Goal: Task Accomplishment & Management: Manage account settings

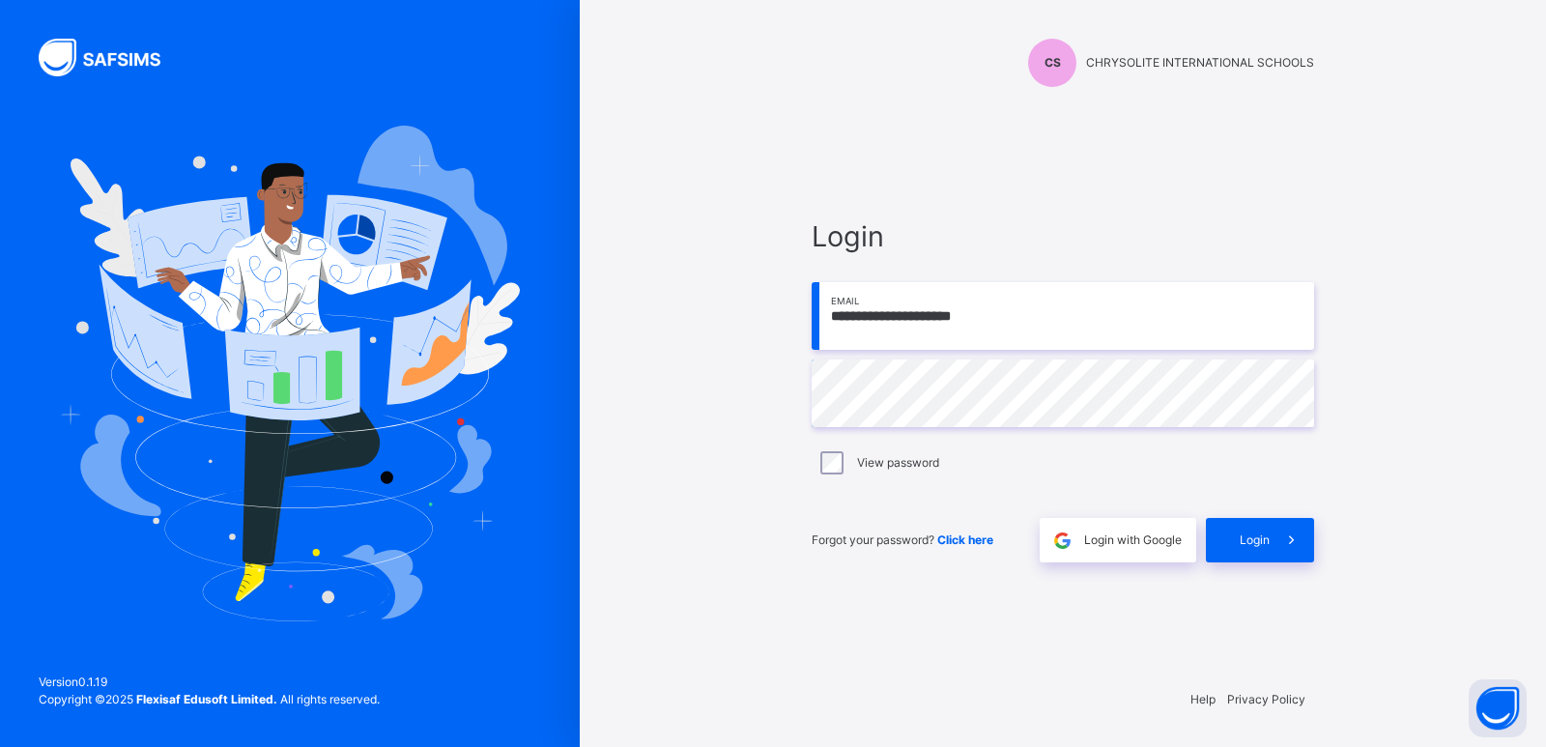
click at [1263, 545] on span "Login" at bounding box center [1255, 539] width 30 height 17
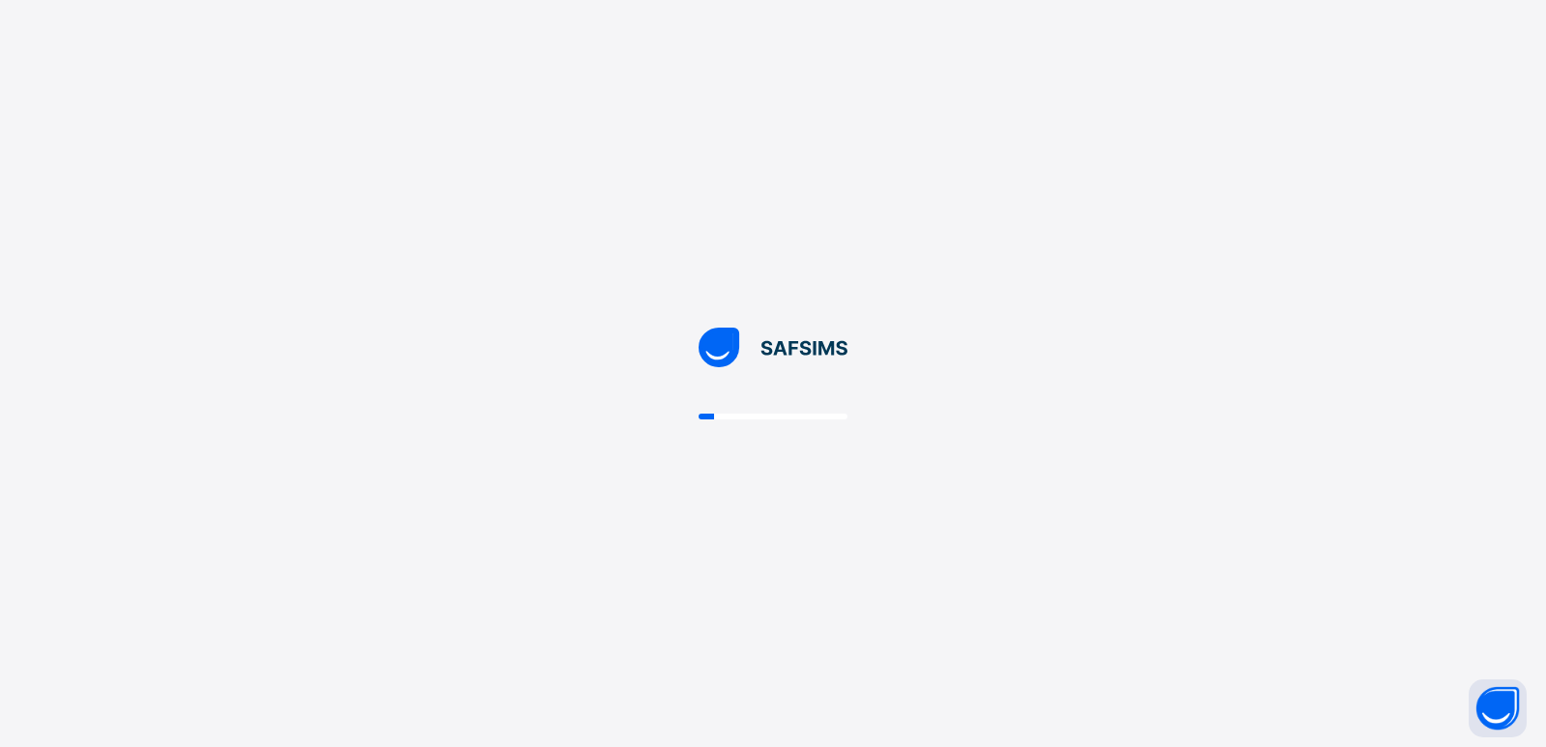
click at [1163, 616] on div at bounding box center [773, 373] width 1546 height 747
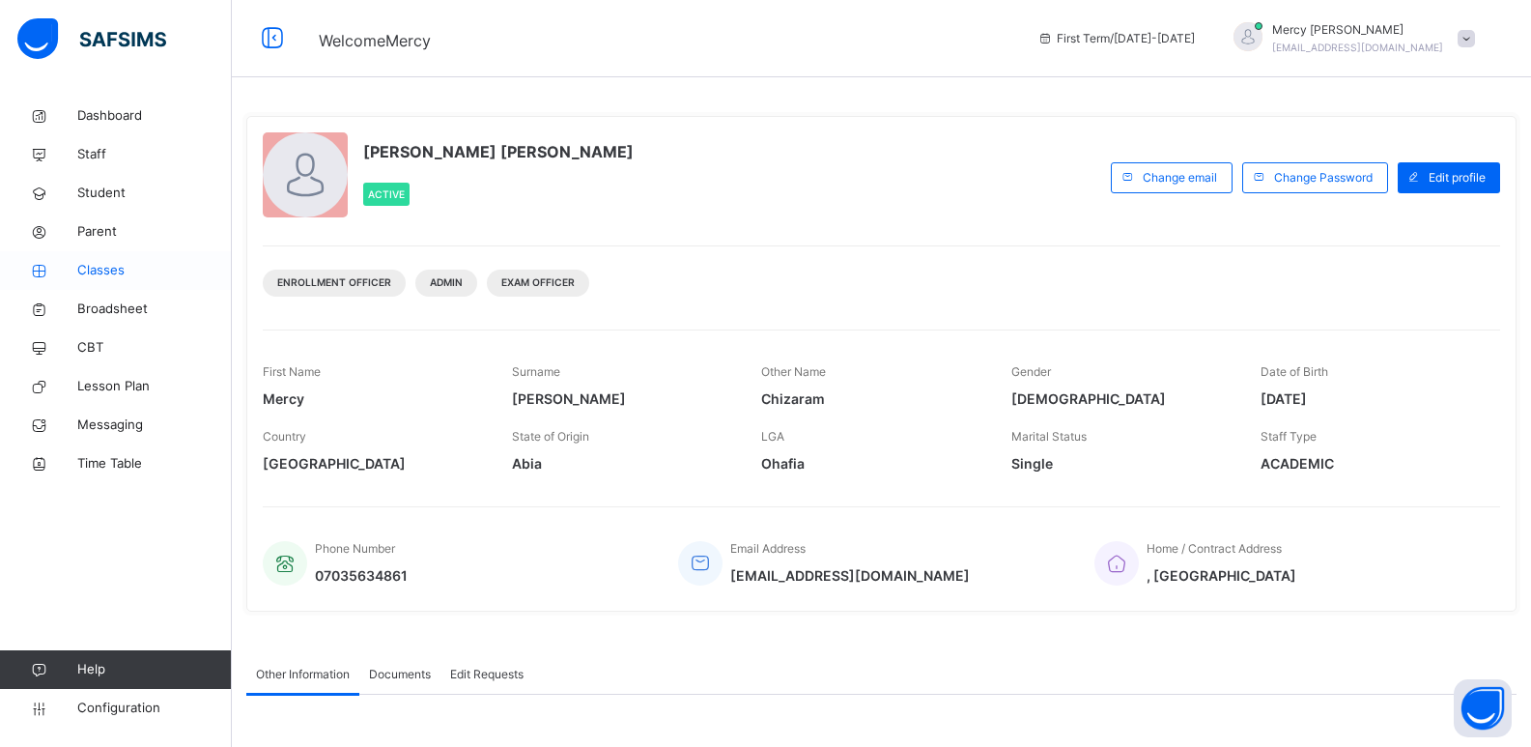
click at [113, 264] on span "Classes" at bounding box center [154, 270] width 155 height 19
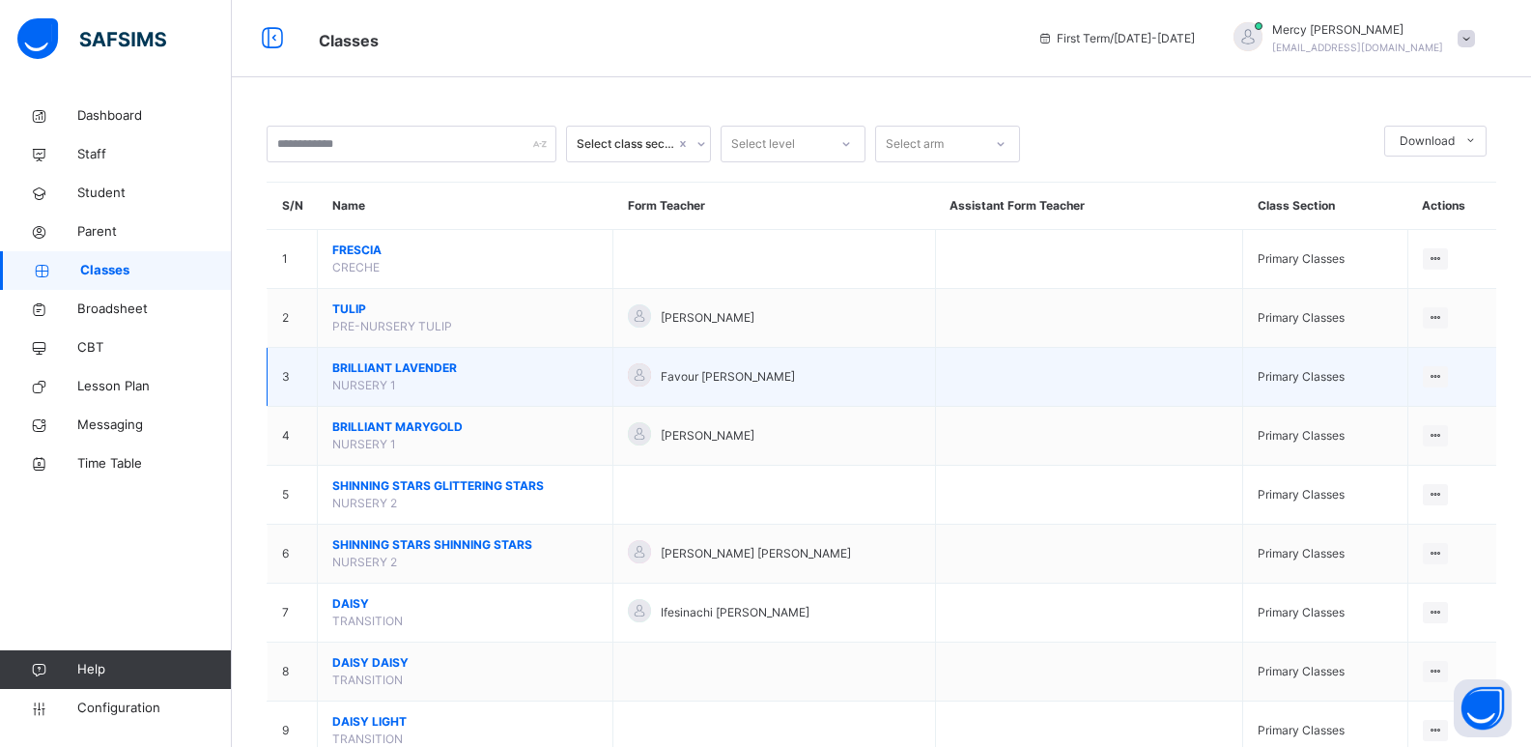
click at [409, 363] on span "BRILLIANT LAVENDER" at bounding box center [465, 367] width 266 height 17
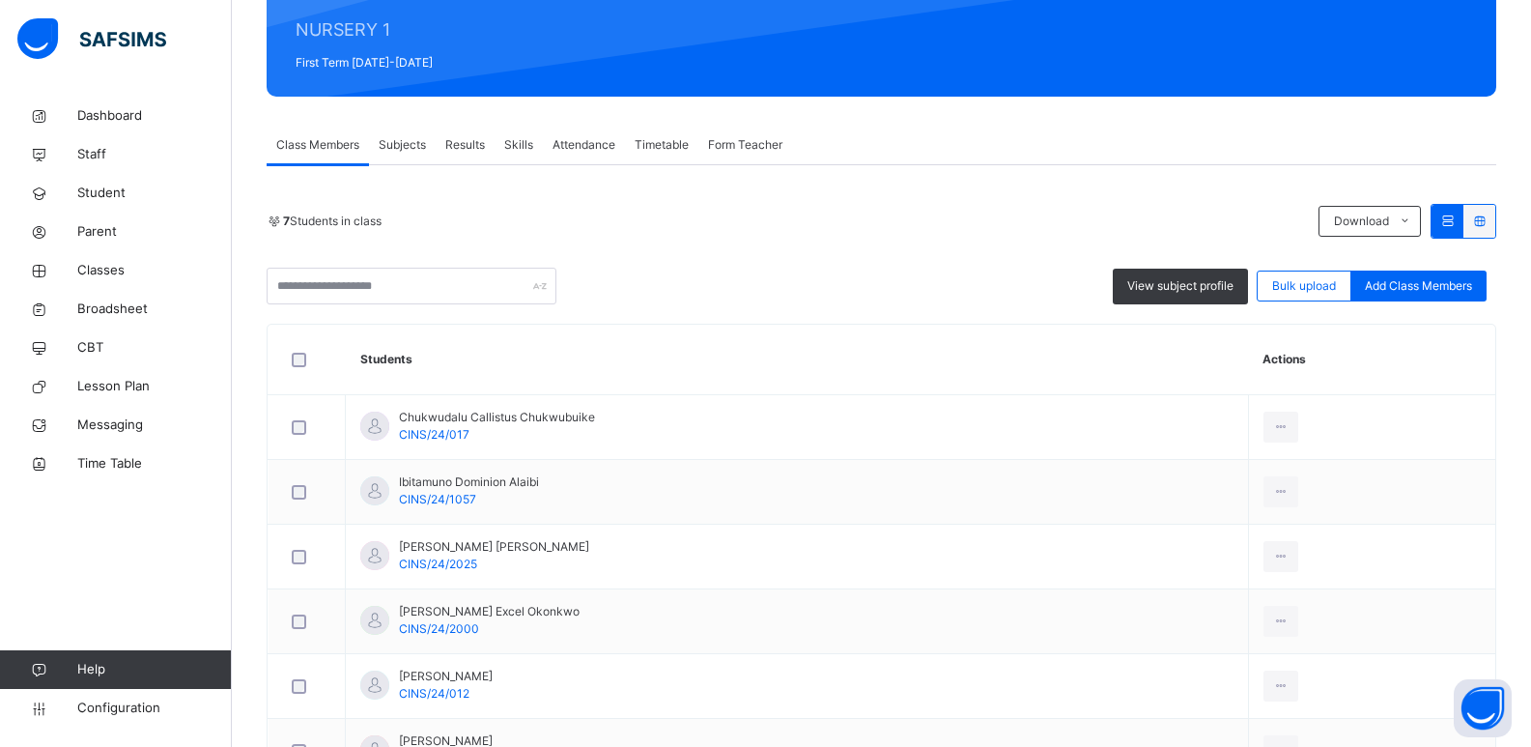
scroll to position [445, 0]
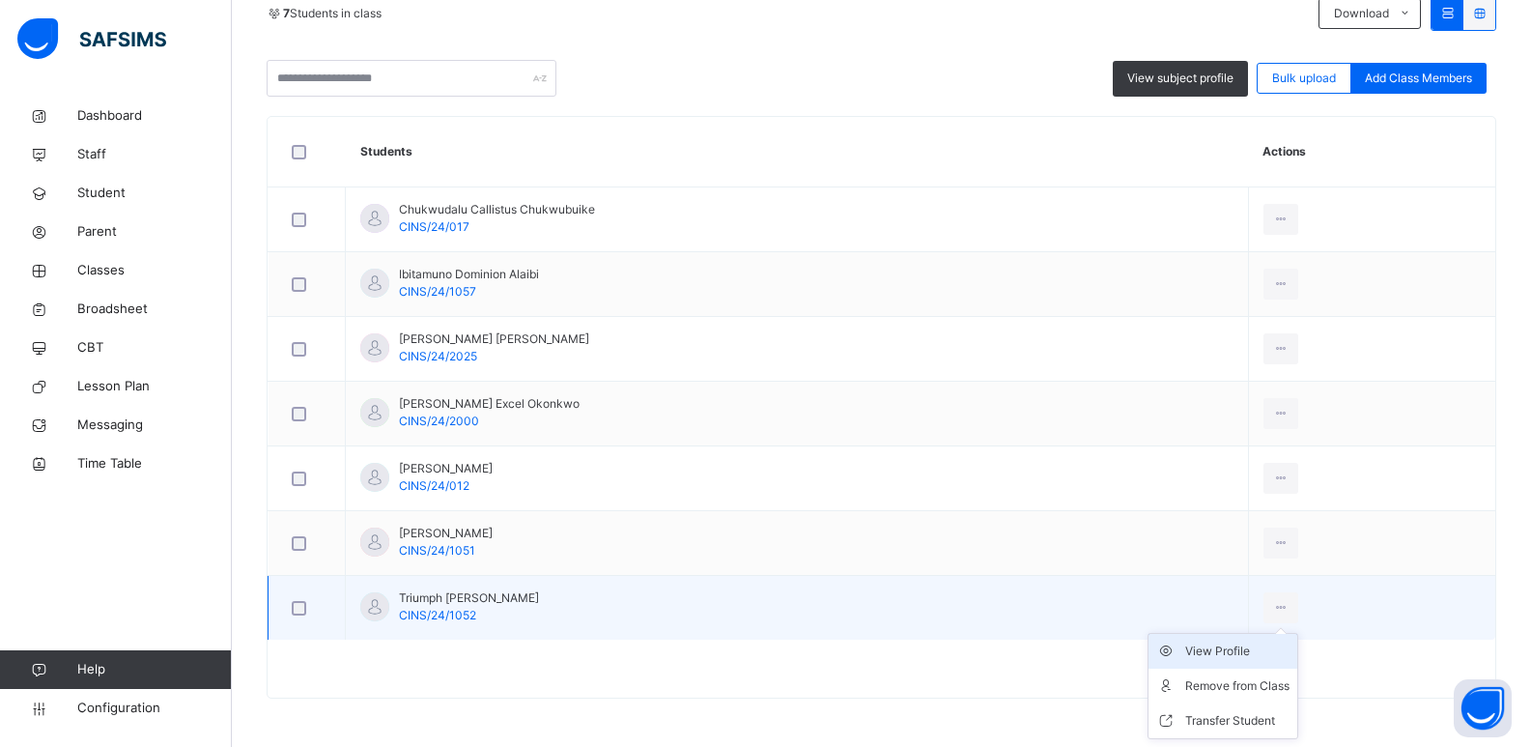
click at [1235, 643] on div "View Profile" at bounding box center [1237, 651] width 104 height 19
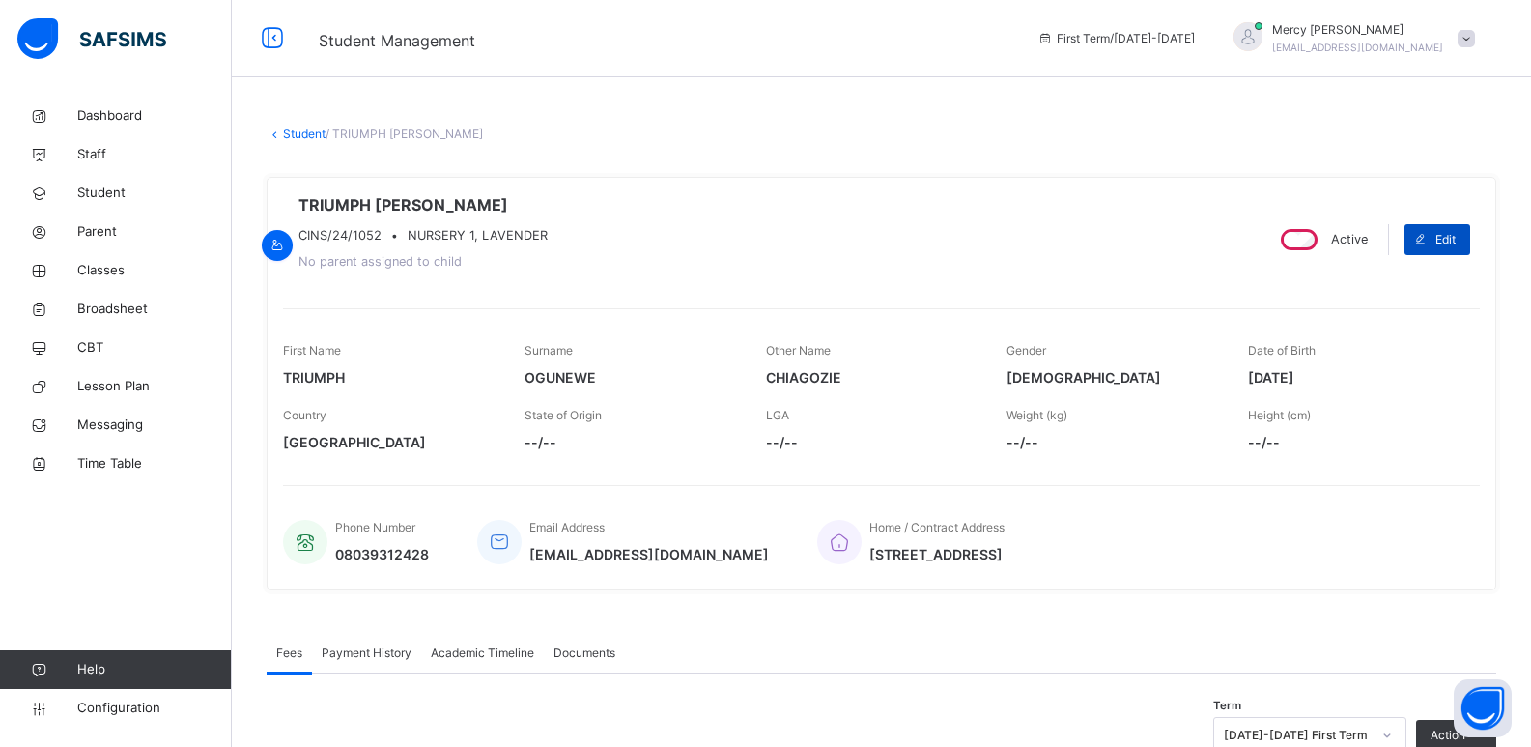
click at [1428, 252] on span at bounding box center [1420, 239] width 31 height 31
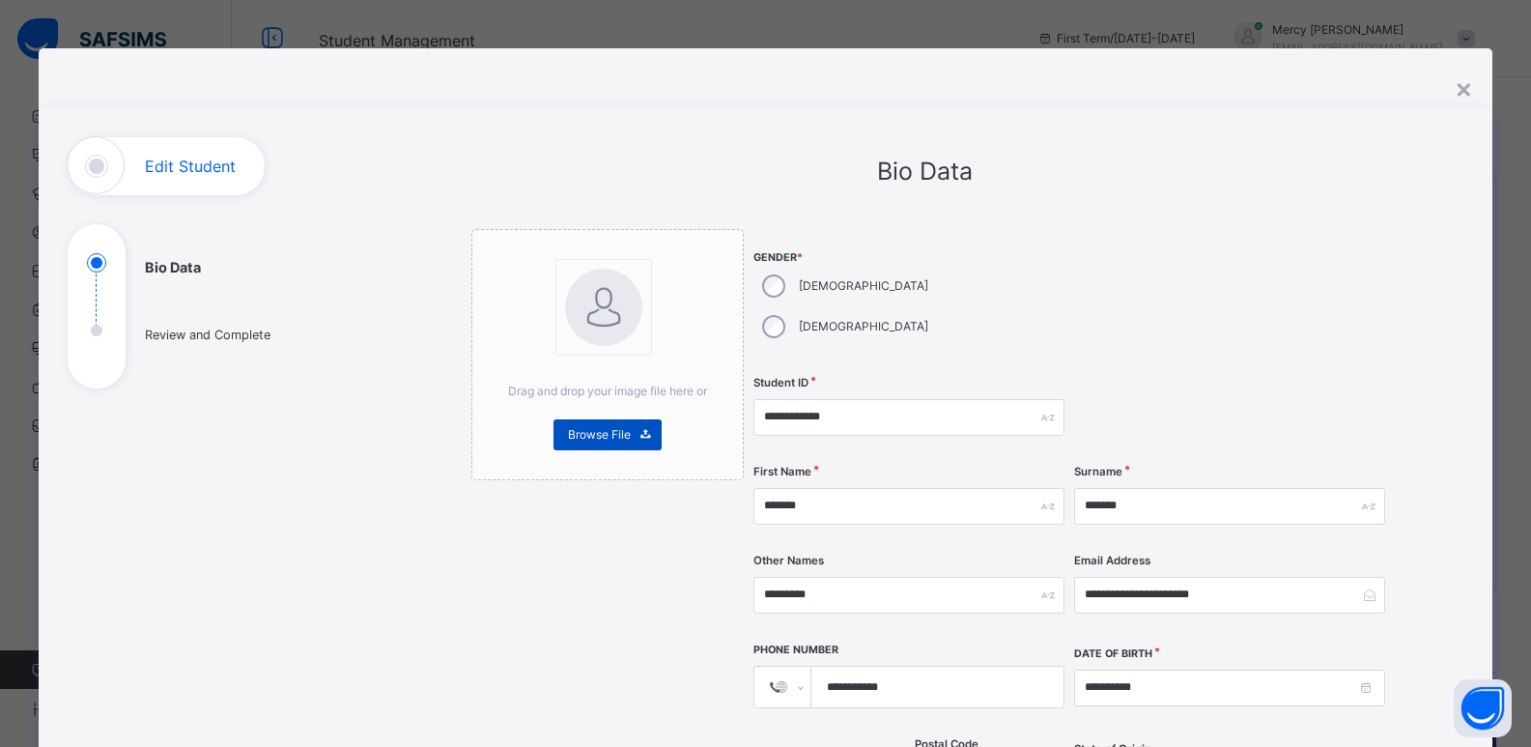
click at [602, 442] on span "Browse File" at bounding box center [599, 434] width 63 height 17
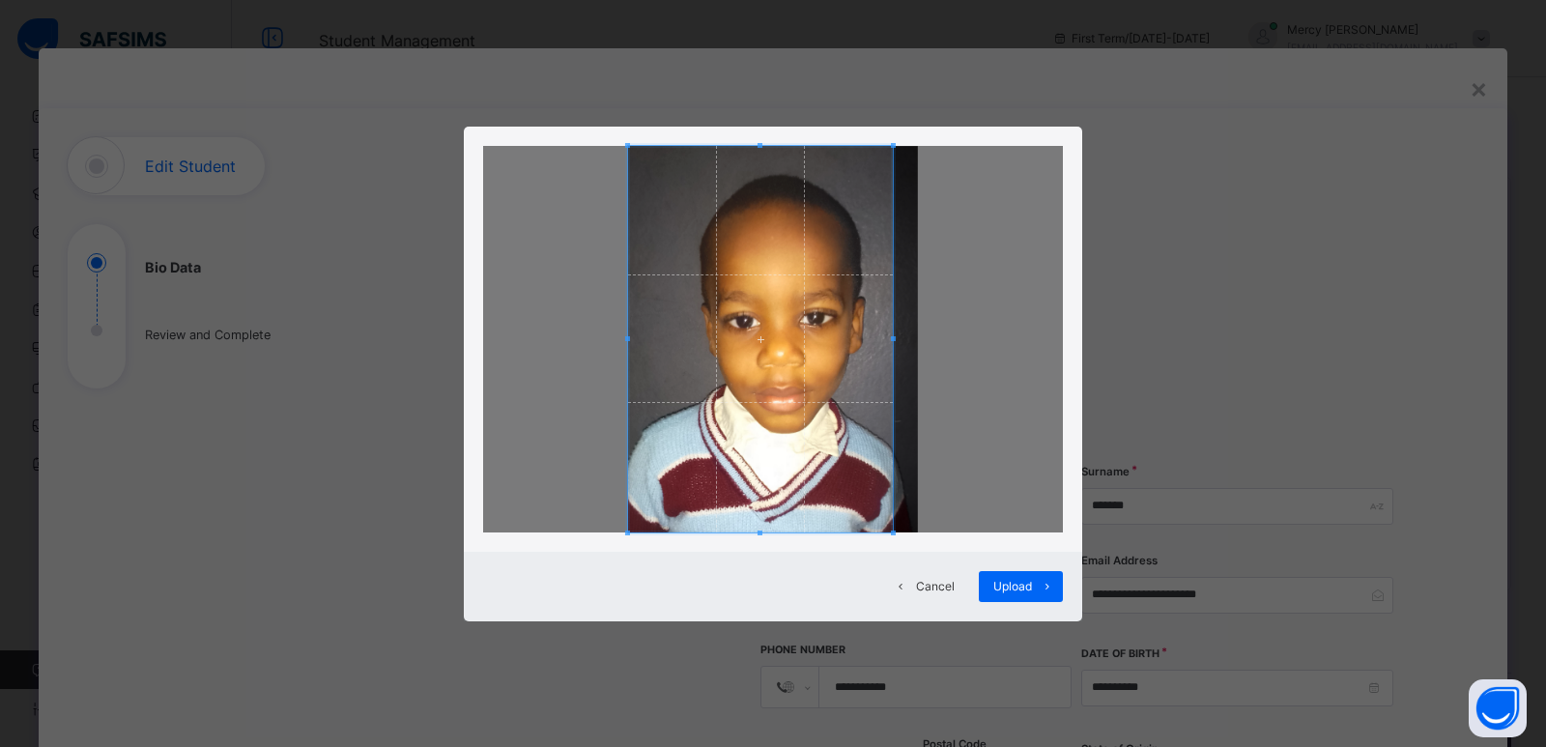
click at [892, 339] on span at bounding box center [893, 338] width 5 height 5
click at [646, 346] on span at bounding box center [644, 339] width 5 height 386
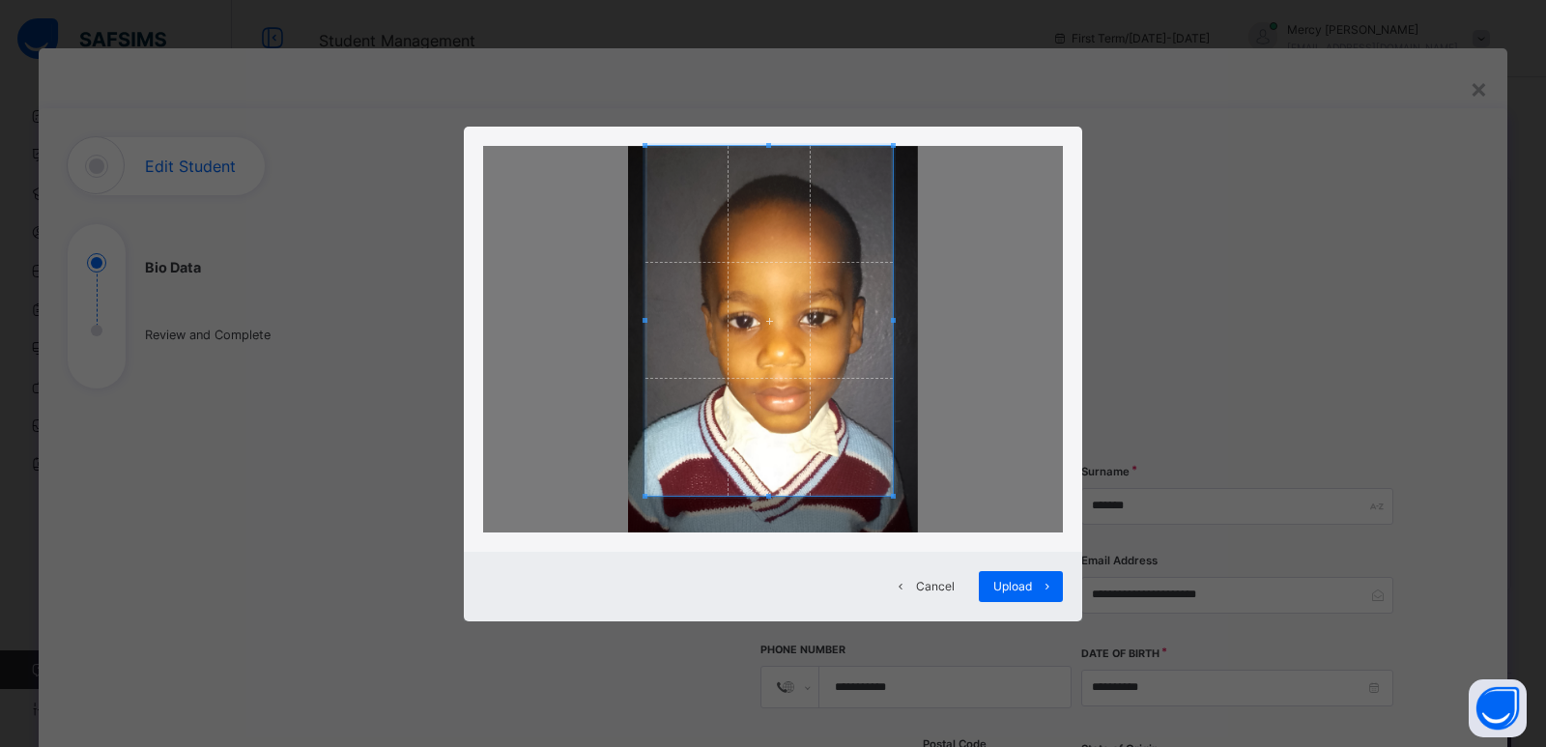
click at [760, 495] on div at bounding box center [768, 321] width 247 height 350
click at [766, 158] on span at bounding box center [768, 159] width 5 height 5
click at [1016, 590] on span "Upload" at bounding box center [1012, 586] width 39 height 17
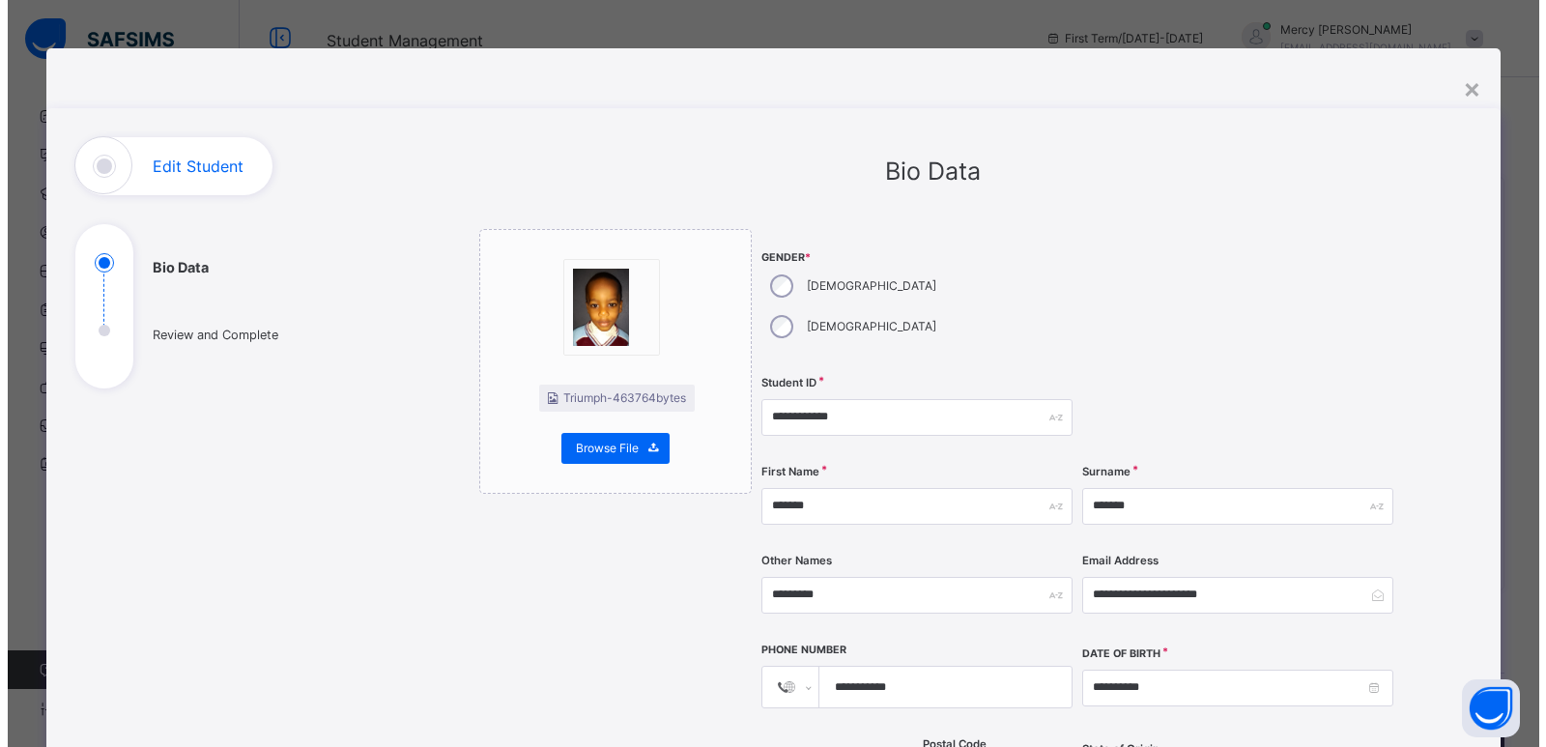
scroll to position [734, 0]
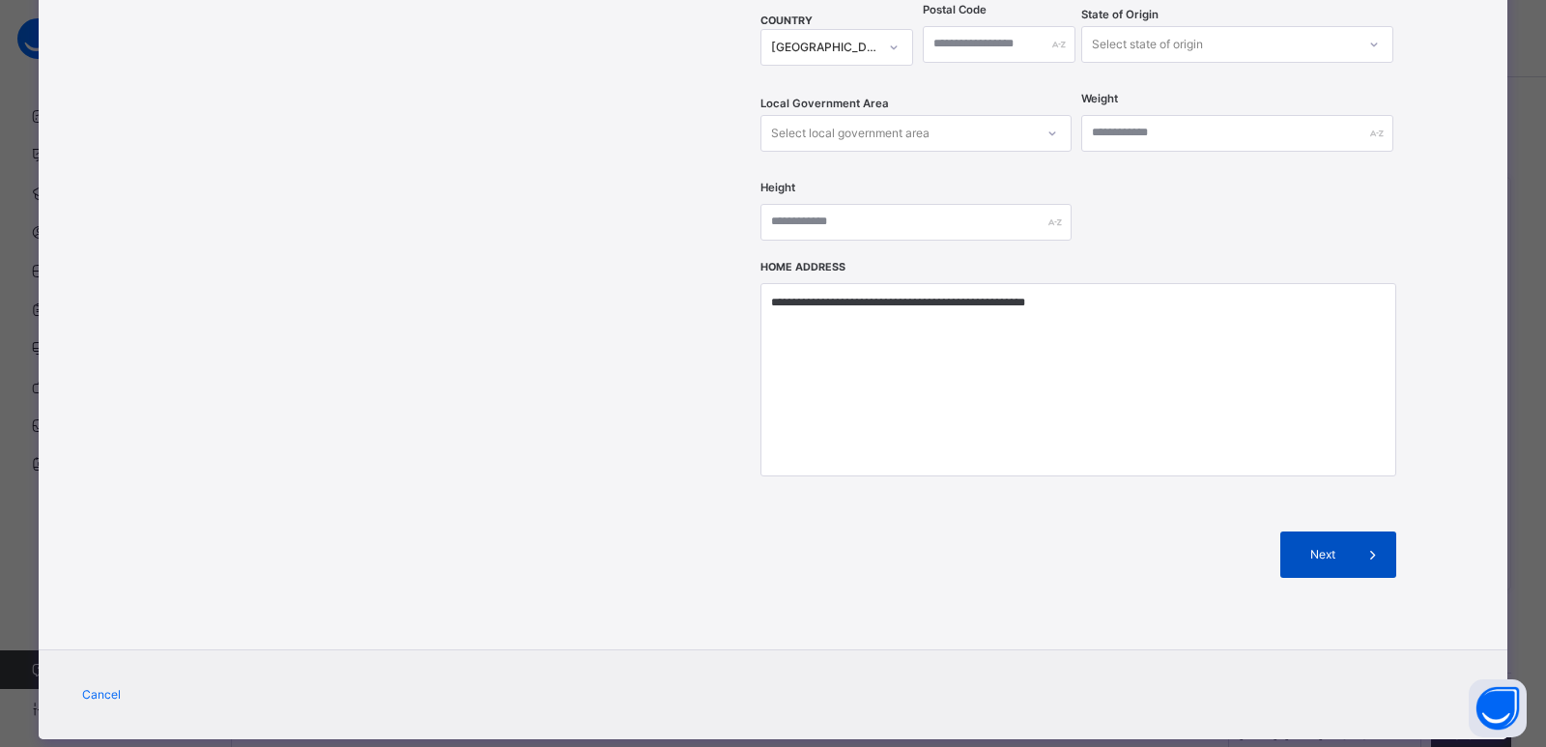
click at [1319, 546] on span "Next" at bounding box center [1322, 554] width 55 height 17
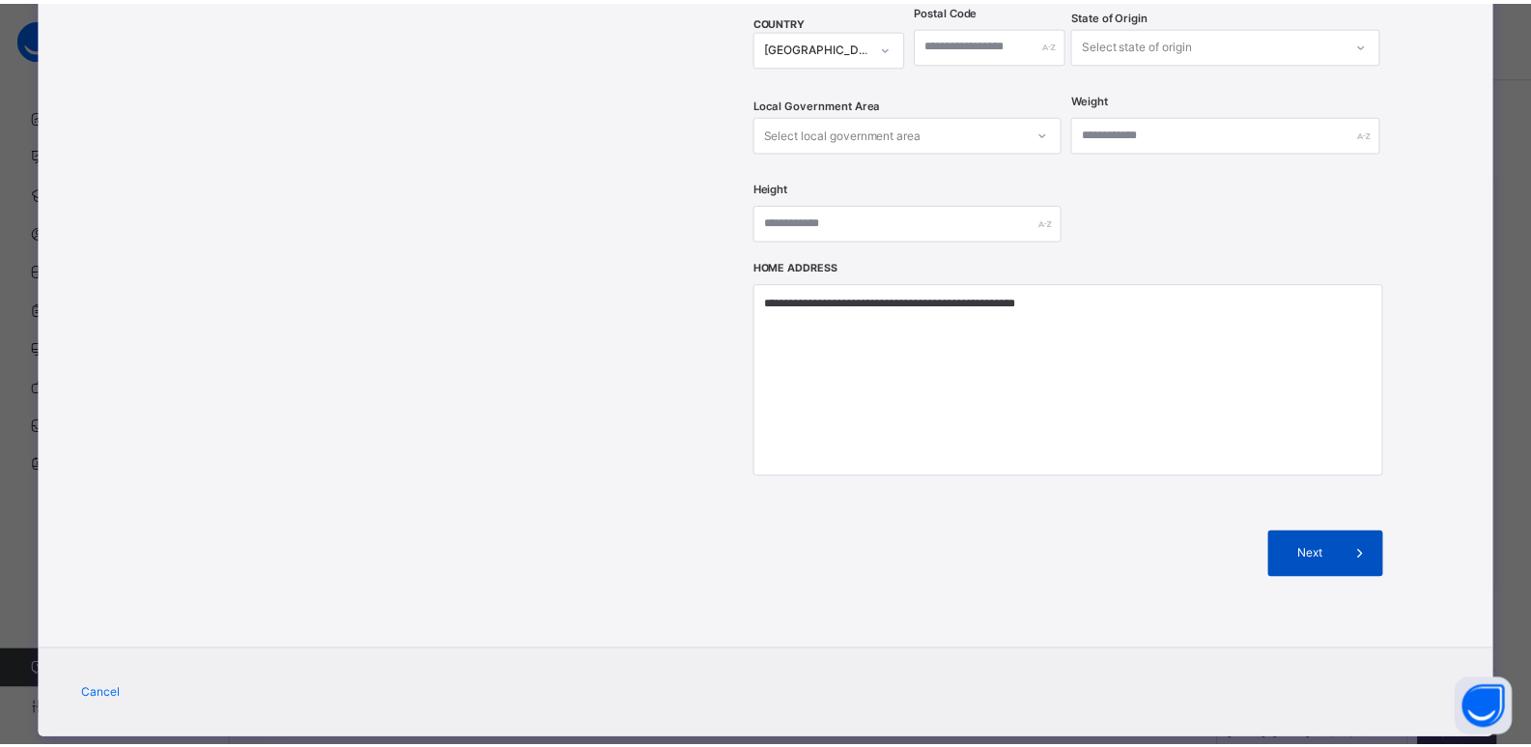
scroll to position [316, 0]
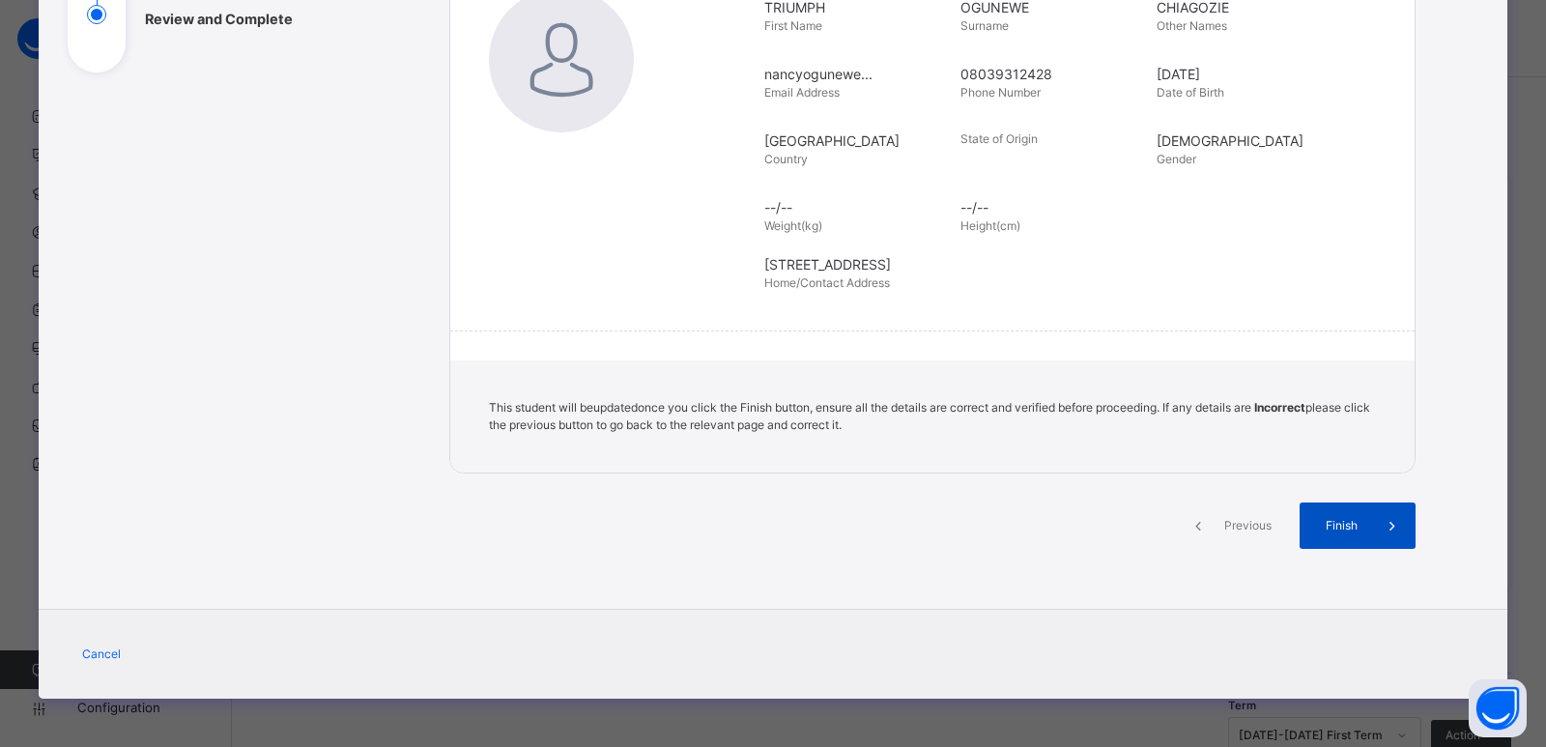
click at [1335, 535] on div "Finish" at bounding box center [1357, 525] width 116 height 46
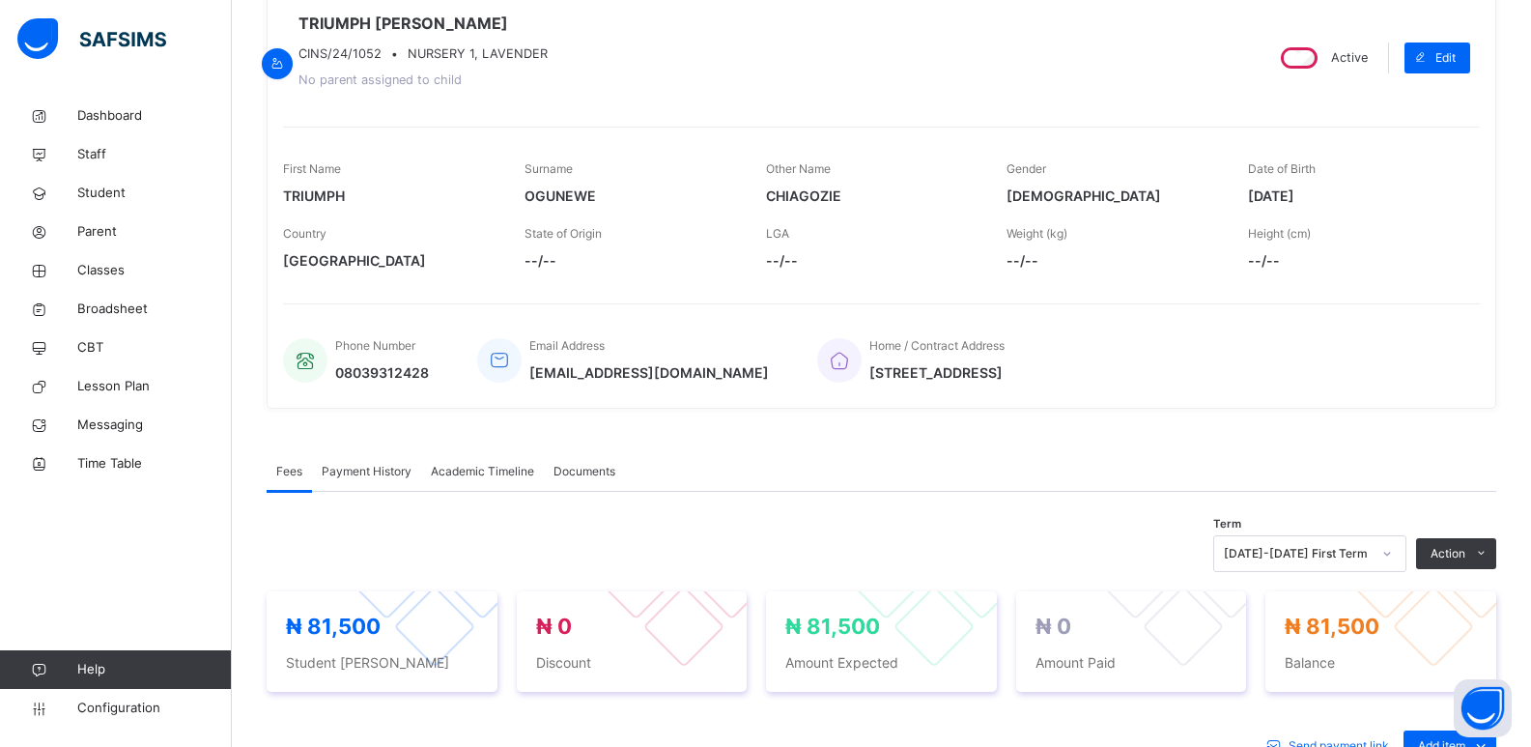
scroll to position [0, 0]
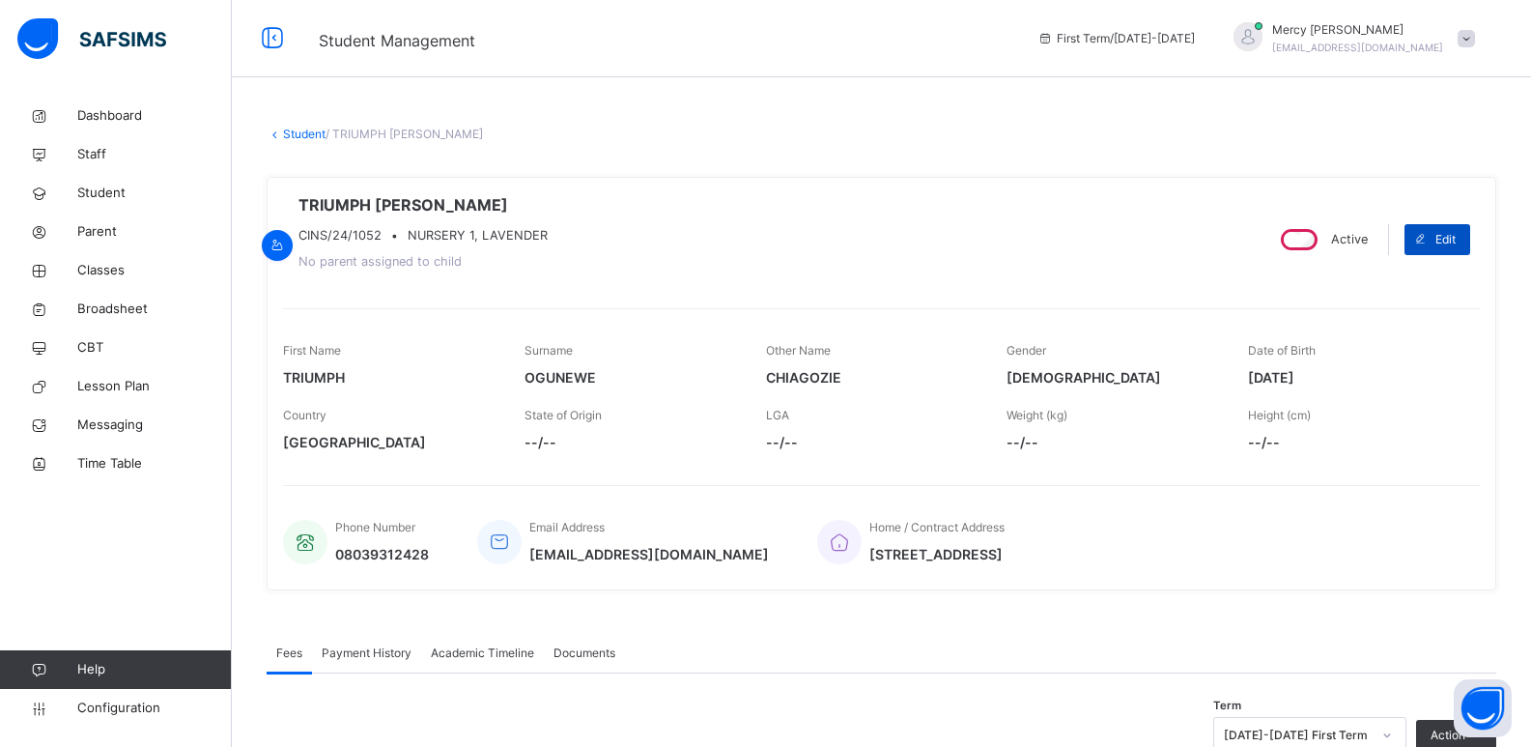
click at [1432, 249] on span at bounding box center [1420, 239] width 31 height 31
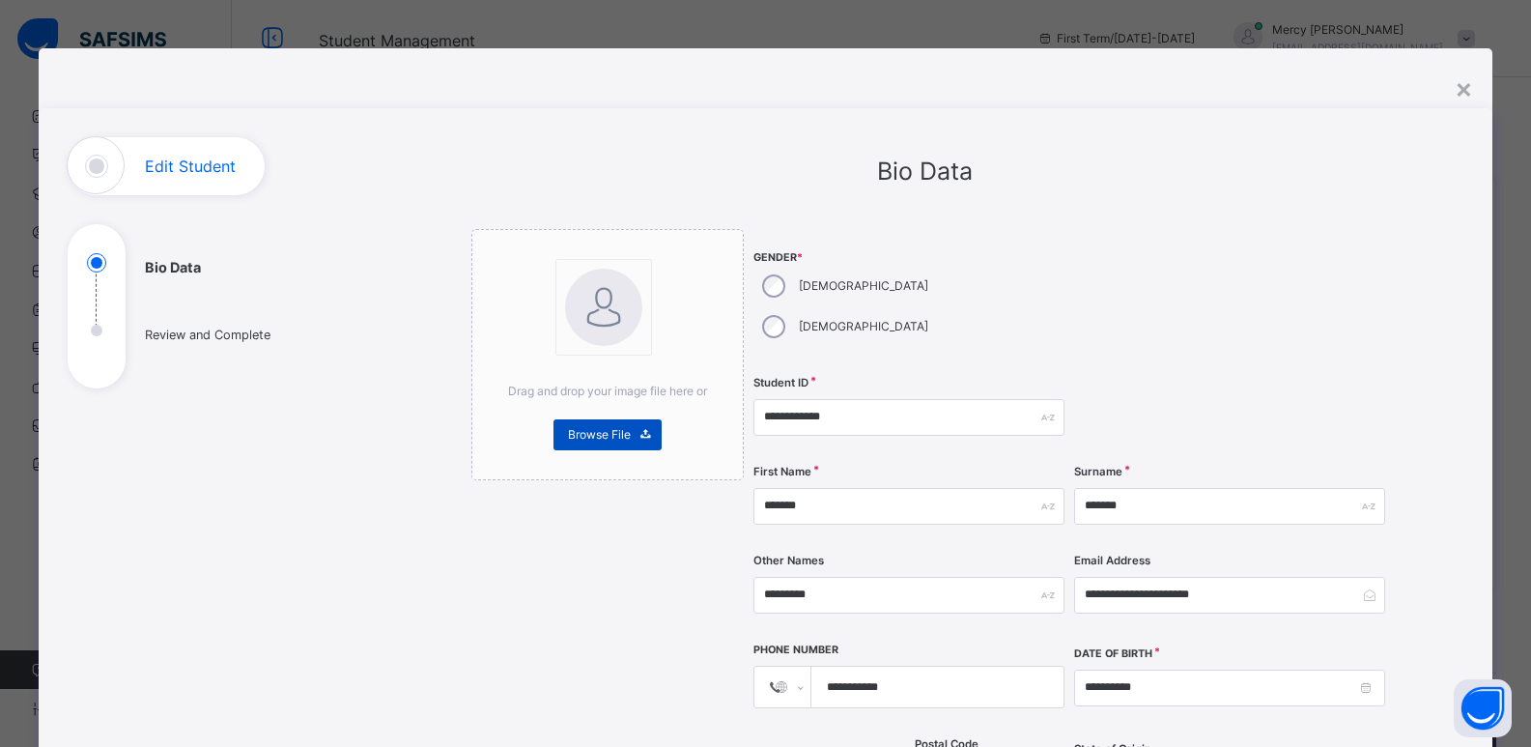
click at [587, 428] on span "Browse File" at bounding box center [599, 434] width 63 height 17
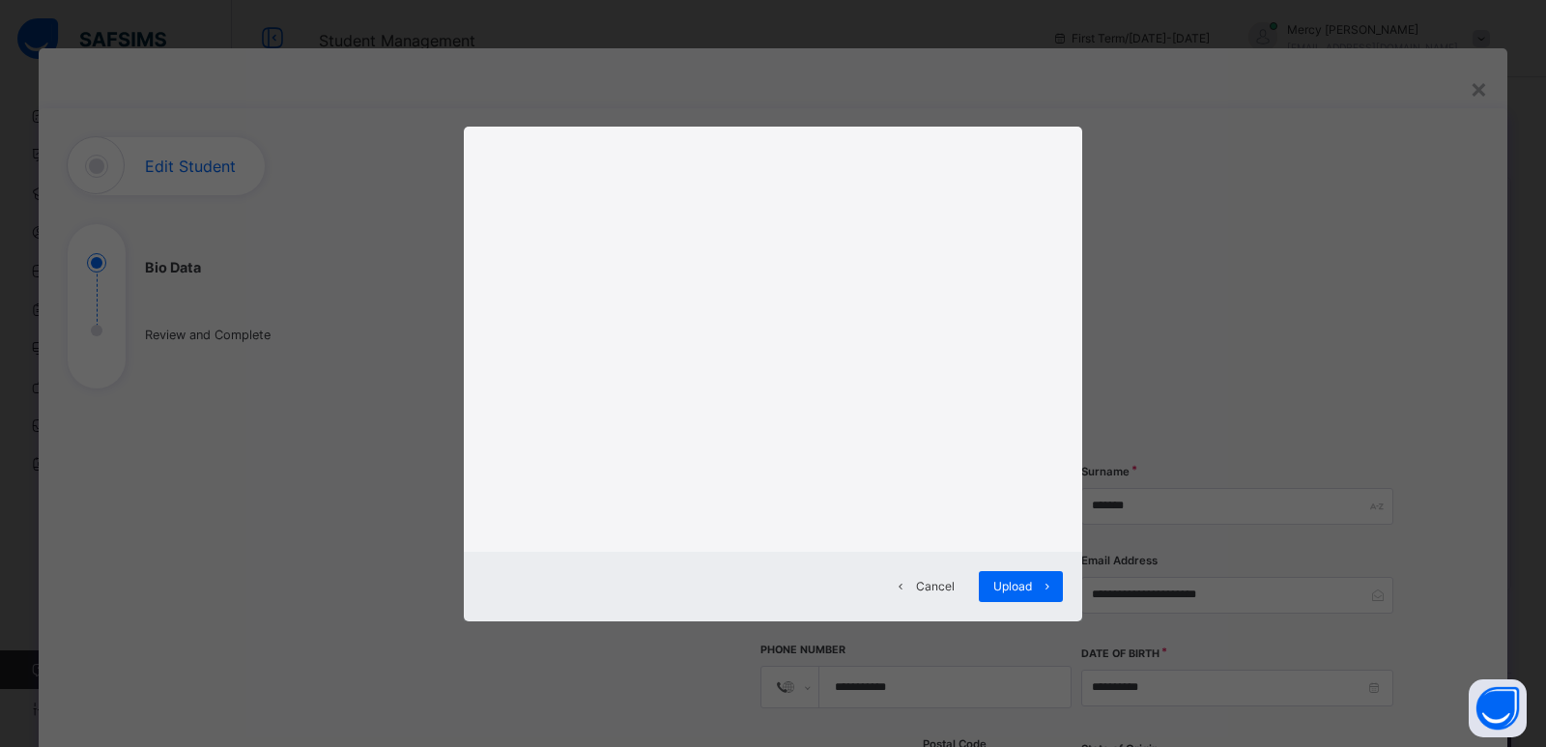
click at [941, 586] on span "Cancel" at bounding box center [935, 586] width 39 height 17
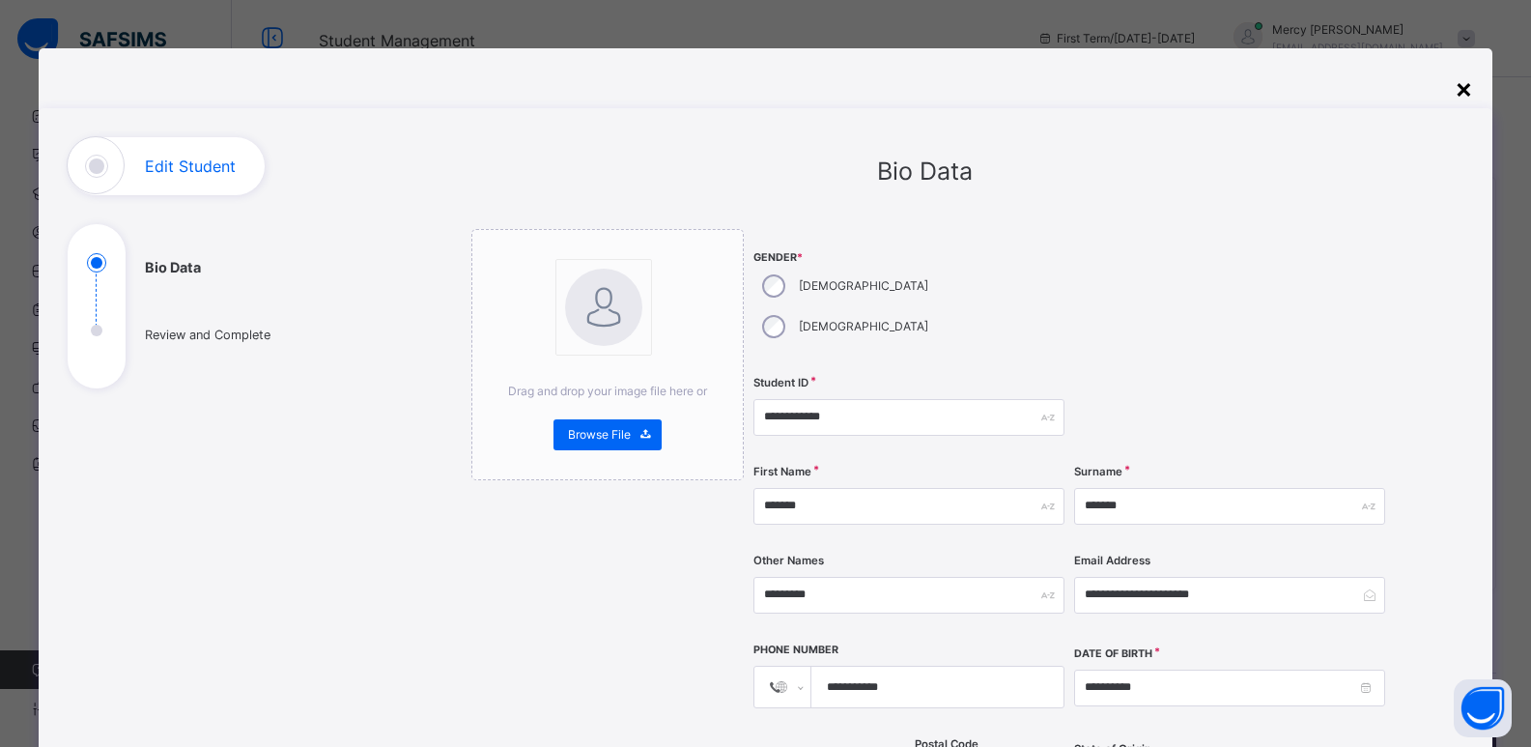
click at [1465, 89] on div "×" at bounding box center [1464, 88] width 18 height 41
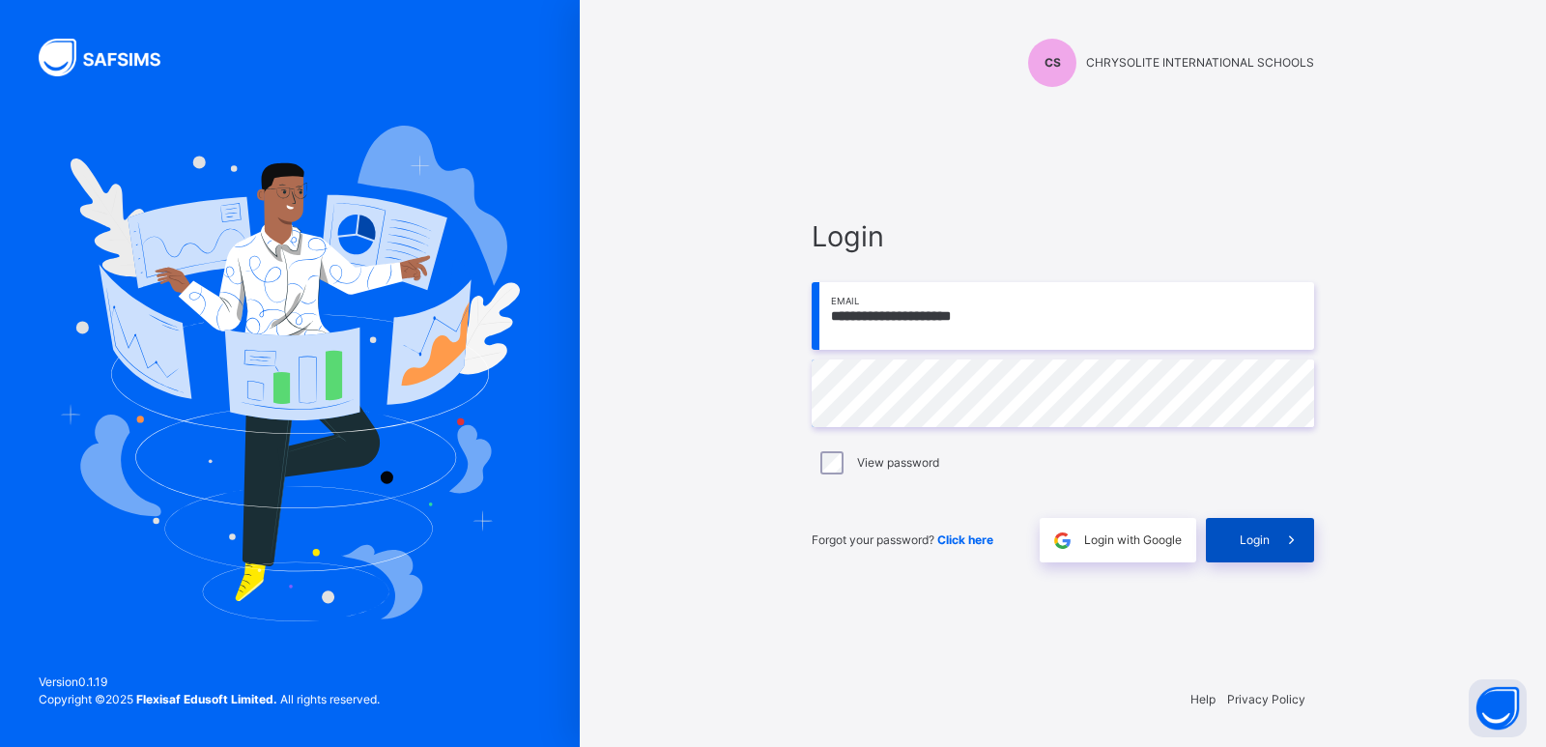
click at [1262, 554] on div "Login" at bounding box center [1260, 540] width 108 height 44
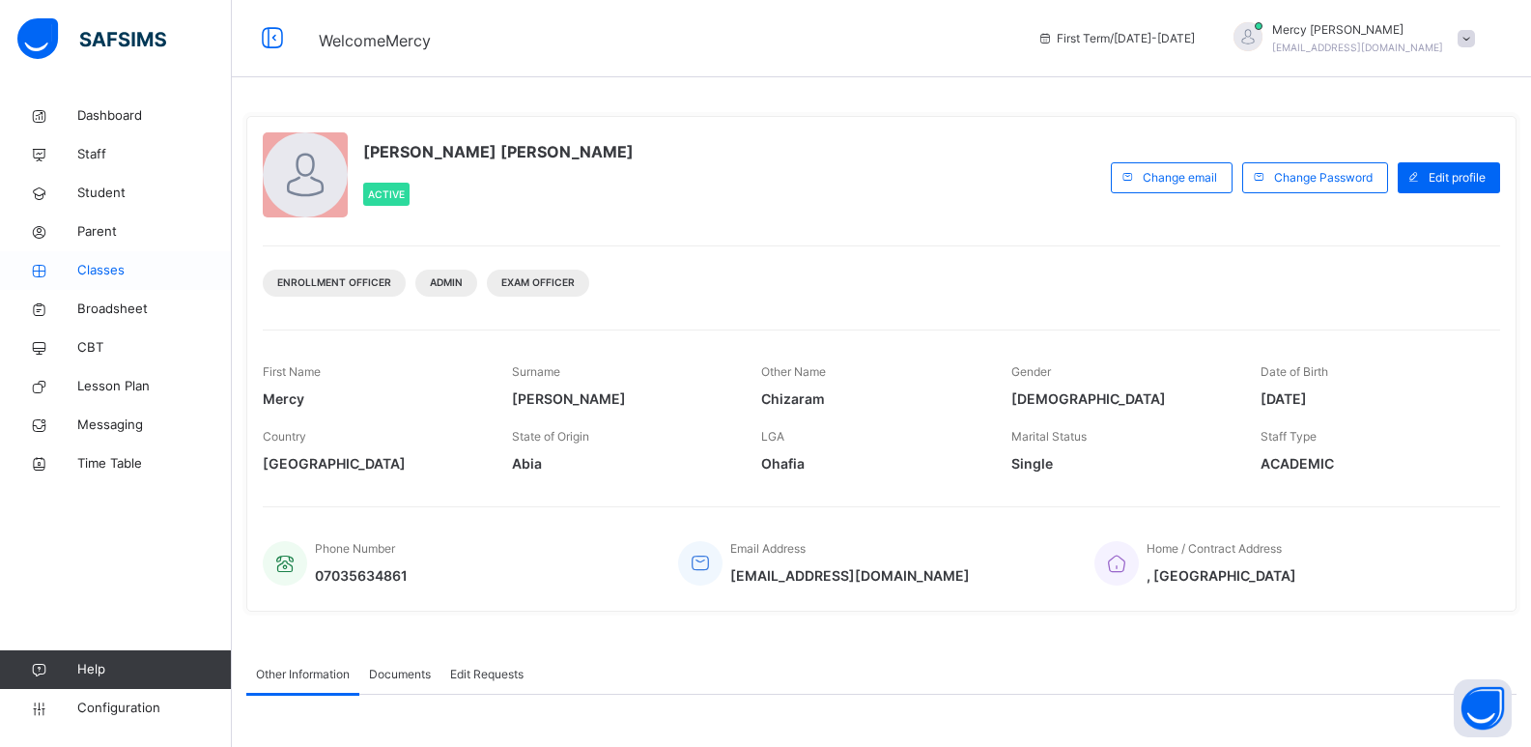
click at [100, 266] on span "Classes" at bounding box center [154, 270] width 155 height 19
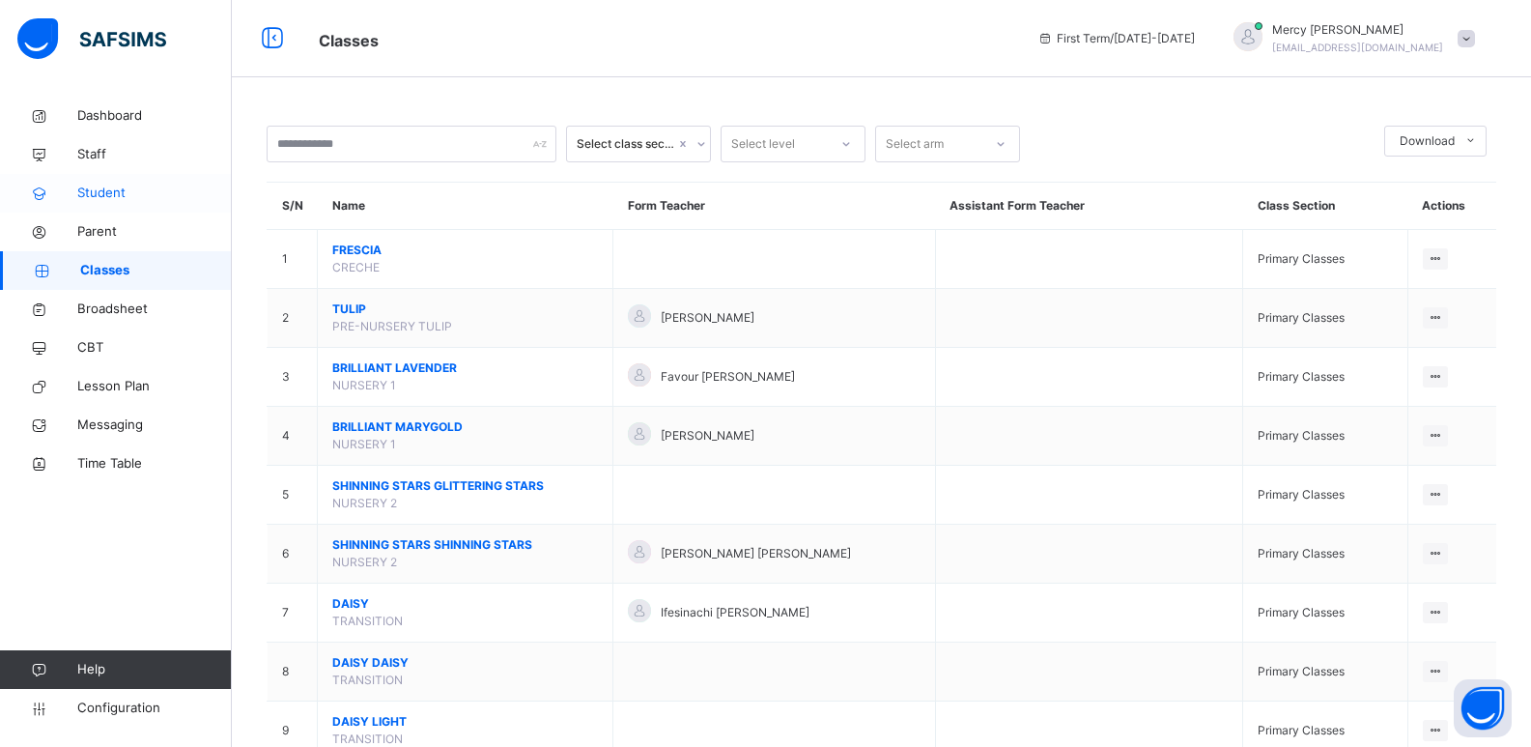
click at [93, 204] on link "Student" at bounding box center [116, 193] width 232 height 39
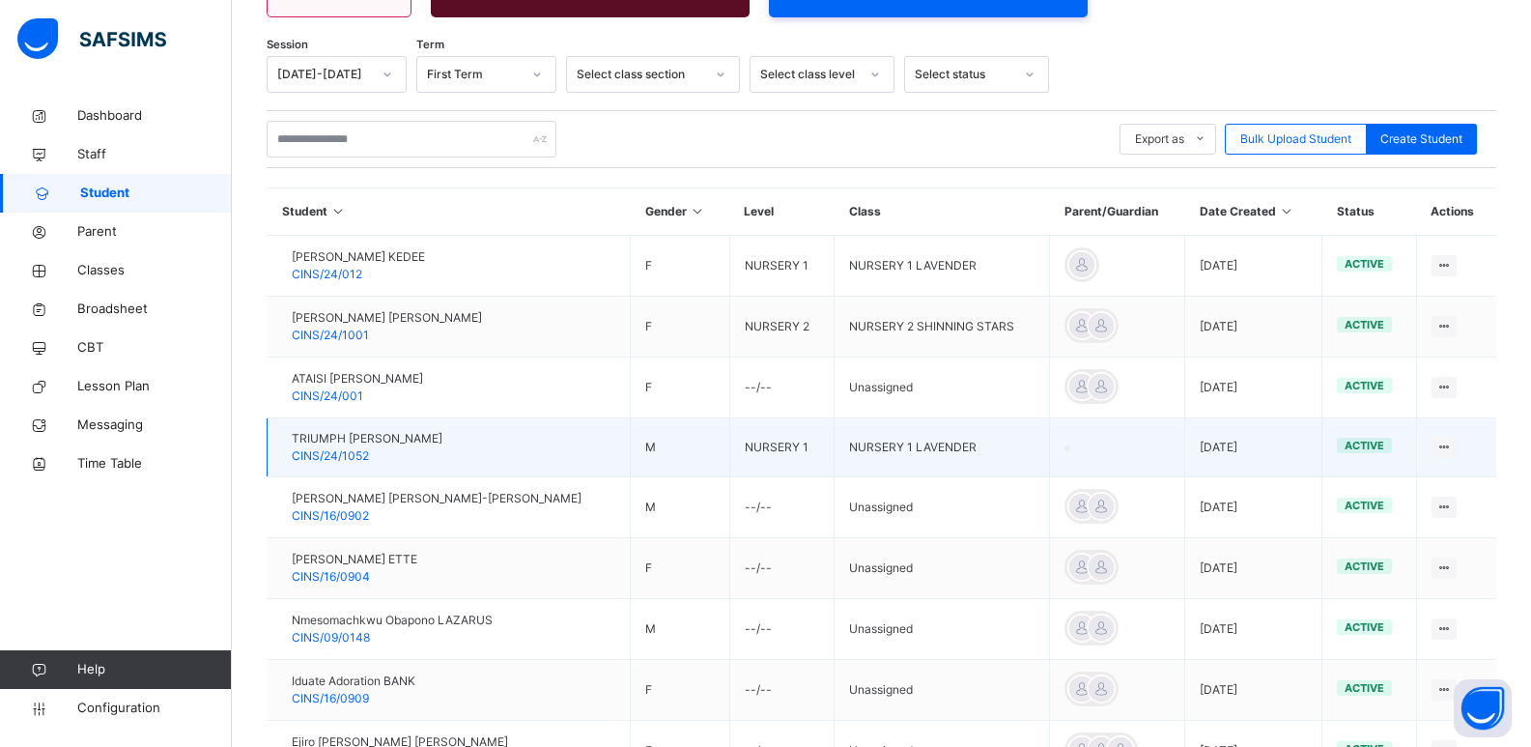
scroll to position [297, 0]
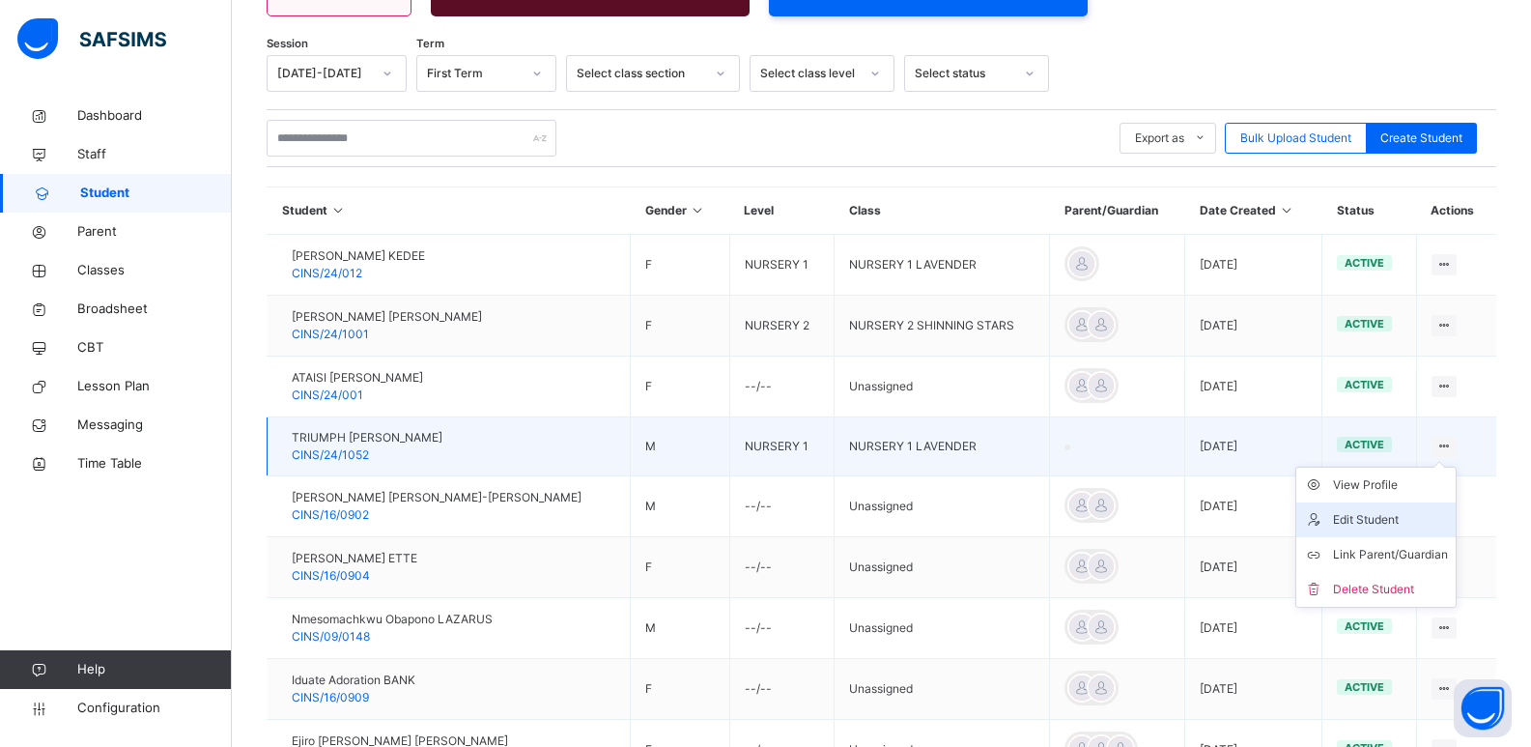
click at [1374, 518] on div "Edit Student" at bounding box center [1390, 519] width 115 height 19
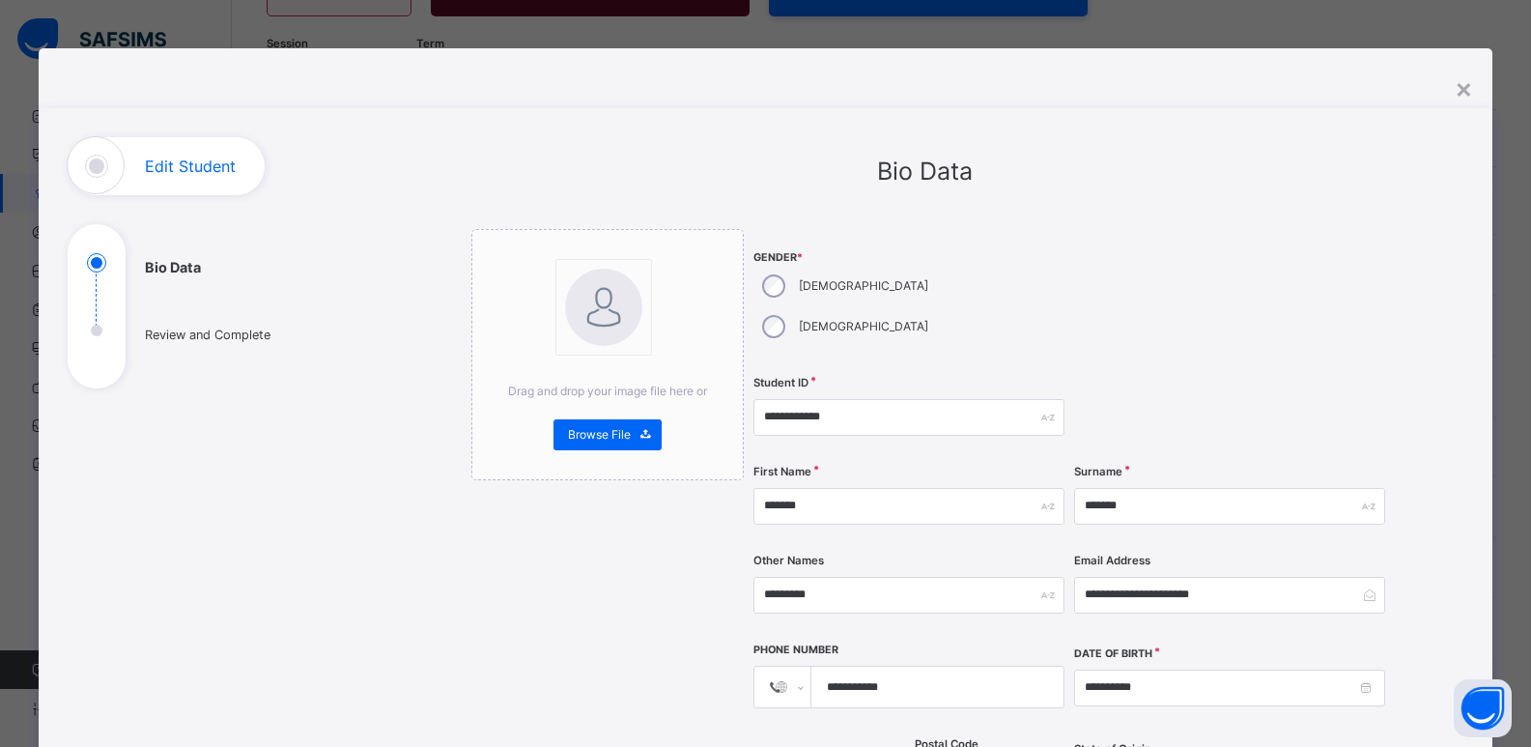
click at [608, 450] on div "Drag and drop your image file here or Browse File" at bounding box center [607, 354] width 272 height 251
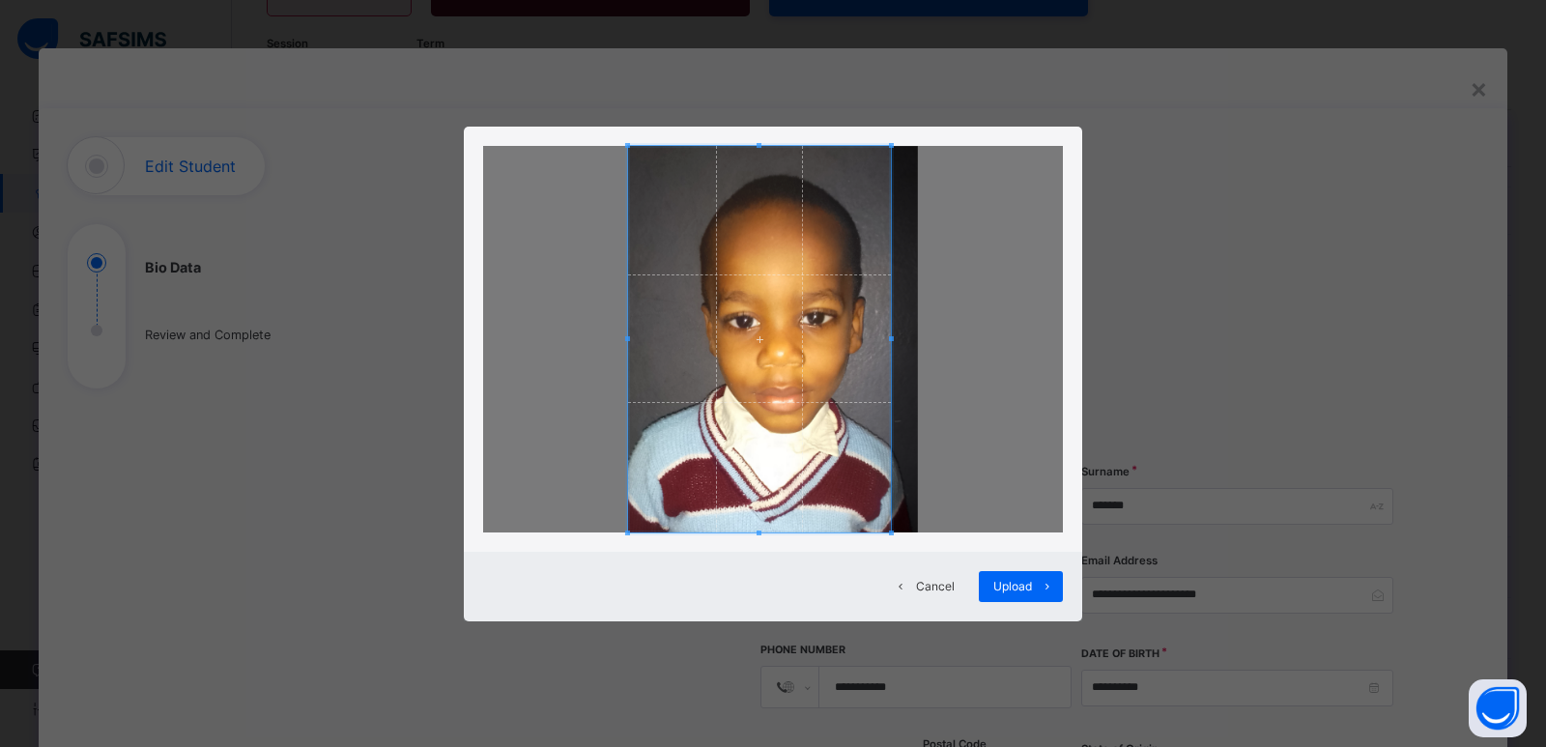
click at [891, 345] on div at bounding box center [759, 339] width 263 height 386
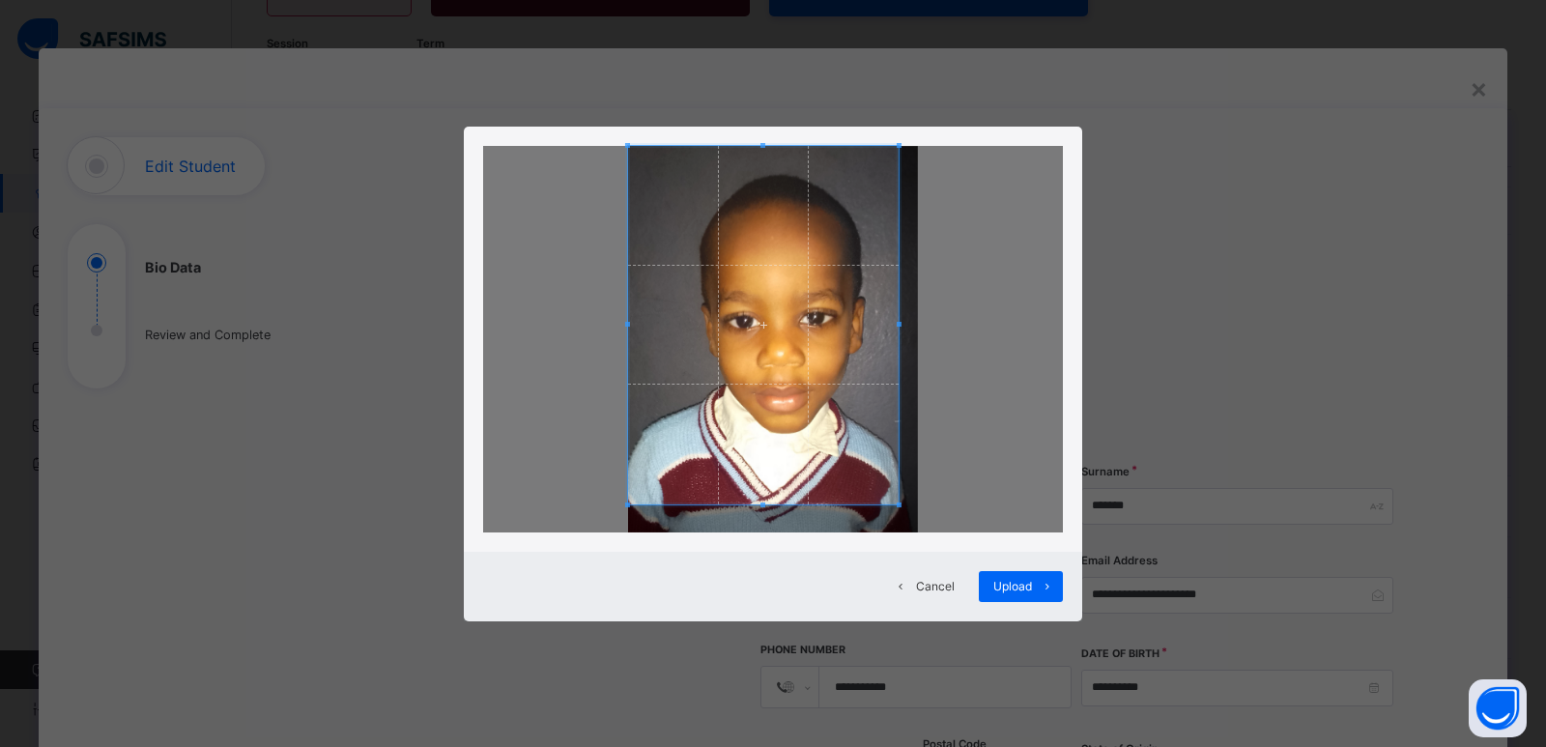
click at [756, 501] on div at bounding box center [763, 325] width 271 height 358
click at [787, 164] on div at bounding box center [763, 334] width 271 height 340
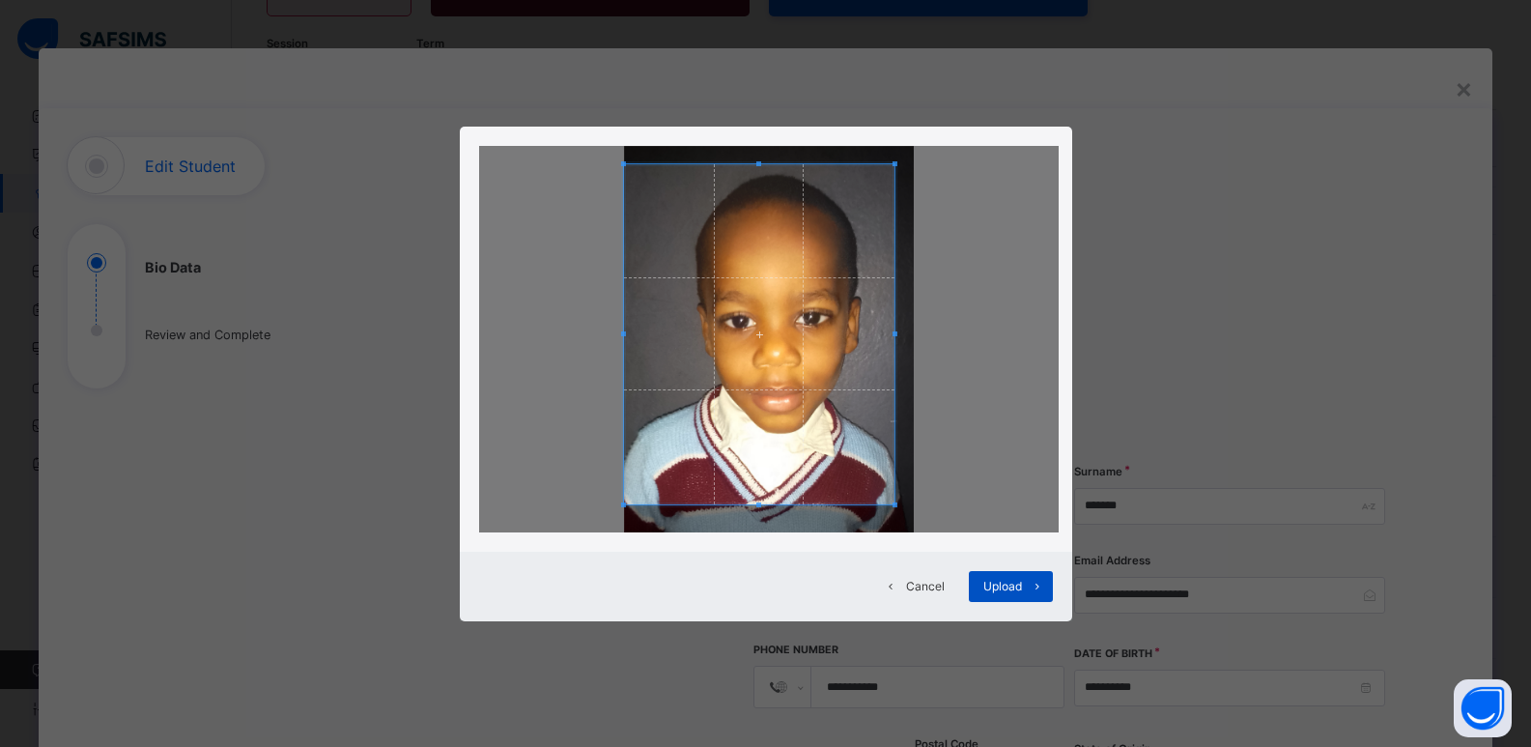
click at [1013, 594] on span "Upload" at bounding box center [1003, 586] width 39 height 17
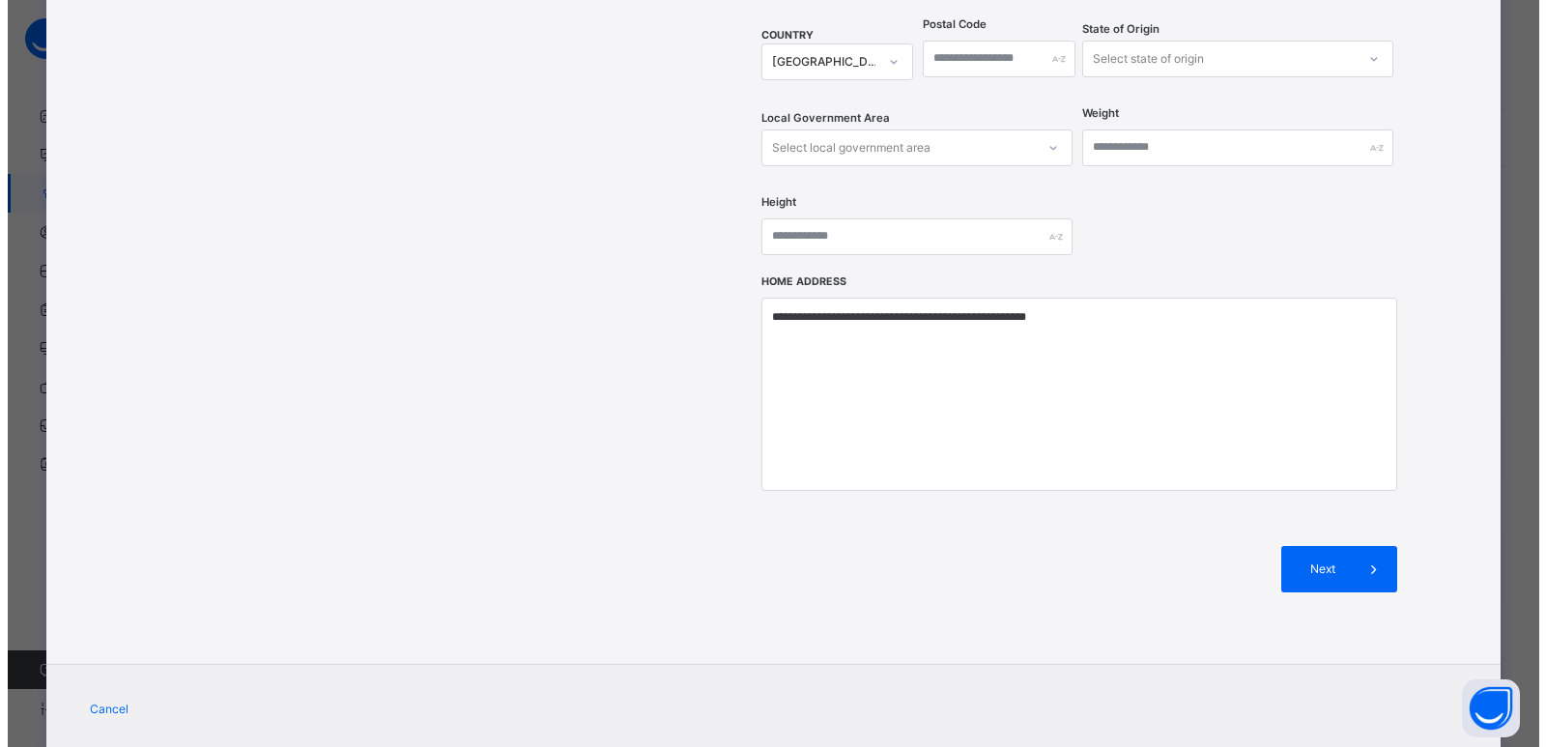
scroll to position [734, 0]
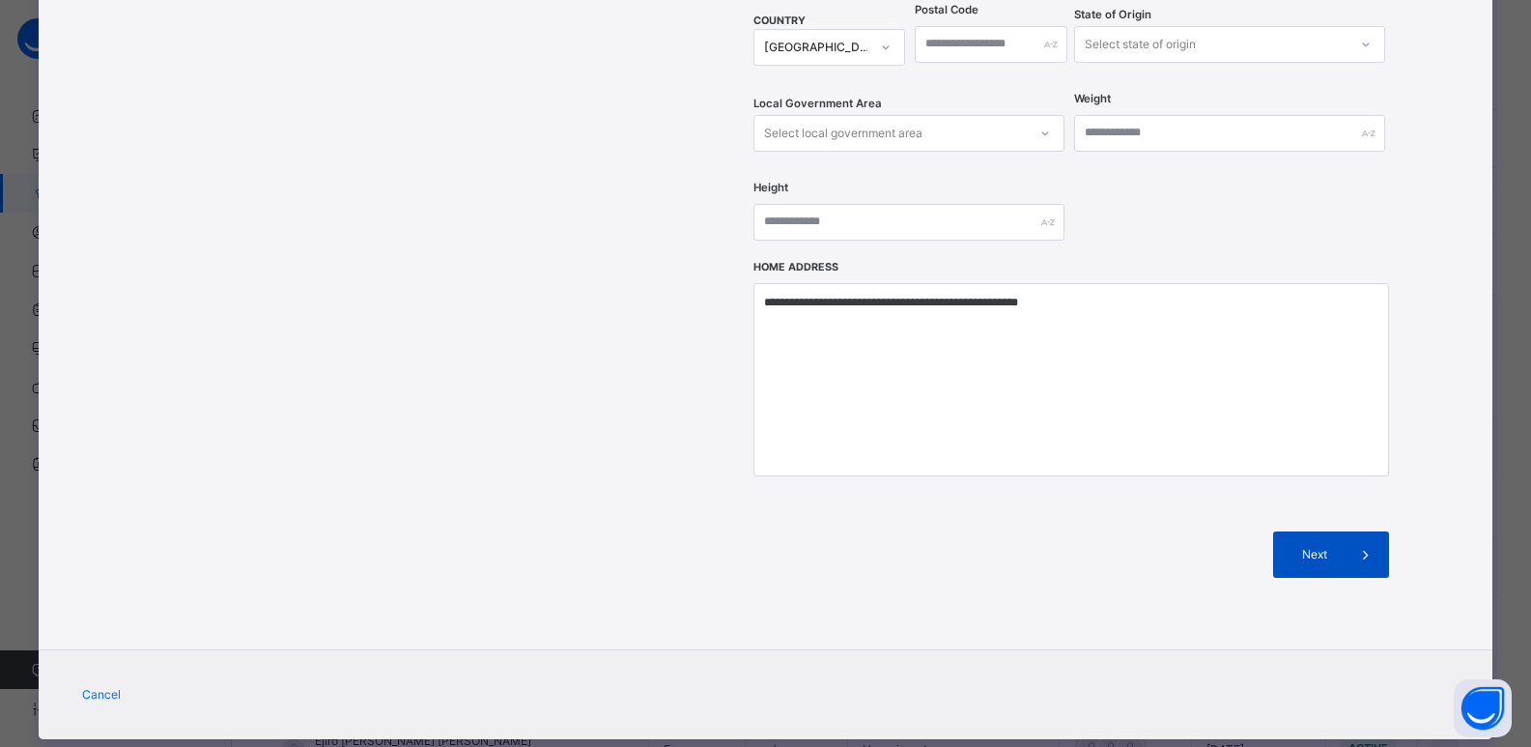
click at [1300, 531] on div "Next" at bounding box center [1331, 554] width 116 height 46
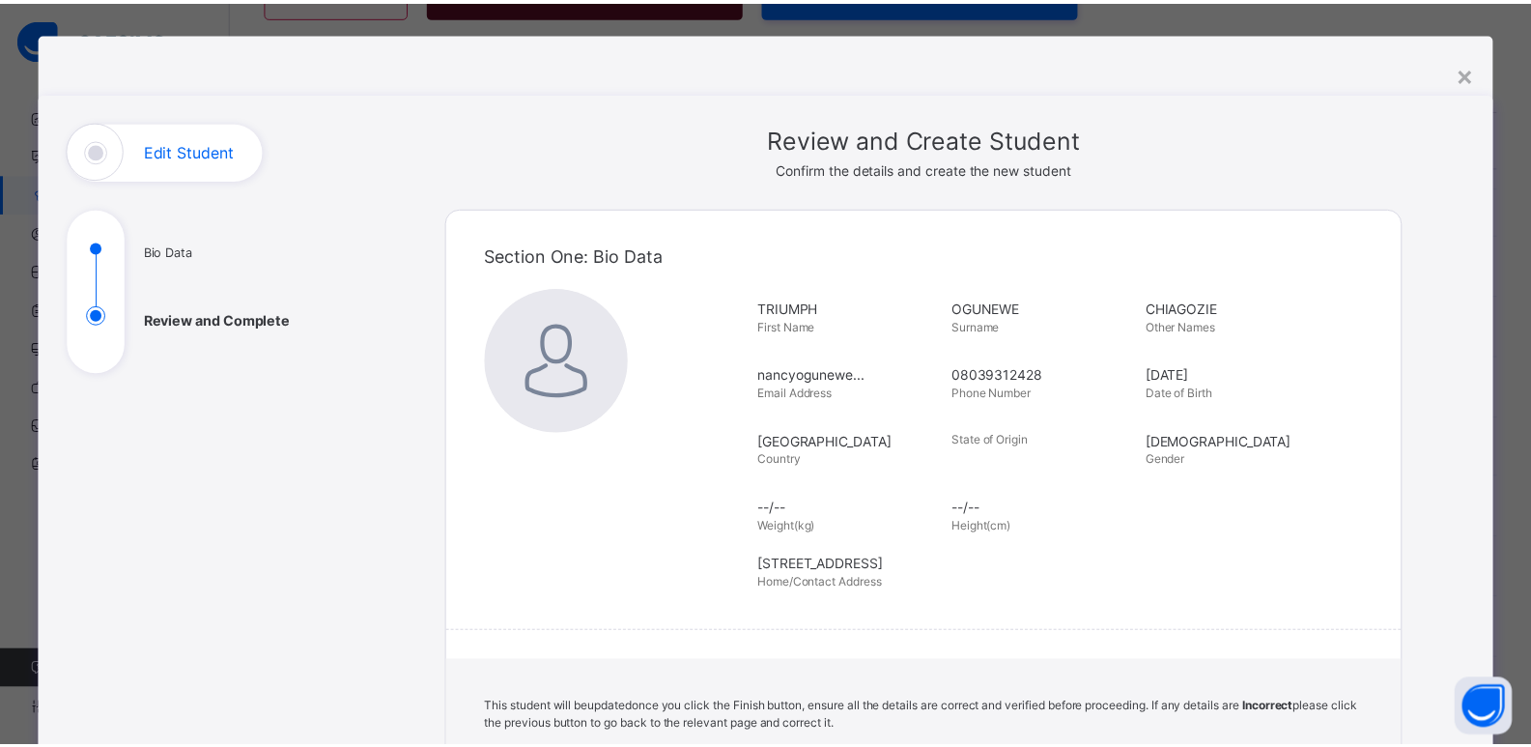
scroll to position [0, 0]
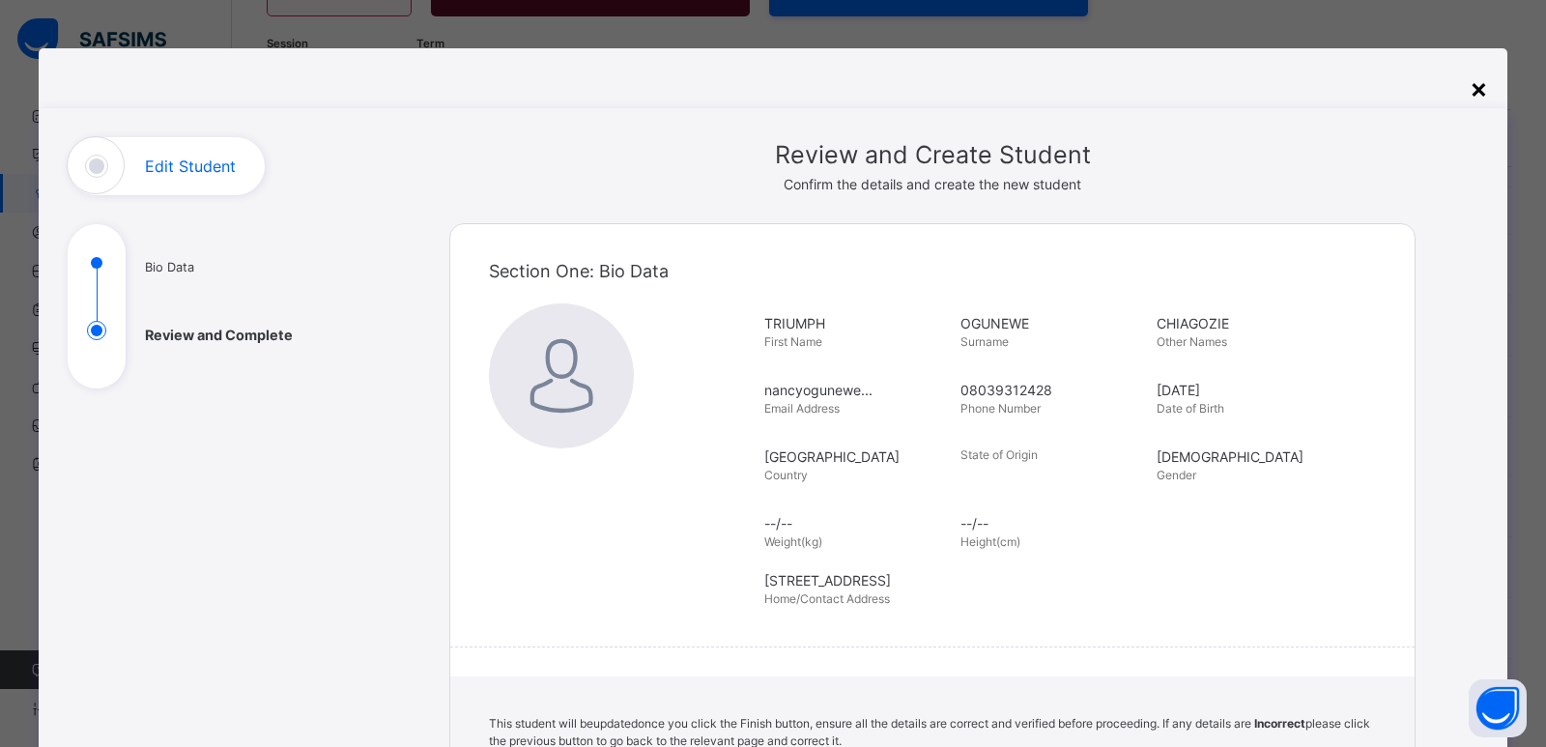
click at [1477, 91] on div "×" at bounding box center [1479, 88] width 18 height 41
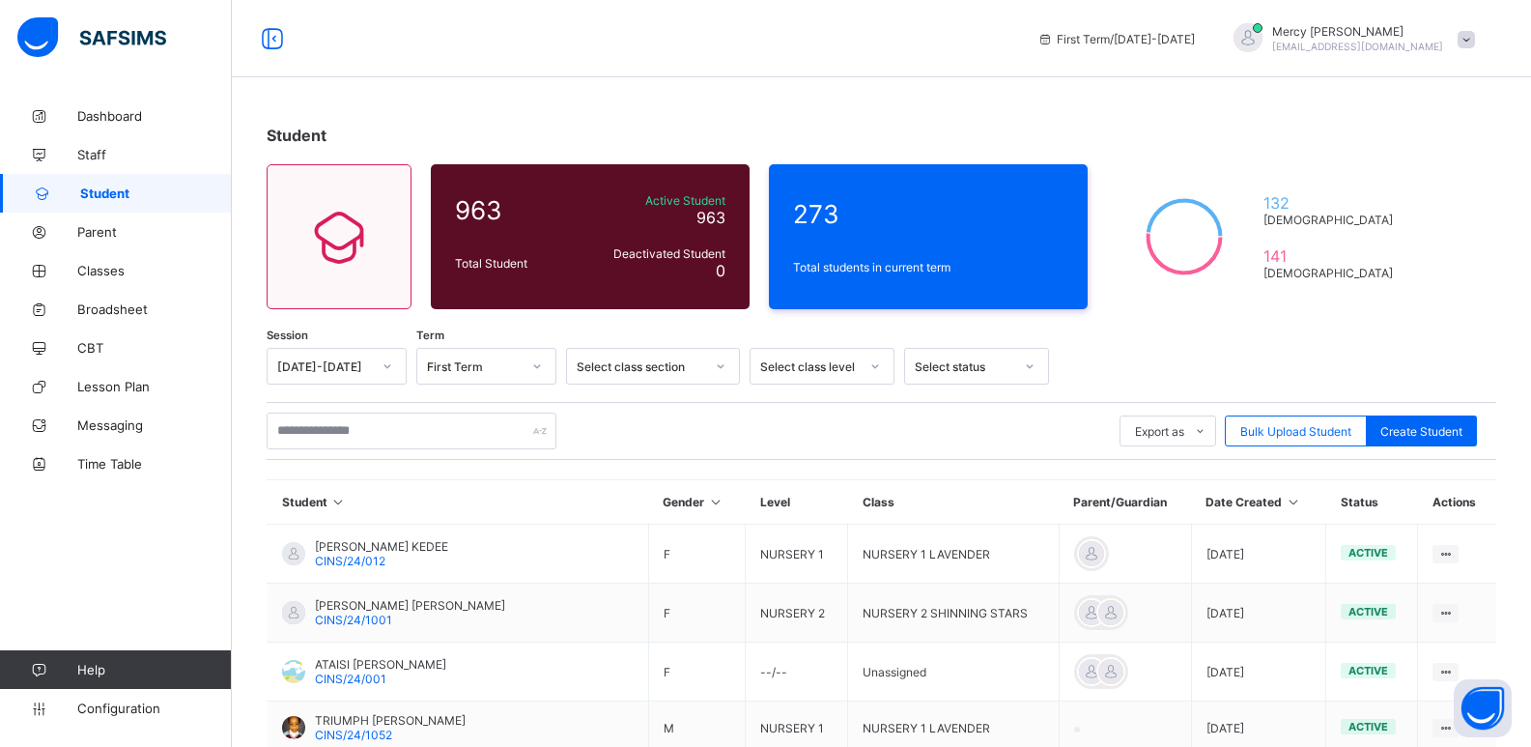
scroll to position [393, 0]
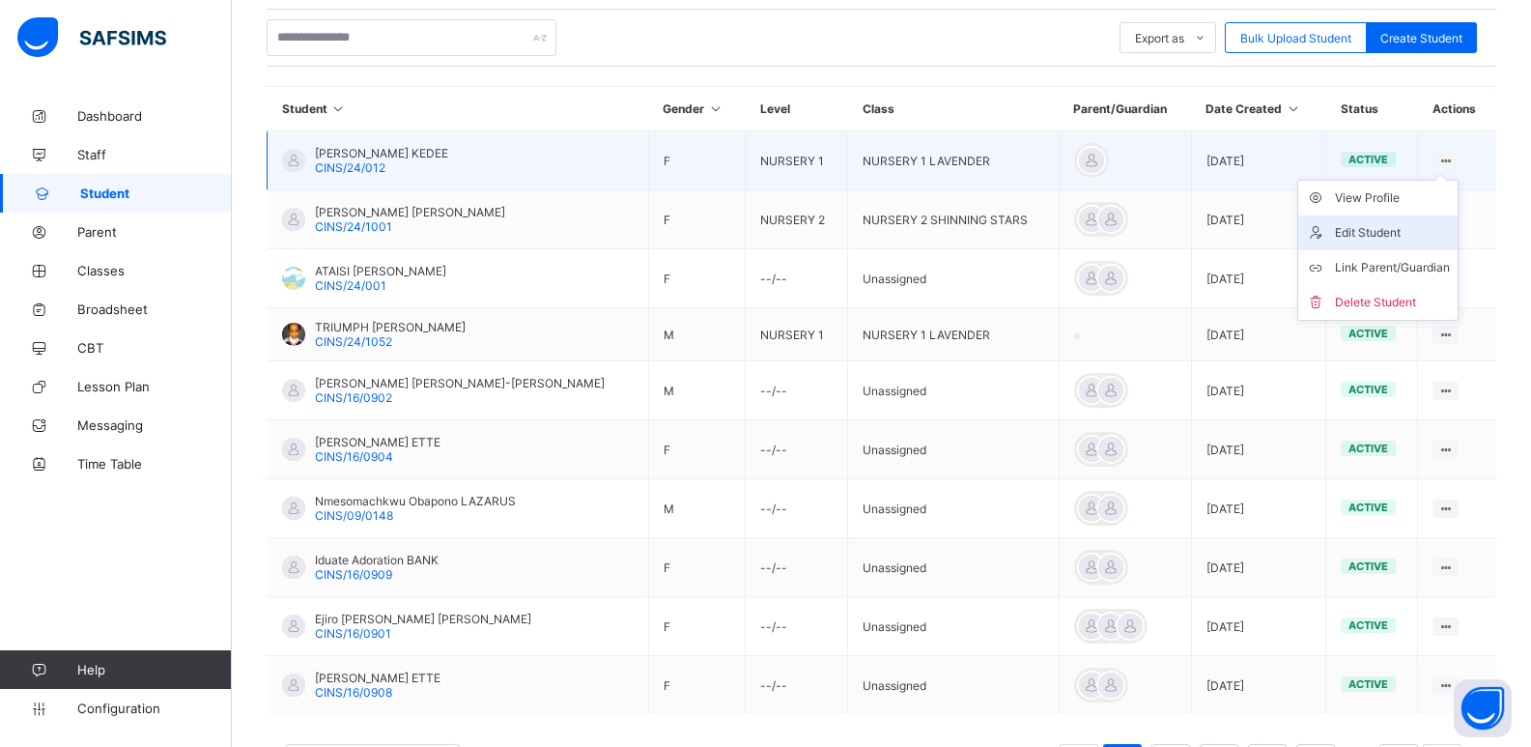
click at [1378, 229] on div "Edit Student" at bounding box center [1392, 232] width 115 height 19
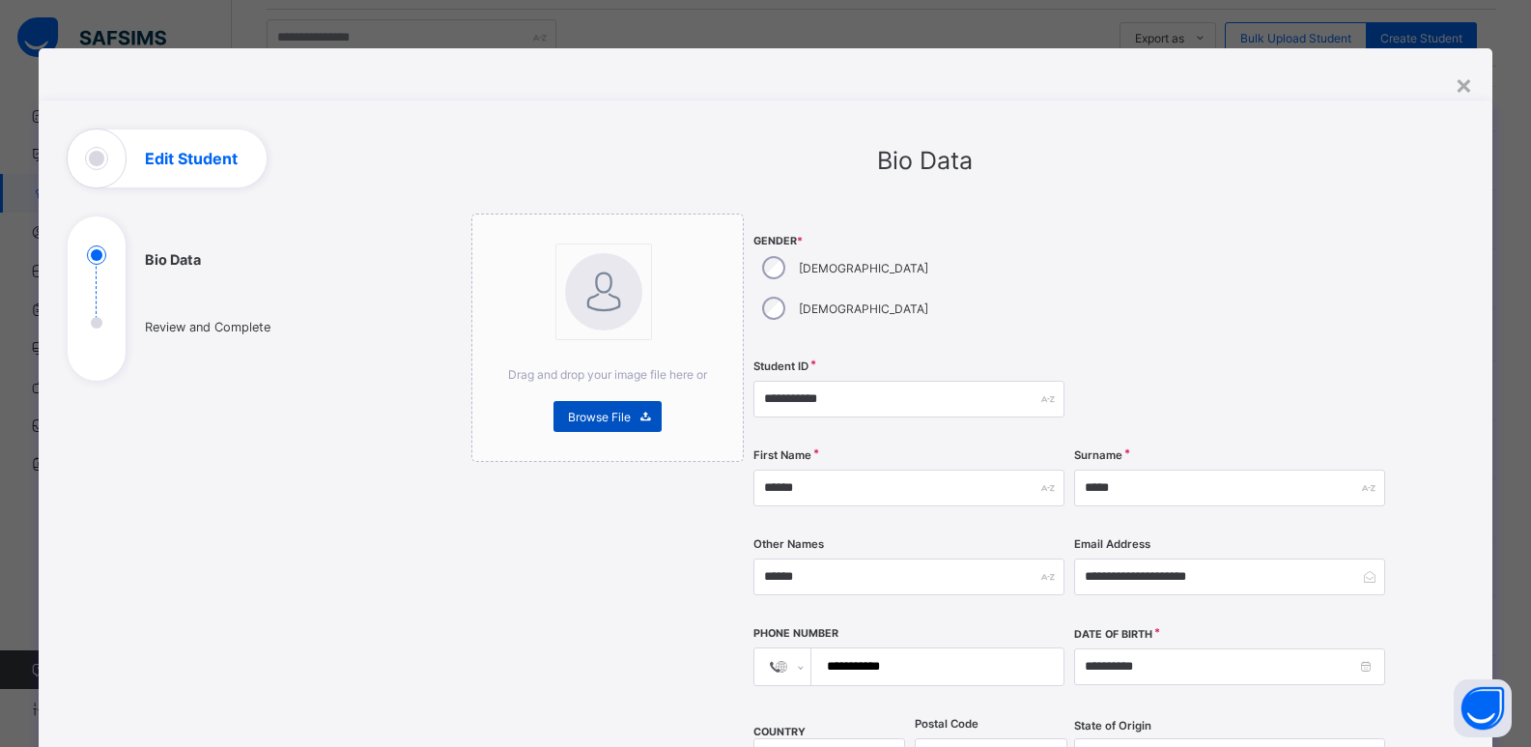
click at [587, 422] on span "Browse File" at bounding box center [599, 417] width 63 height 14
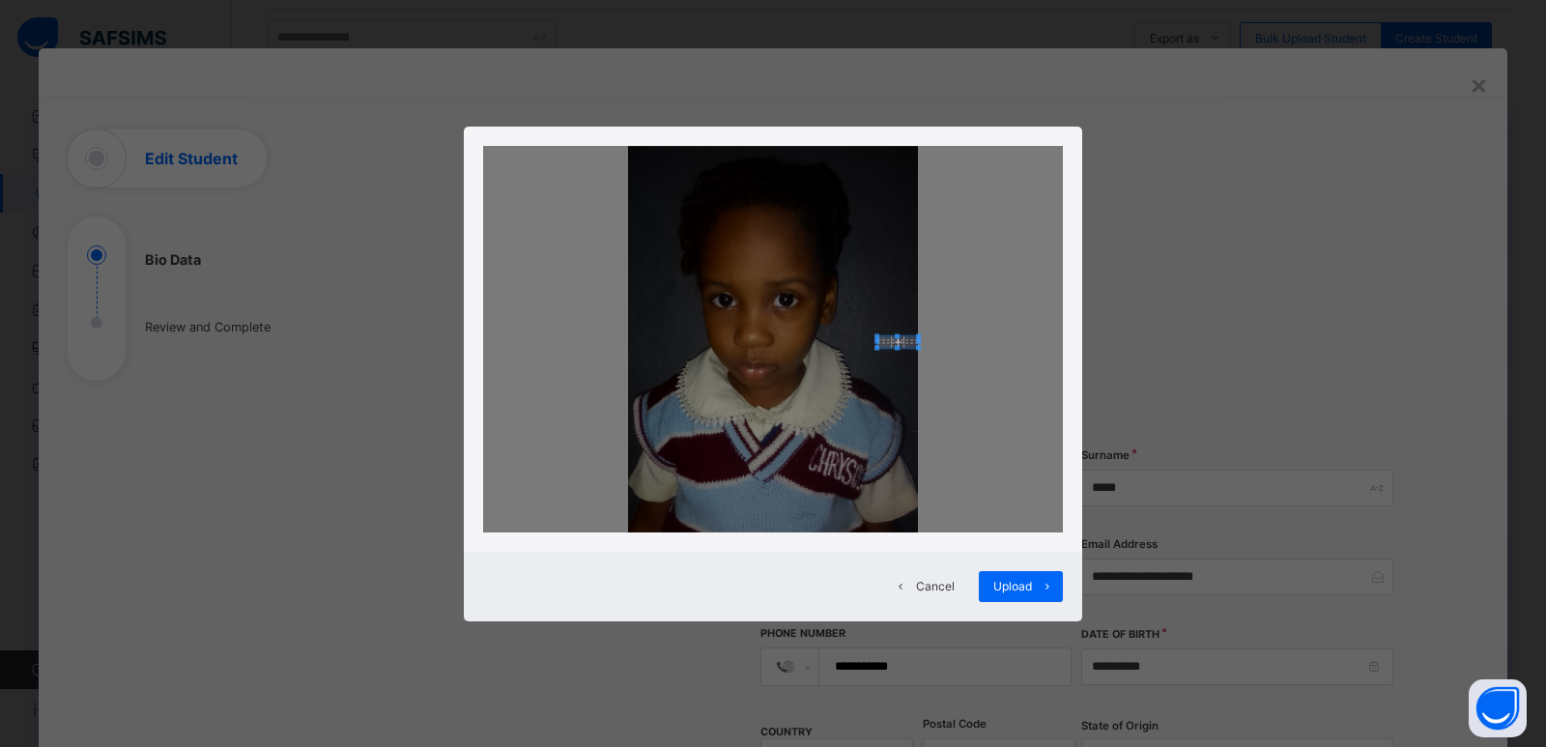
click at [885, 338] on div at bounding box center [773, 339] width 580 height 386
click at [955, 536] on div at bounding box center [773, 339] width 618 height 425
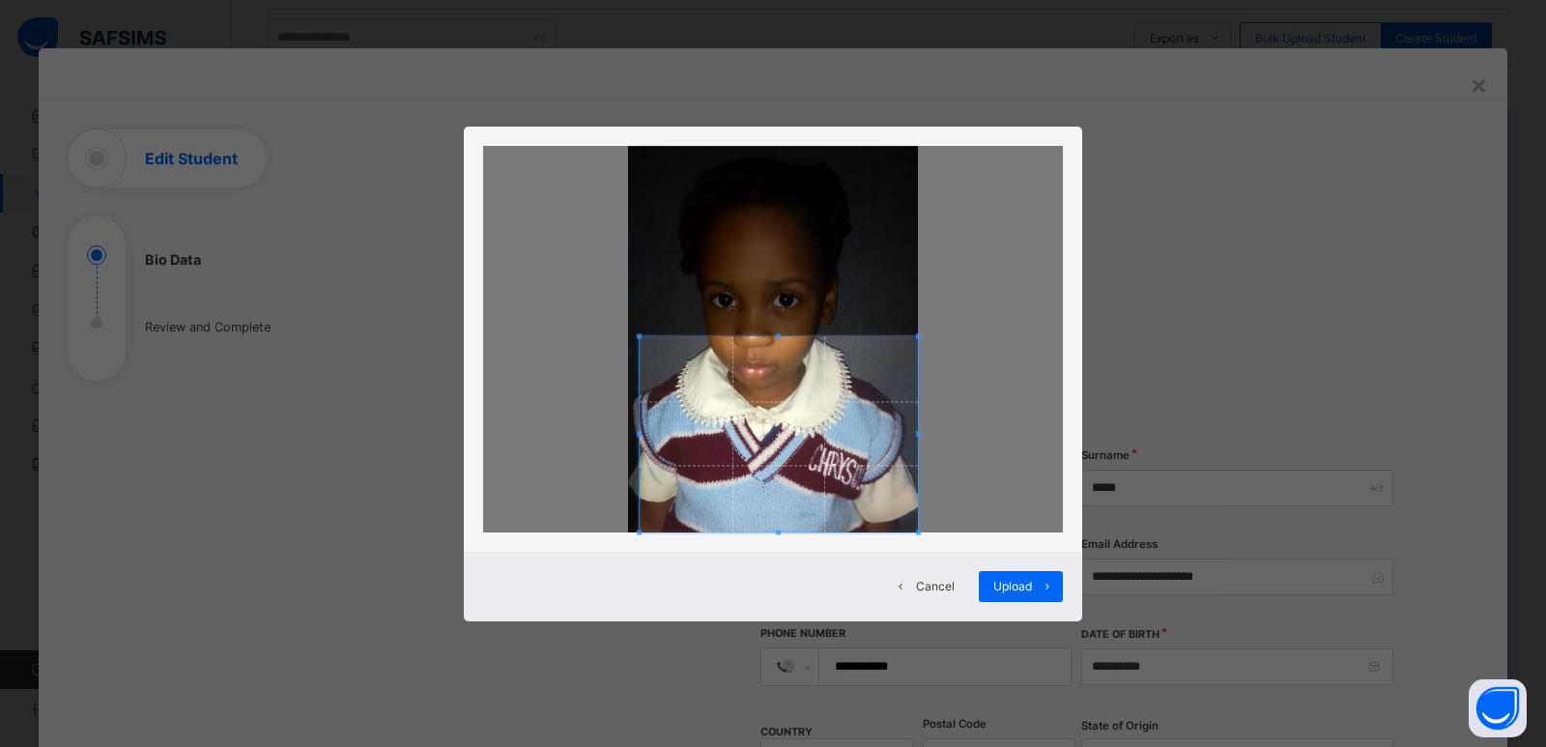
click at [640, 378] on div at bounding box center [779, 434] width 278 height 196
click at [899, 430] on div at bounding box center [770, 434] width 259 height 196
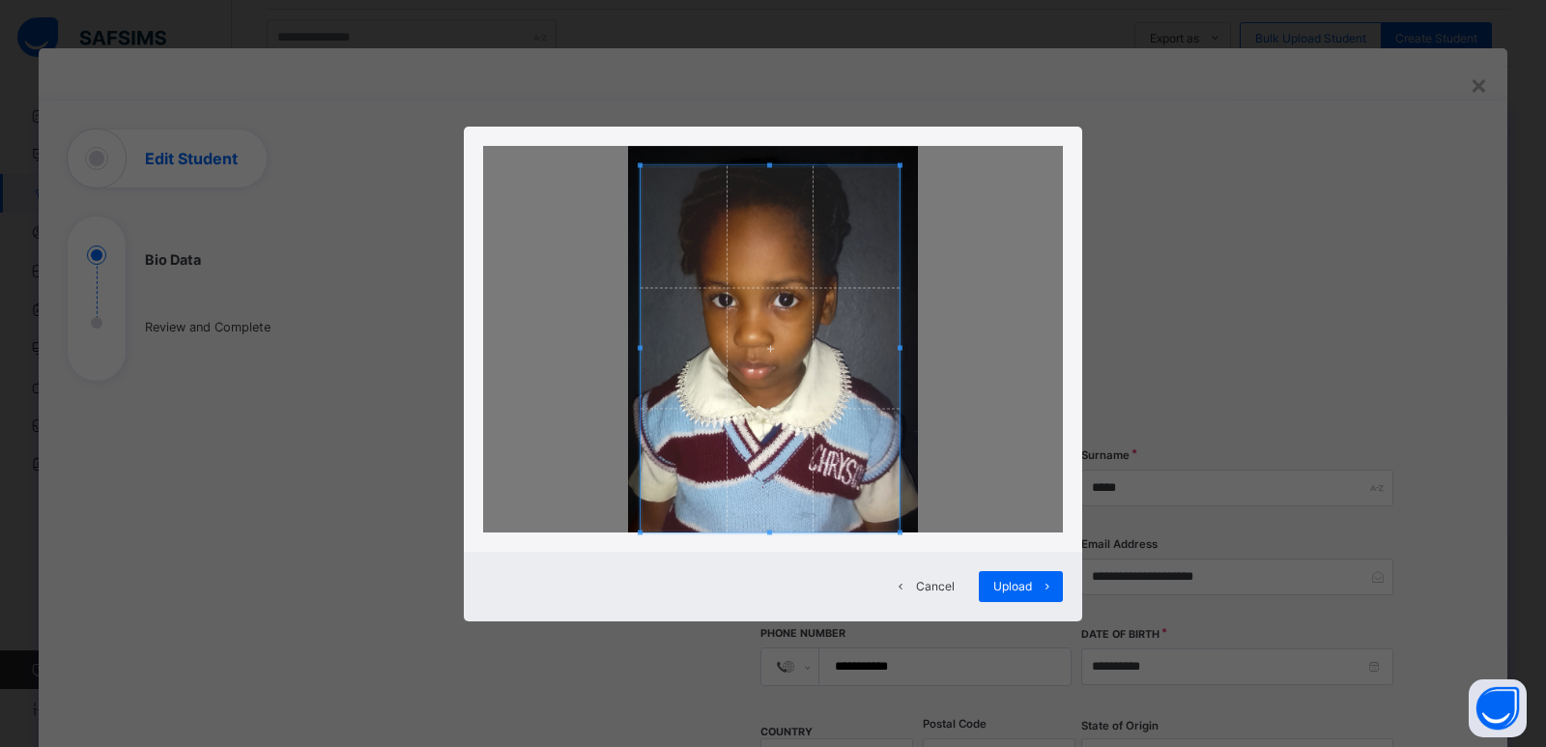
click at [753, 165] on div at bounding box center [770, 348] width 259 height 367
click at [759, 148] on span at bounding box center [770, 149] width 259 height 5
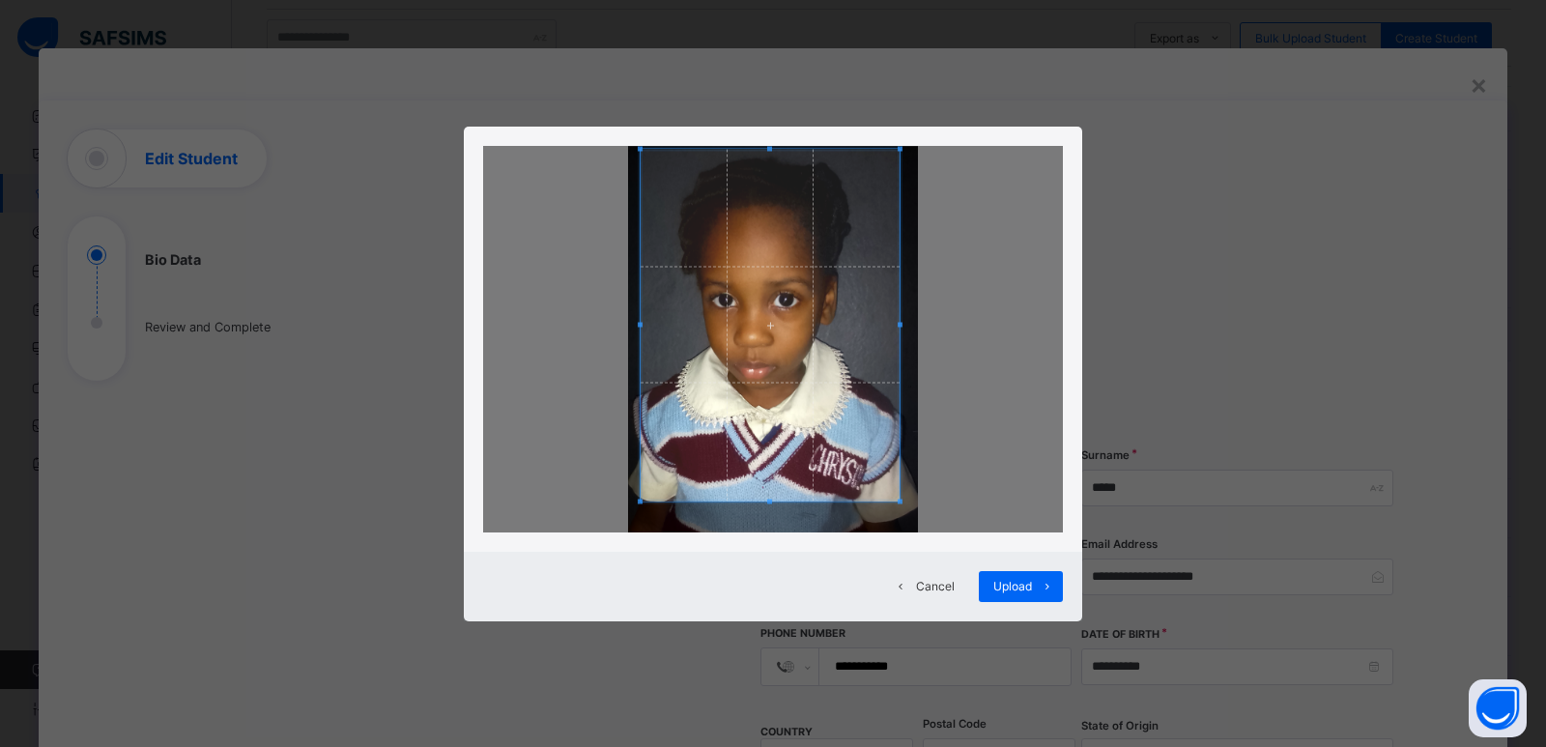
click at [767, 500] on span at bounding box center [769, 502] width 5 height 5
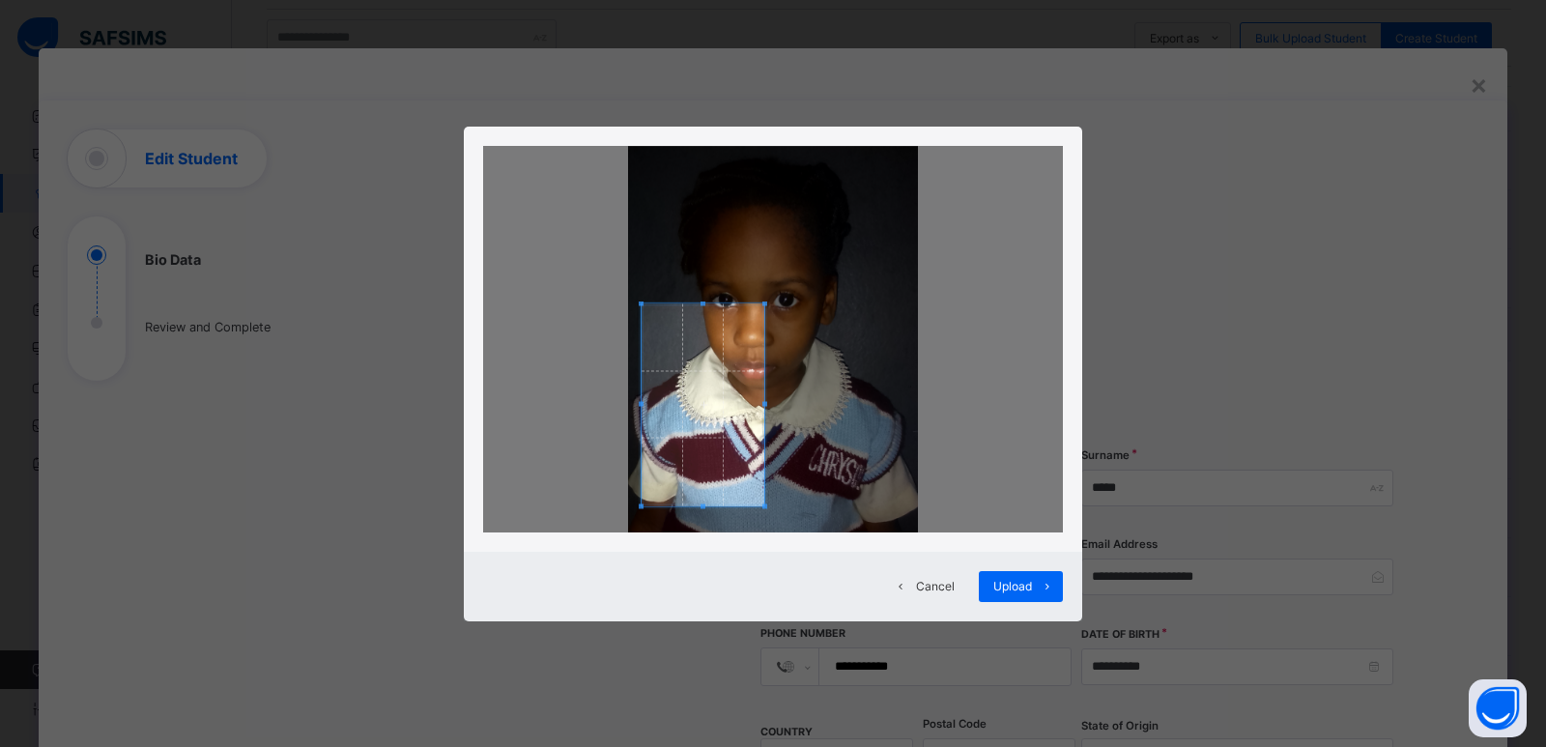
click at [650, 312] on div at bounding box center [773, 339] width 580 height 386
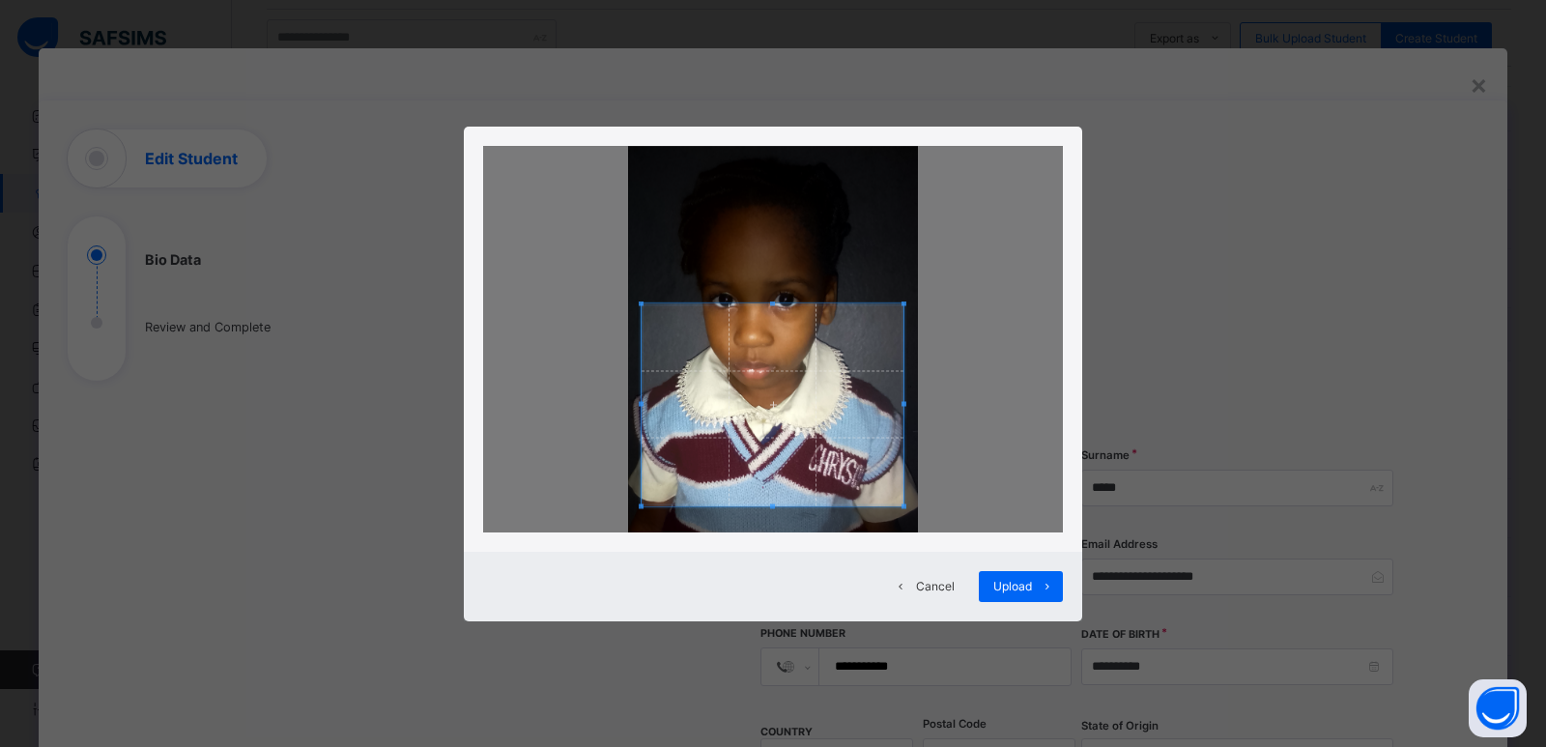
click at [903, 408] on div at bounding box center [773, 404] width 262 height 202
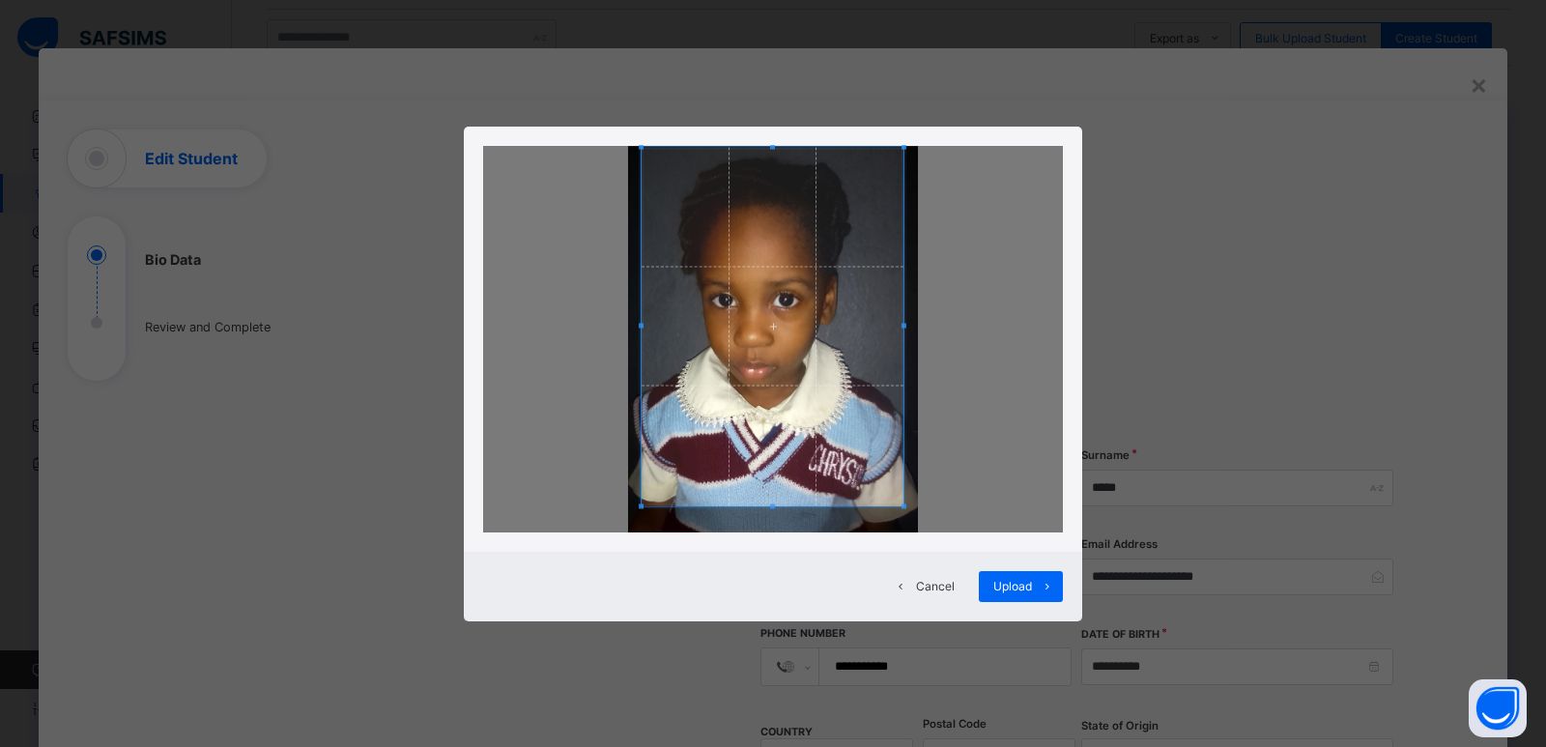
click at [760, 148] on div at bounding box center [773, 326] width 262 height 358
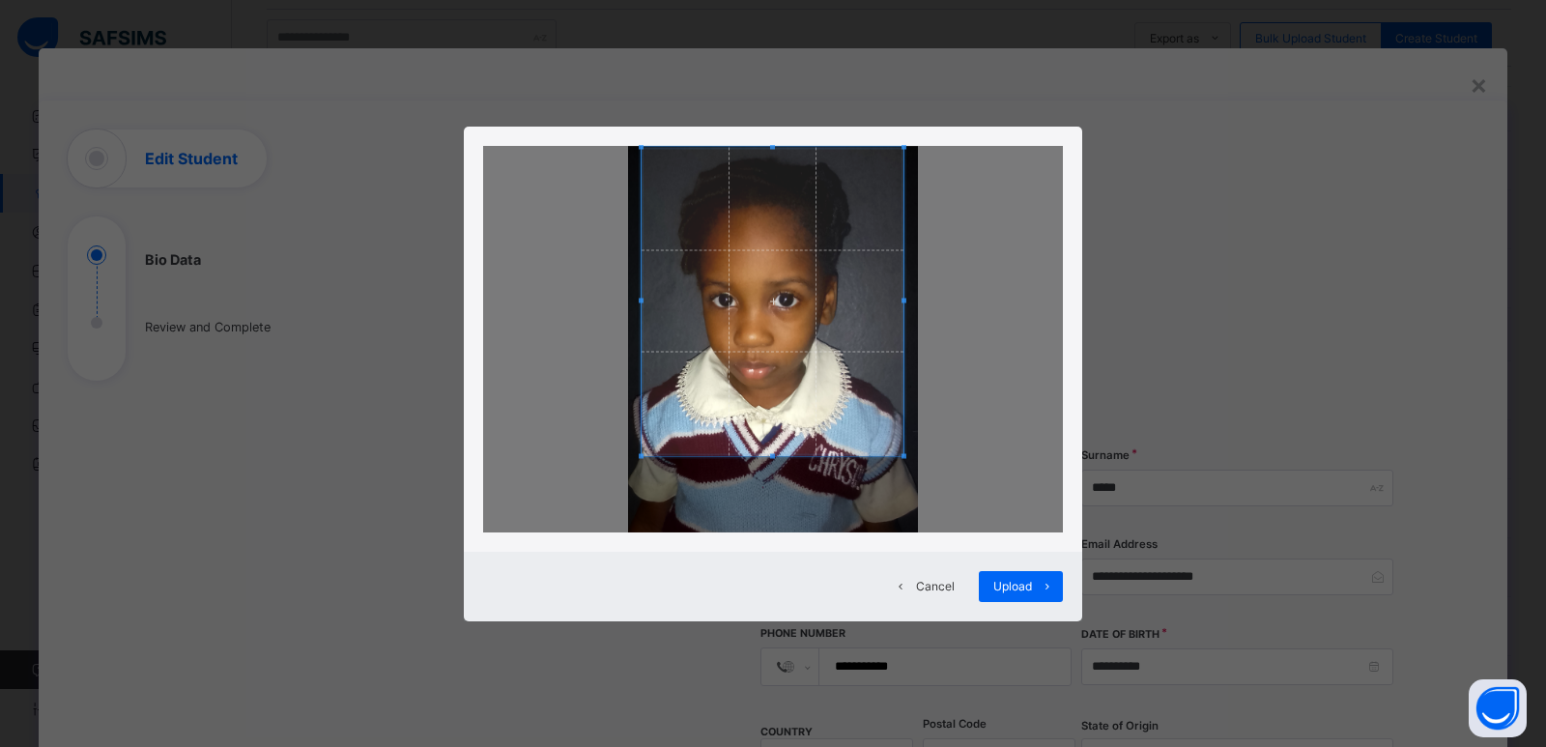
click at [760, 458] on span at bounding box center [773, 455] width 262 height 5
click at [1011, 580] on span "Upload" at bounding box center [1012, 586] width 39 height 14
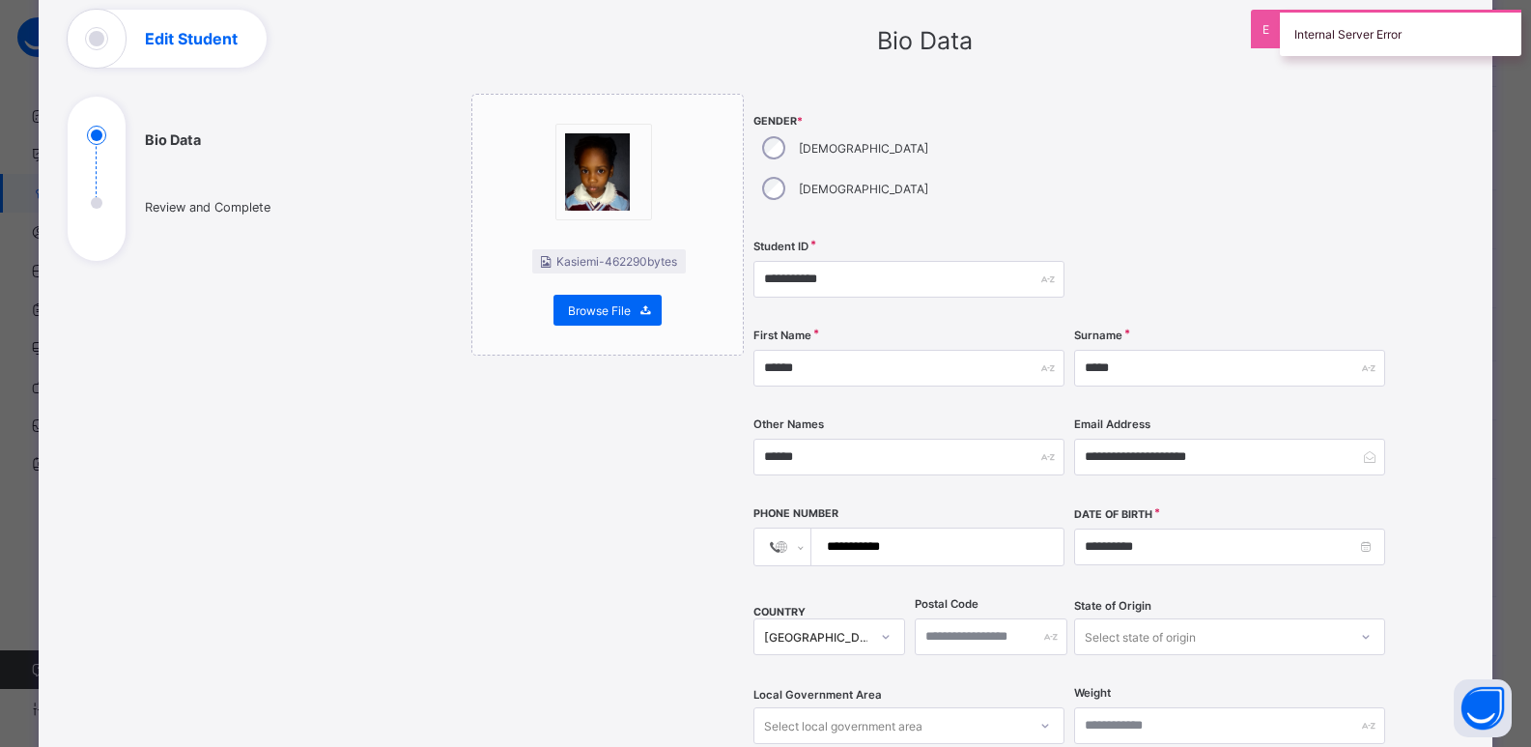
scroll to position [174, 0]
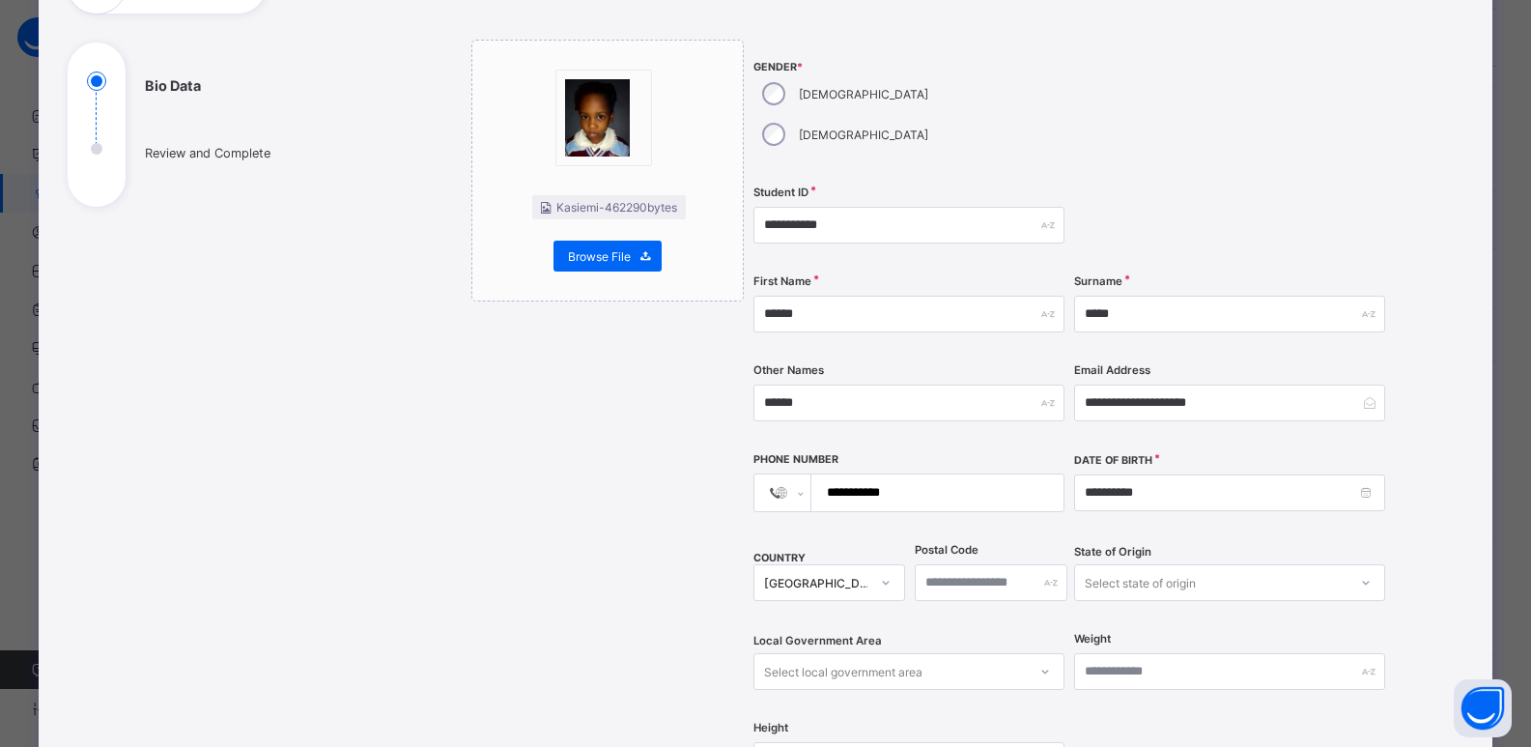
click at [648, 214] on li "Kasiemi - 462290 bytes" at bounding box center [609, 207] width 154 height 24
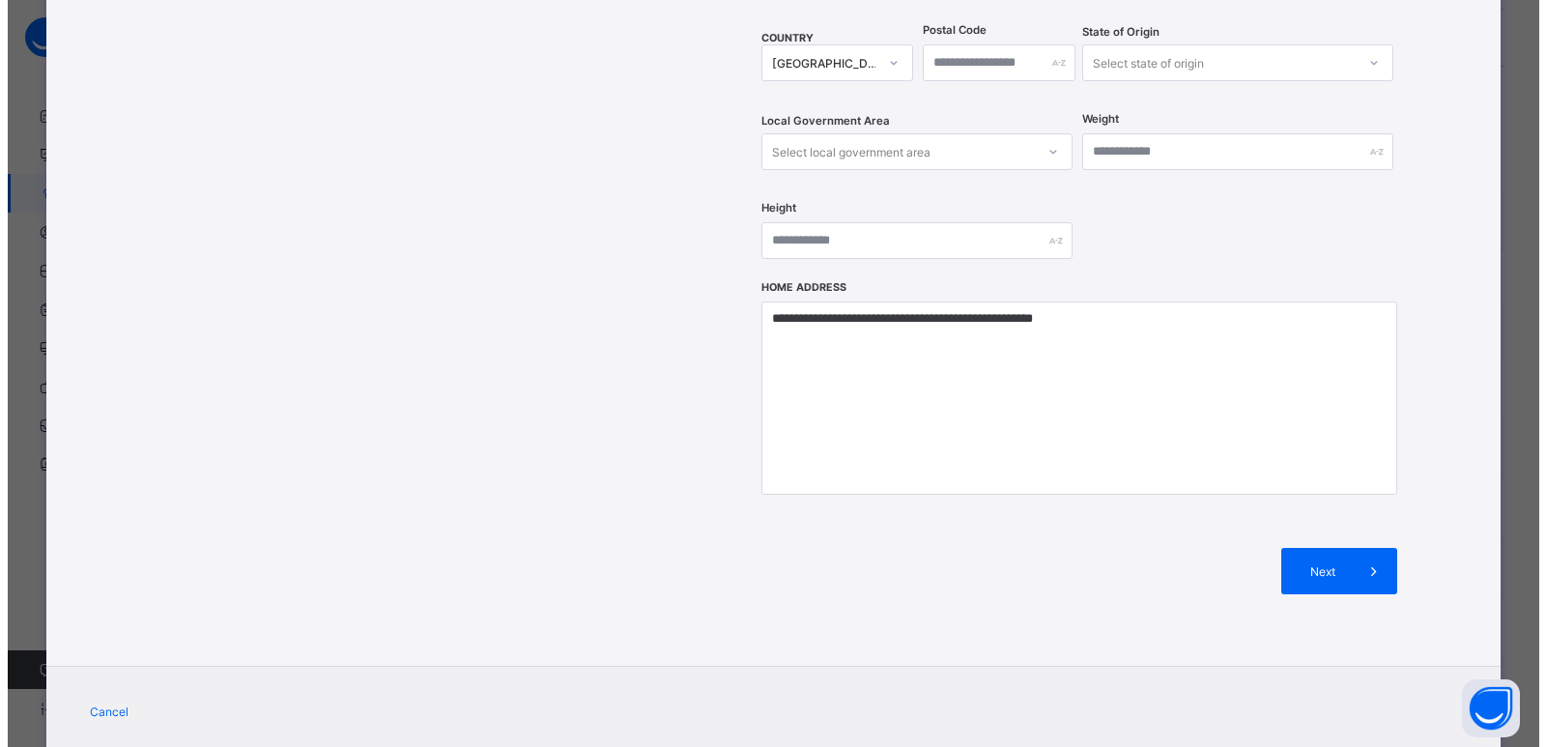
scroll to position [711, 0]
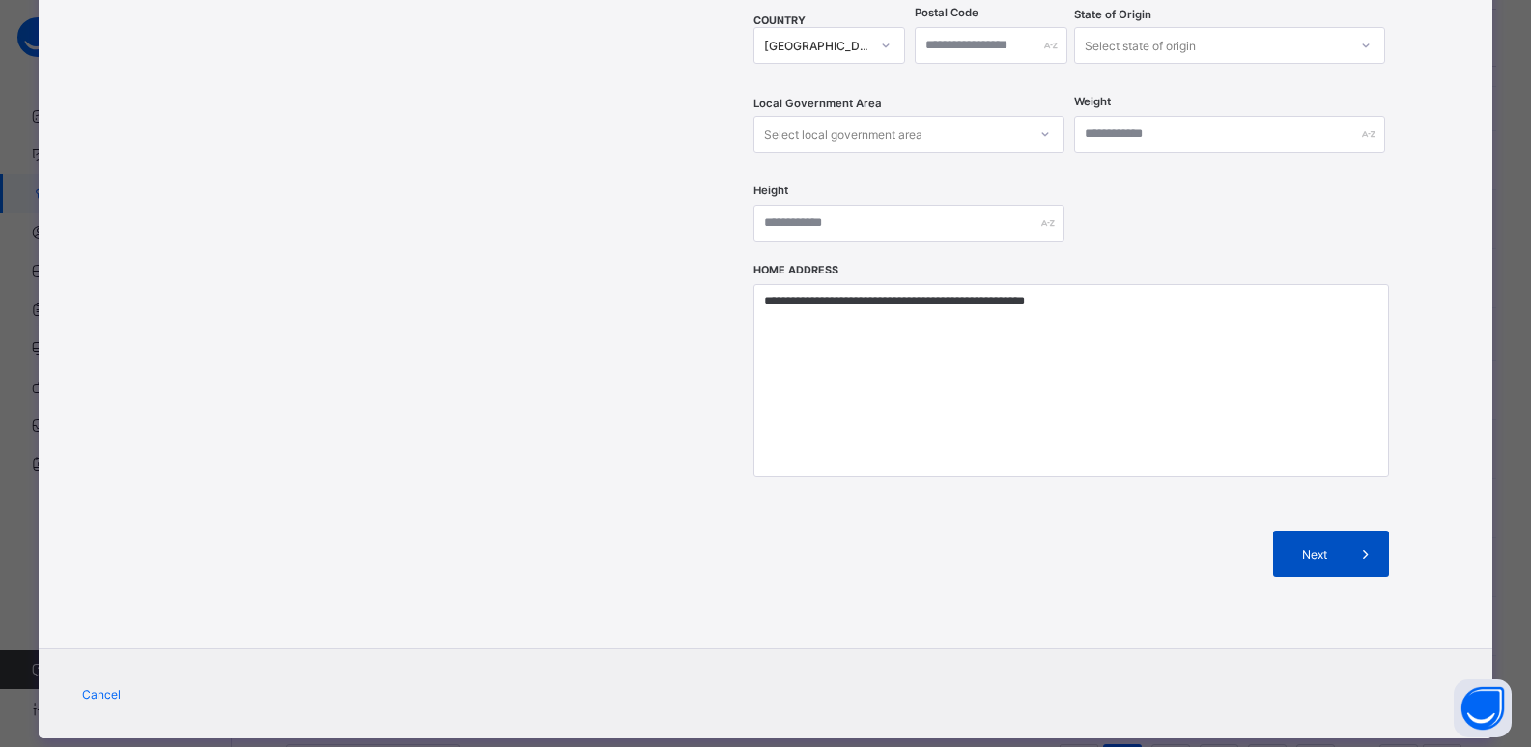
click at [1324, 532] on div "Next" at bounding box center [1331, 553] width 116 height 46
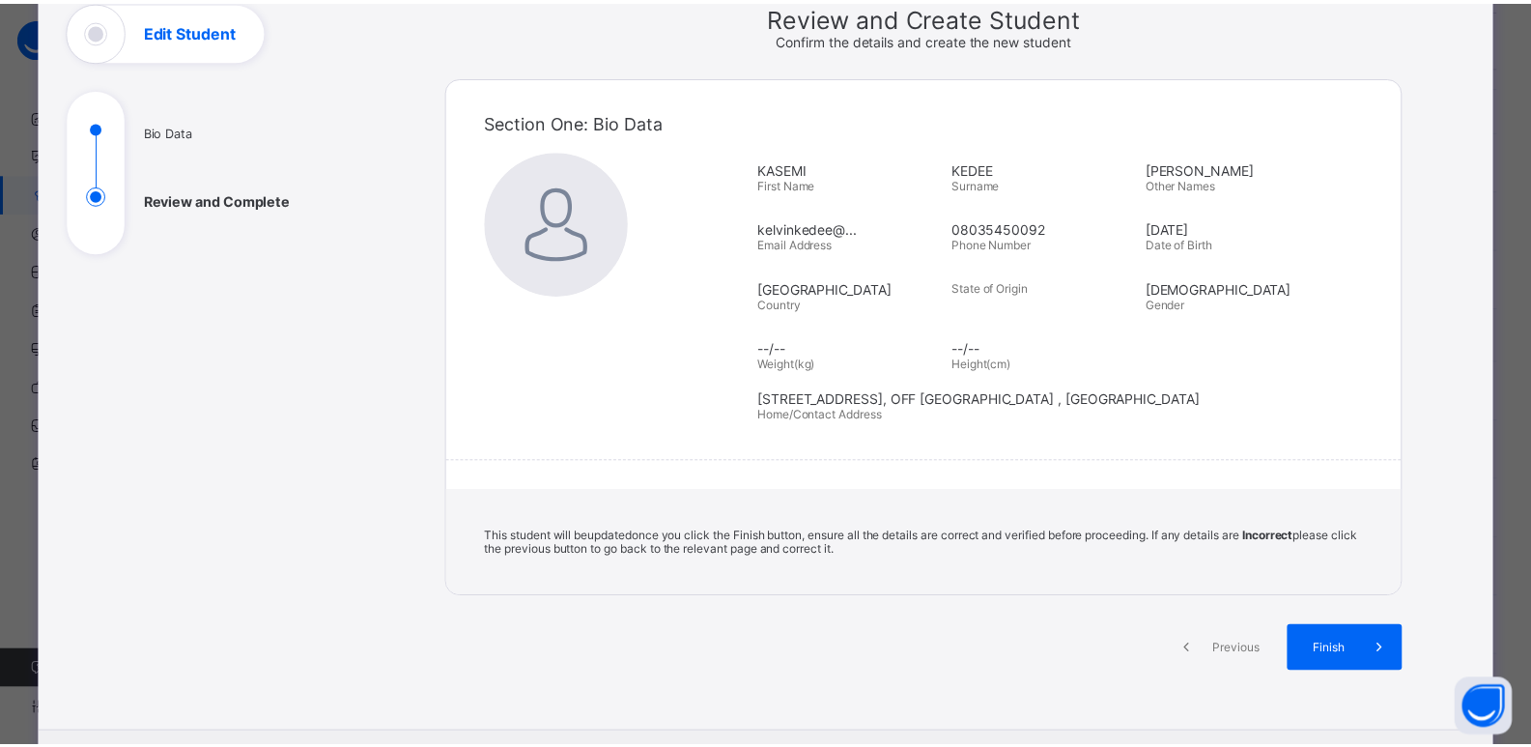
scroll to position [251, 0]
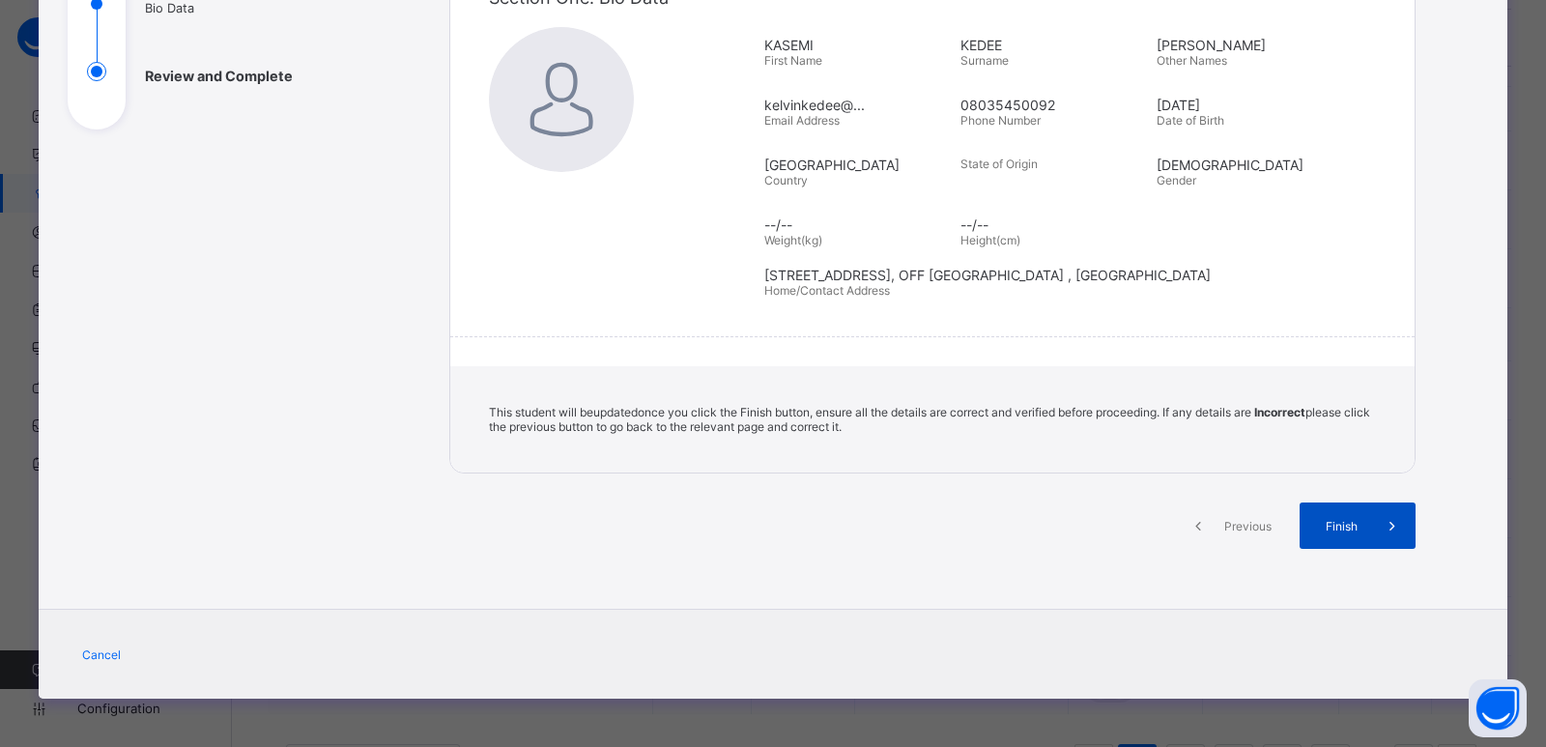
click at [1332, 545] on div "Finish" at bounding box center [1357, 525] width 116 height 46
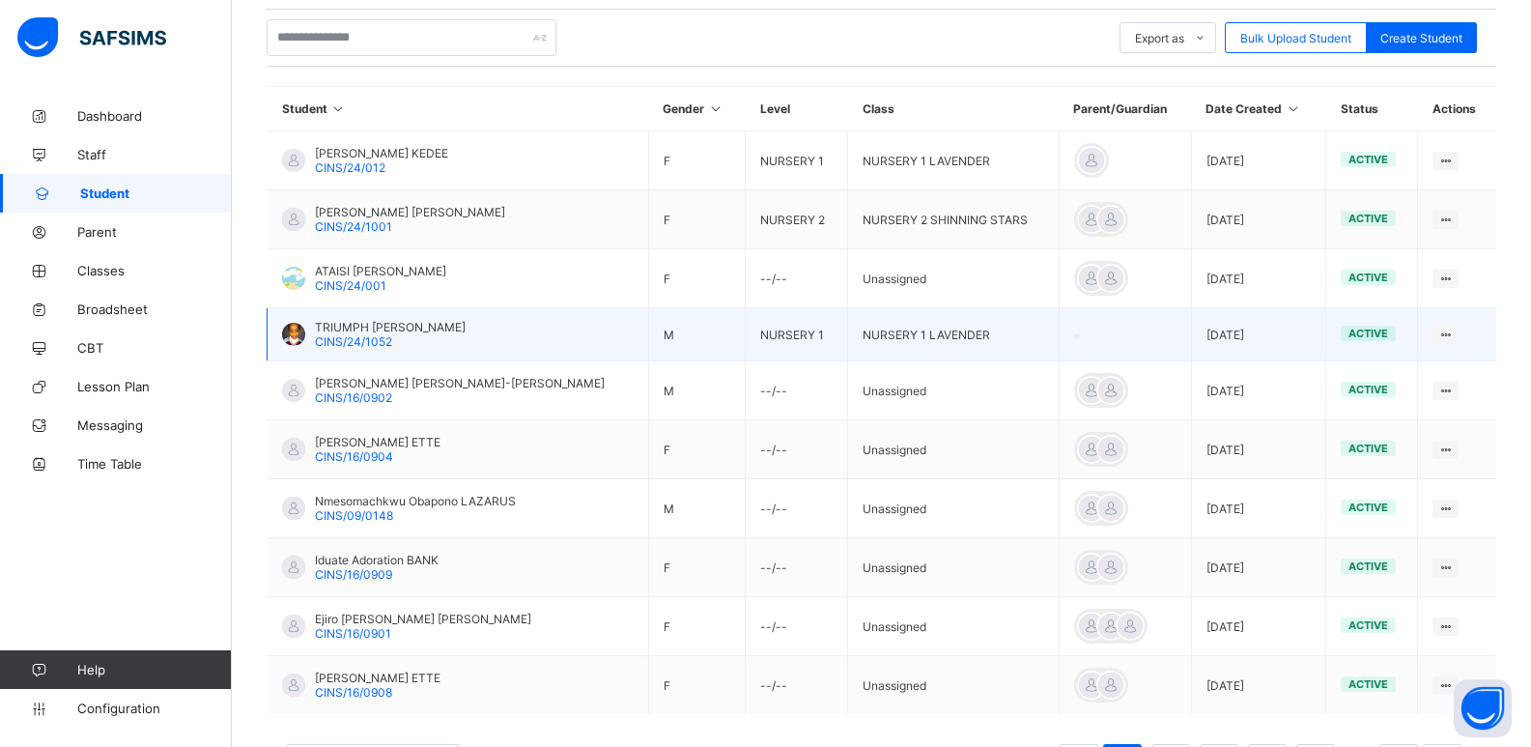
click at [297, 336] on div at bounding box center [293, 334] width 23 height 23
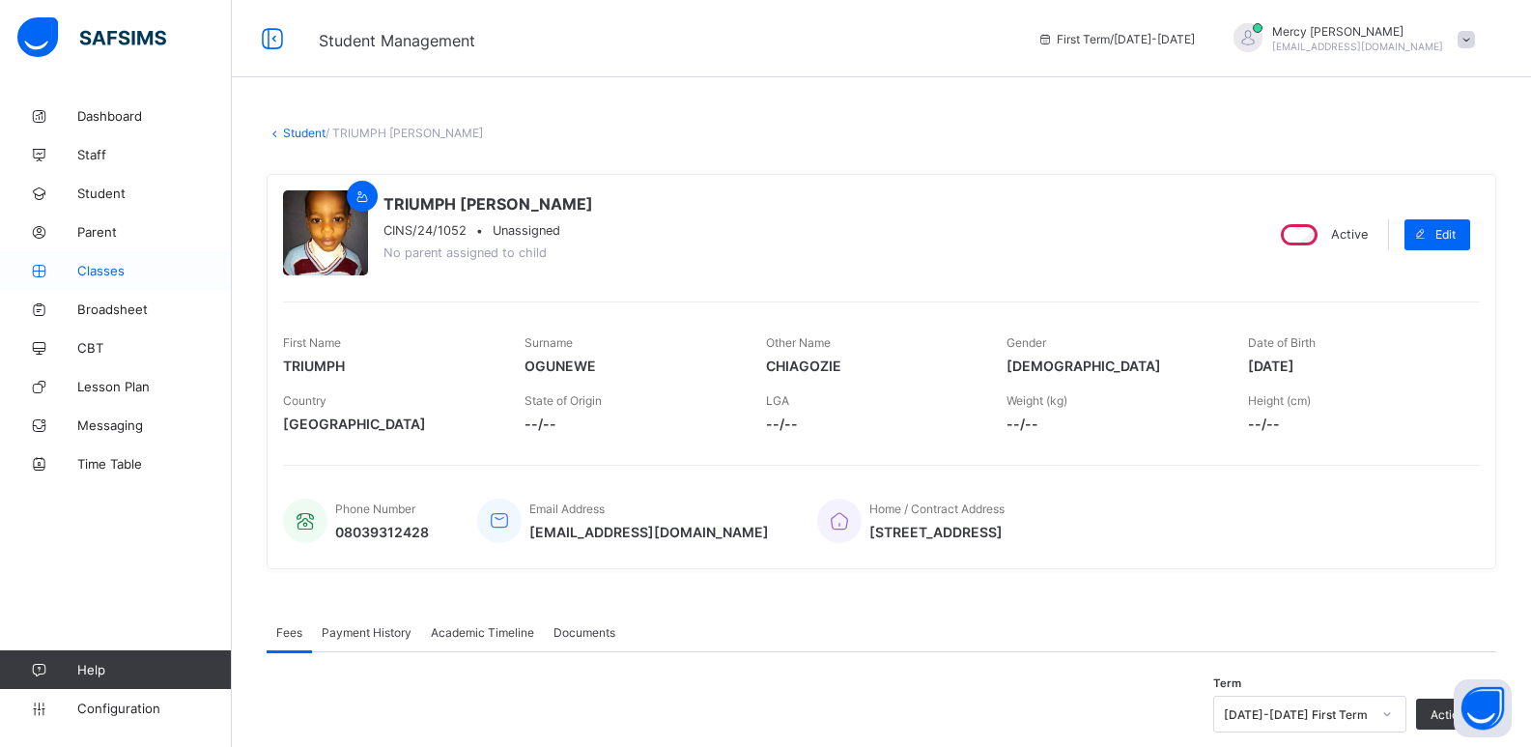
click at [97, 264] on span "Classes" at bounding box center [154, 270] width 155 height 15
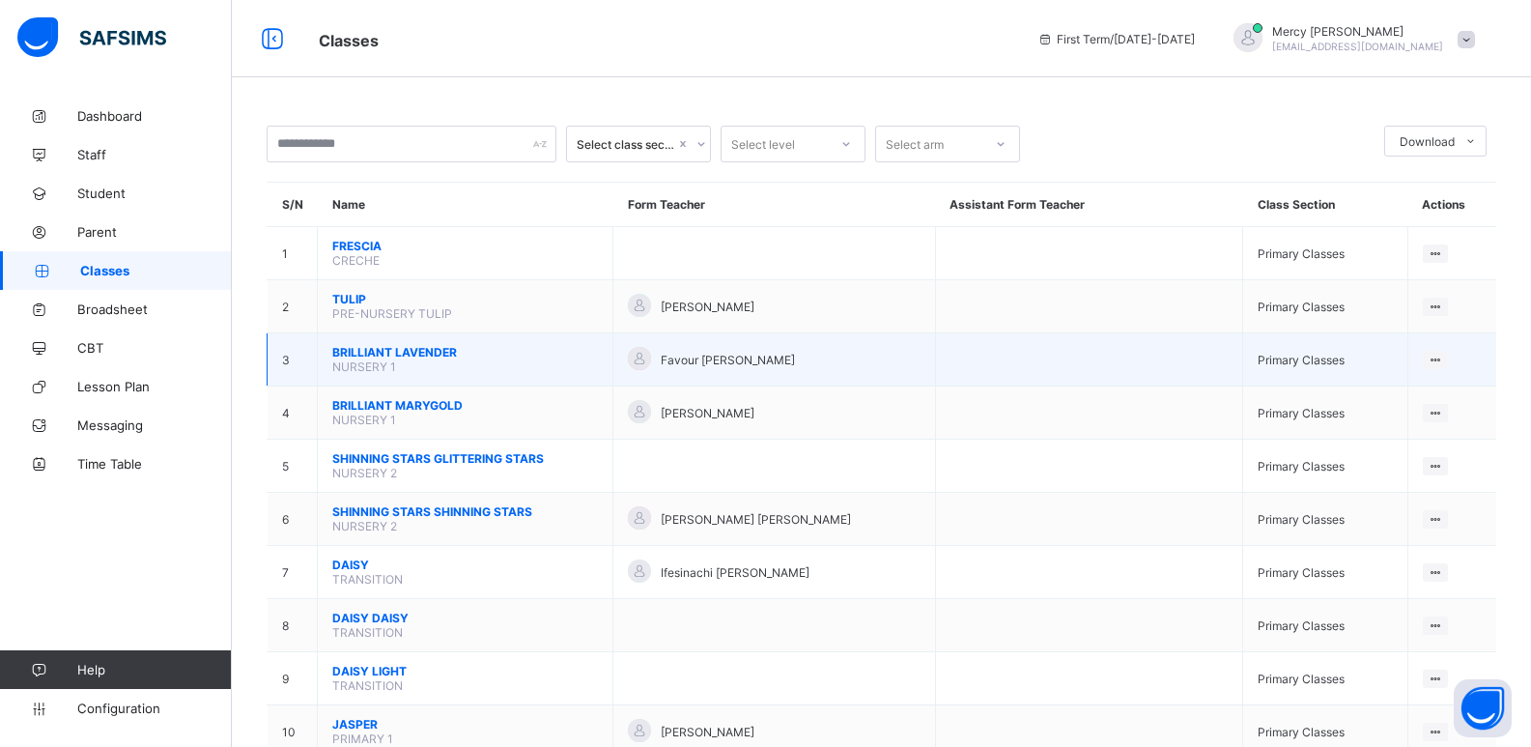
click at [429, 350] on span "BRILLIANT LAVENDER" at bounding box center [465, 352] width 266 height 14
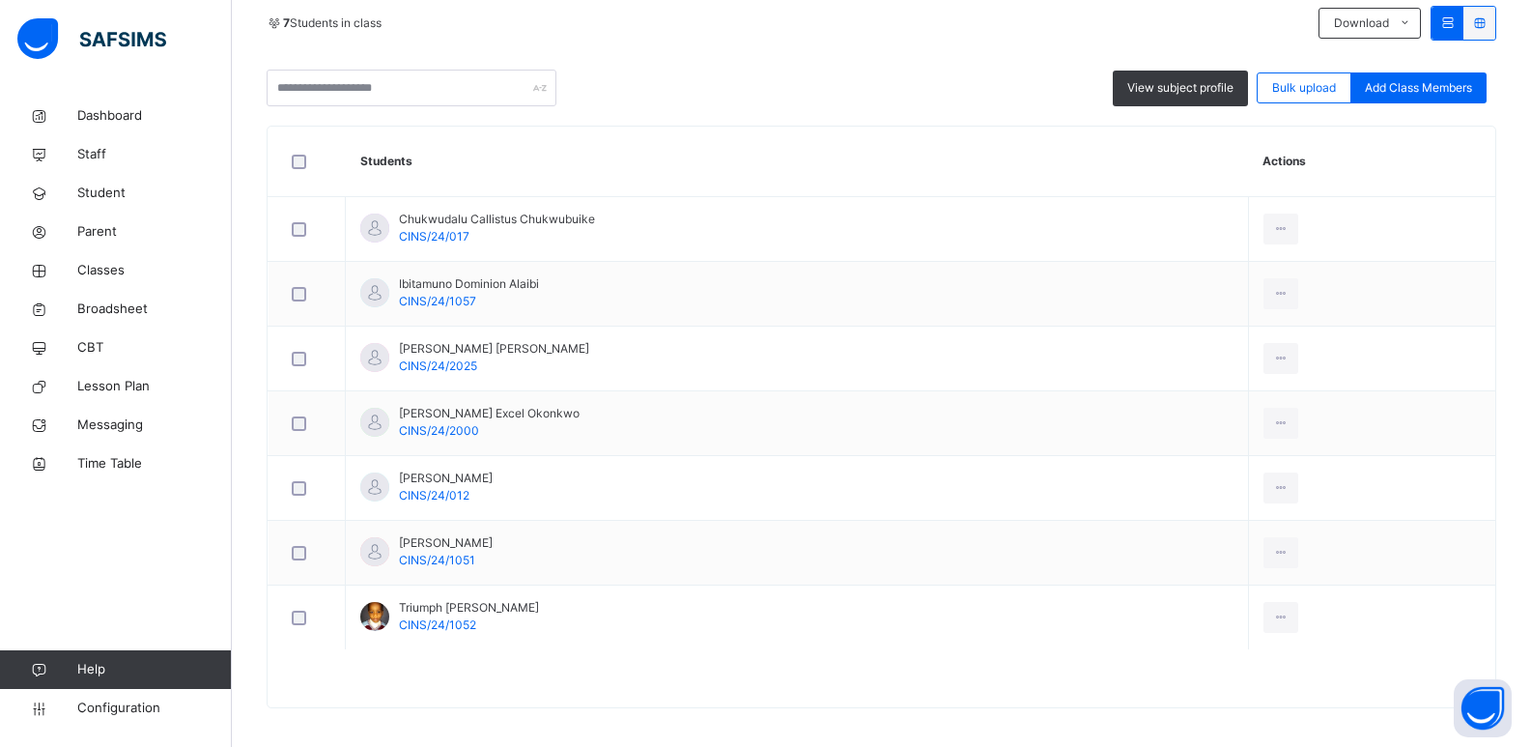
scroll to position [381, 0]
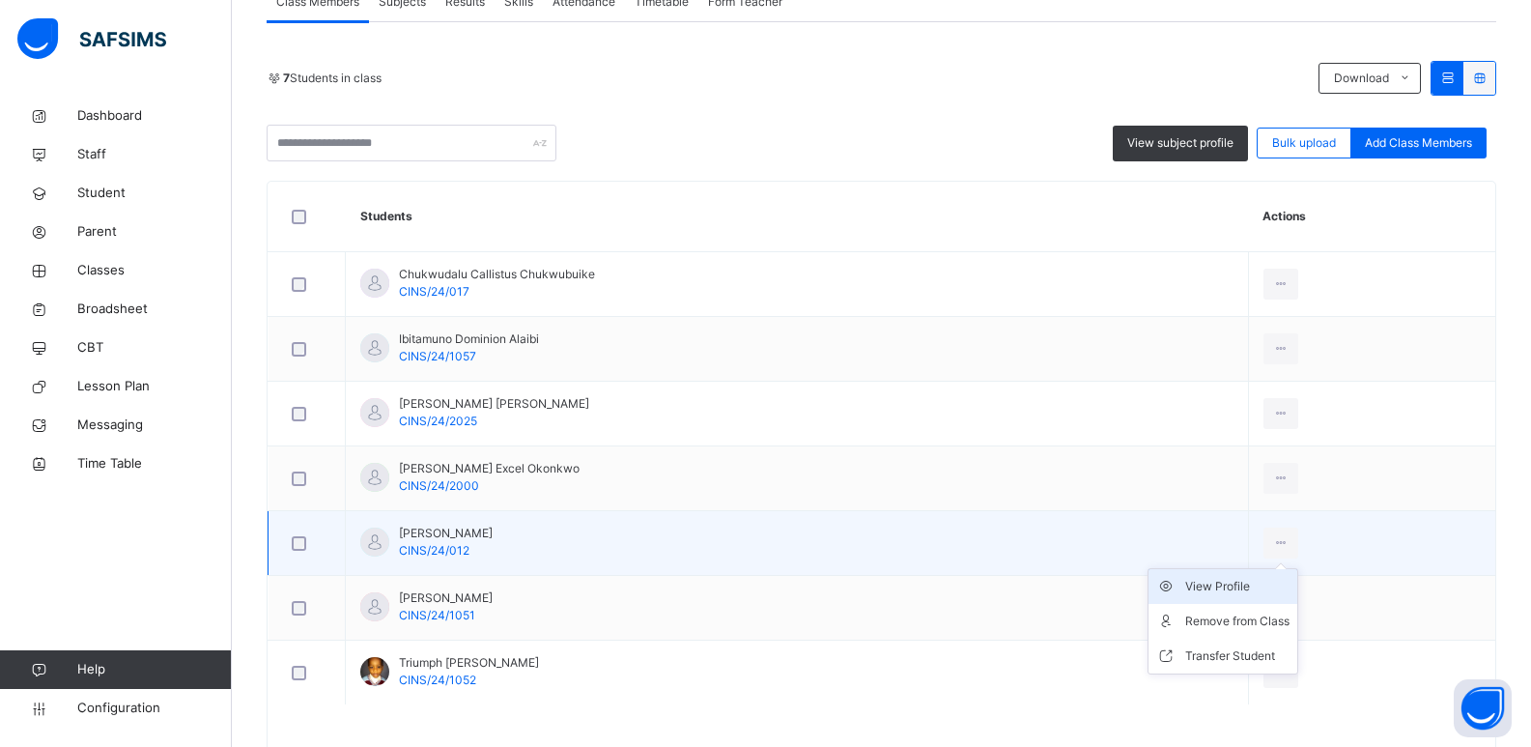
click at [1250, 595] on div "View Profile" at bounding box center [1237, 586] width 104 height 19
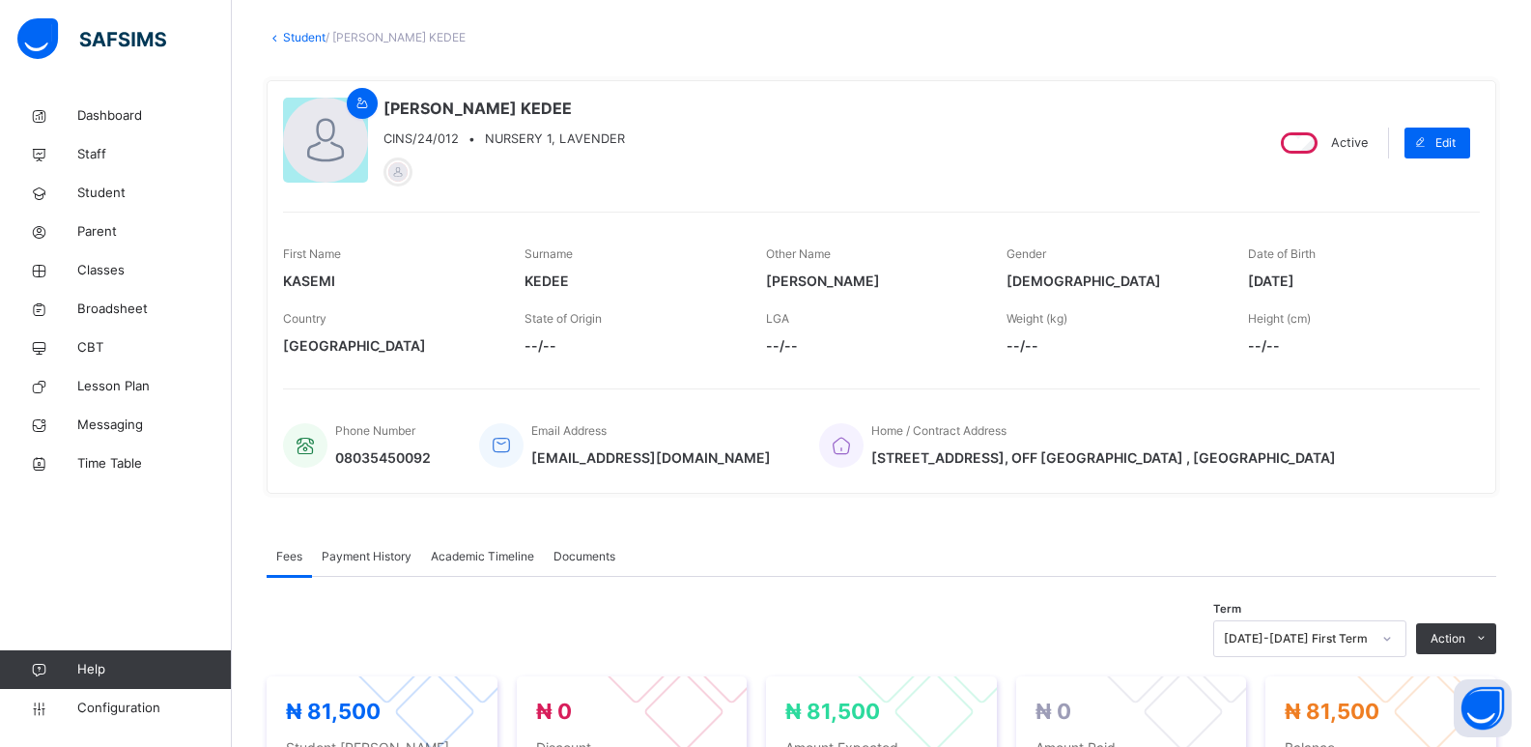
scroll to position [26, 0]
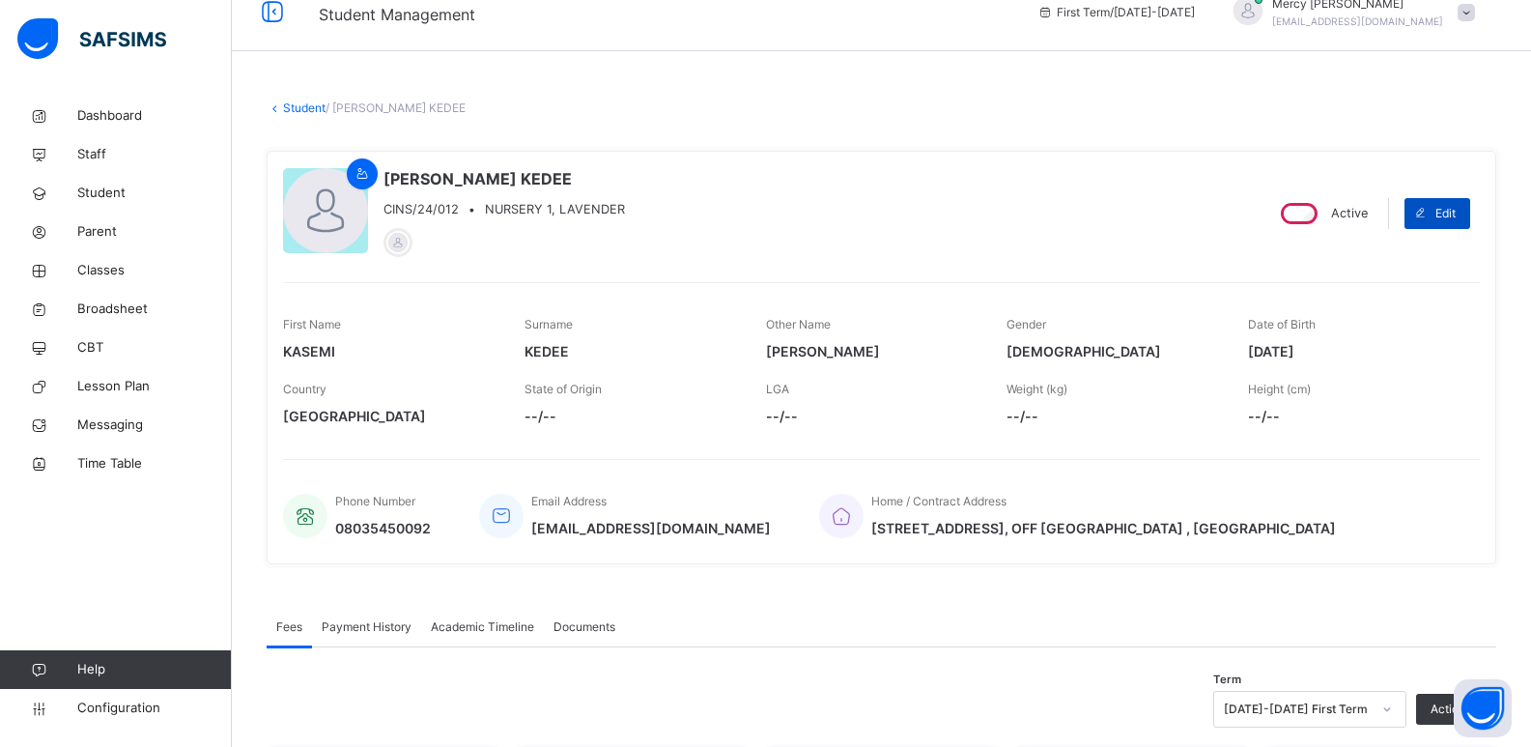
click at [1452, 216] on span "Edit" at bounding box center [1446, 213] width 20 height 17
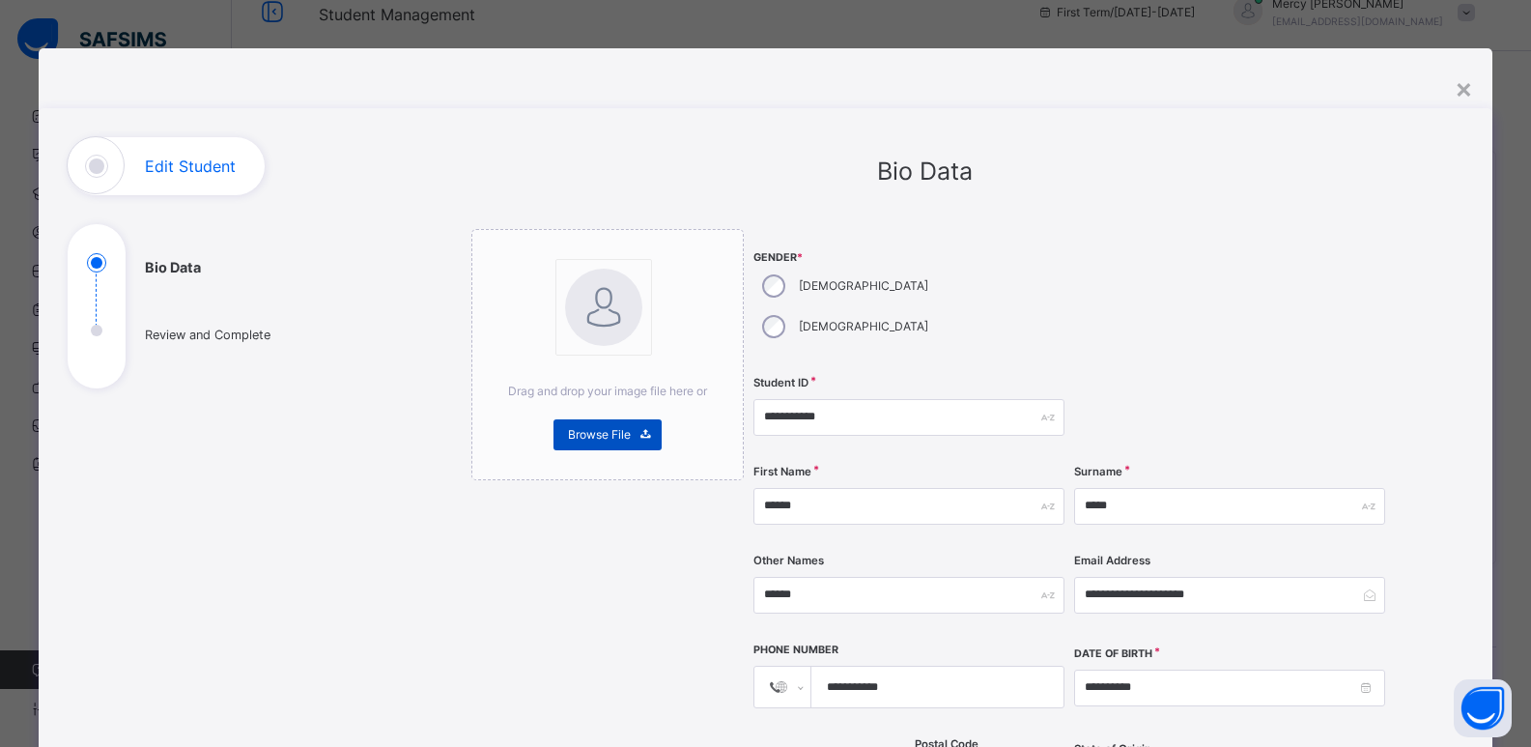
click at [568, 442] on span "Browse File" at bounding box center [599, 434] width 63 height 17
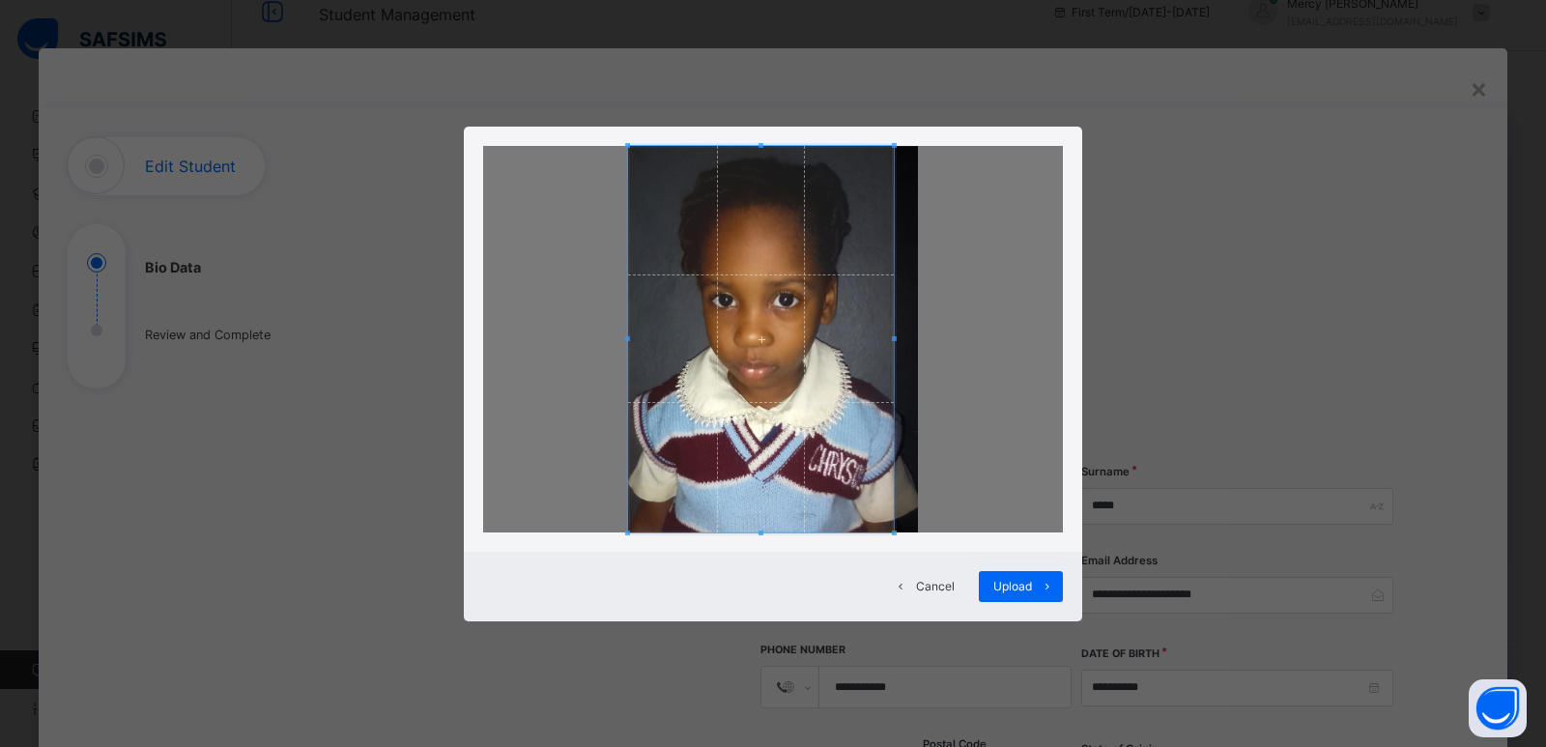
click at [894, 338] on div at bounding box center [761, 339] width 266 height 386
click at [636, 342] on span at bounding box center [637, 339] width 5 height 386
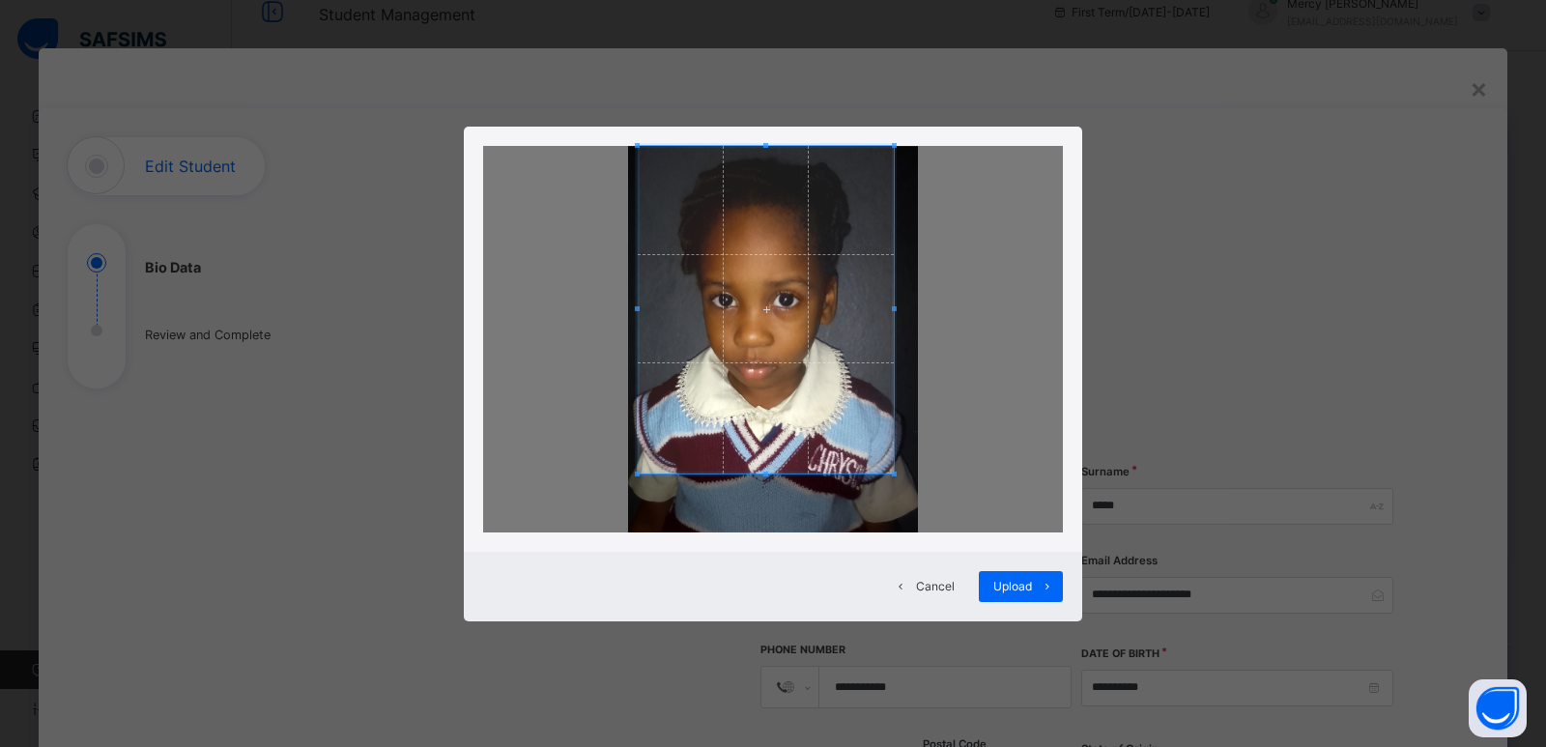
click at [785, 473] on div at bounding box center [766, 310] width 256 height 328
click at [1005, 583] on span "Upload" at bounding box center [1012, 586] width 39 height 17
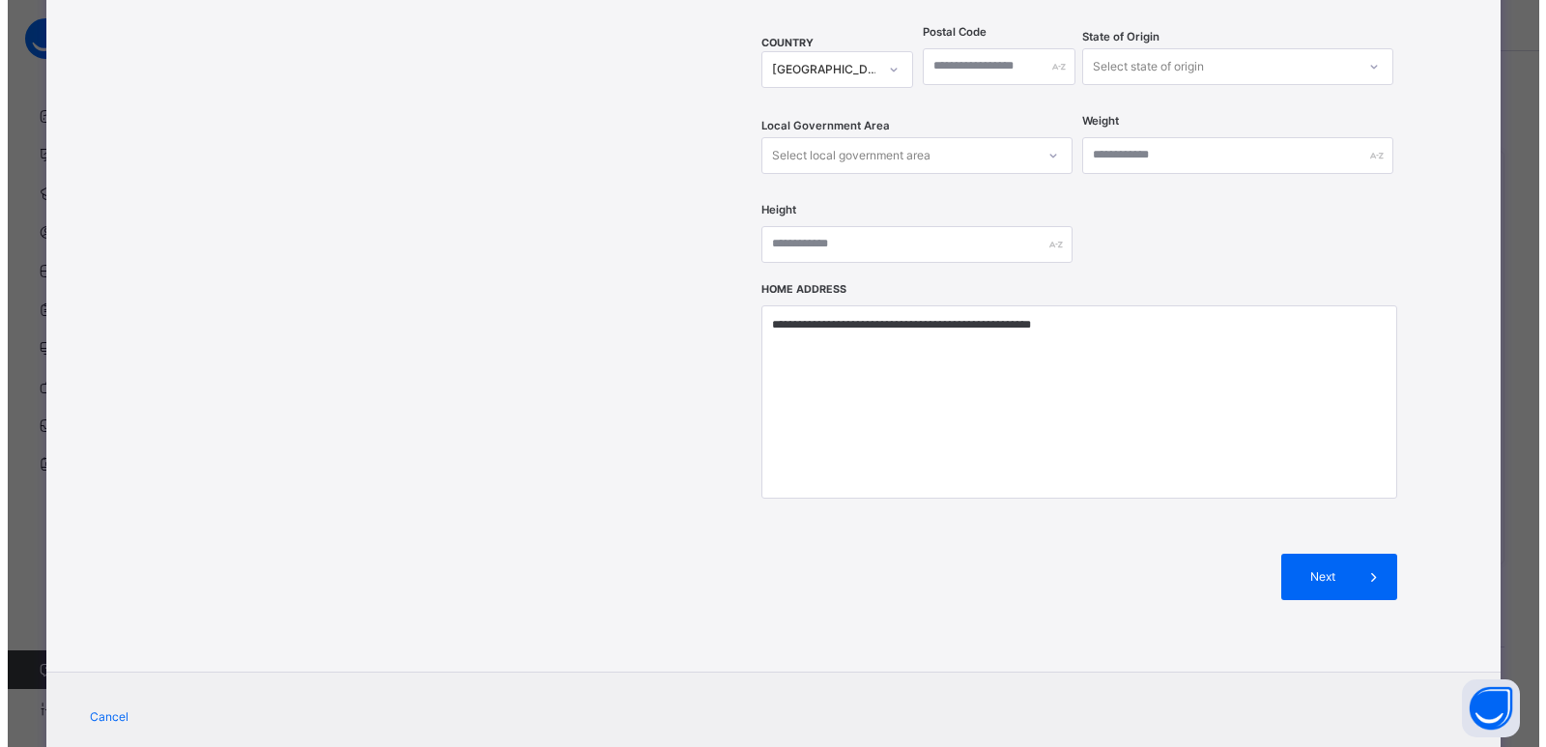
scroll to position [734, 0]
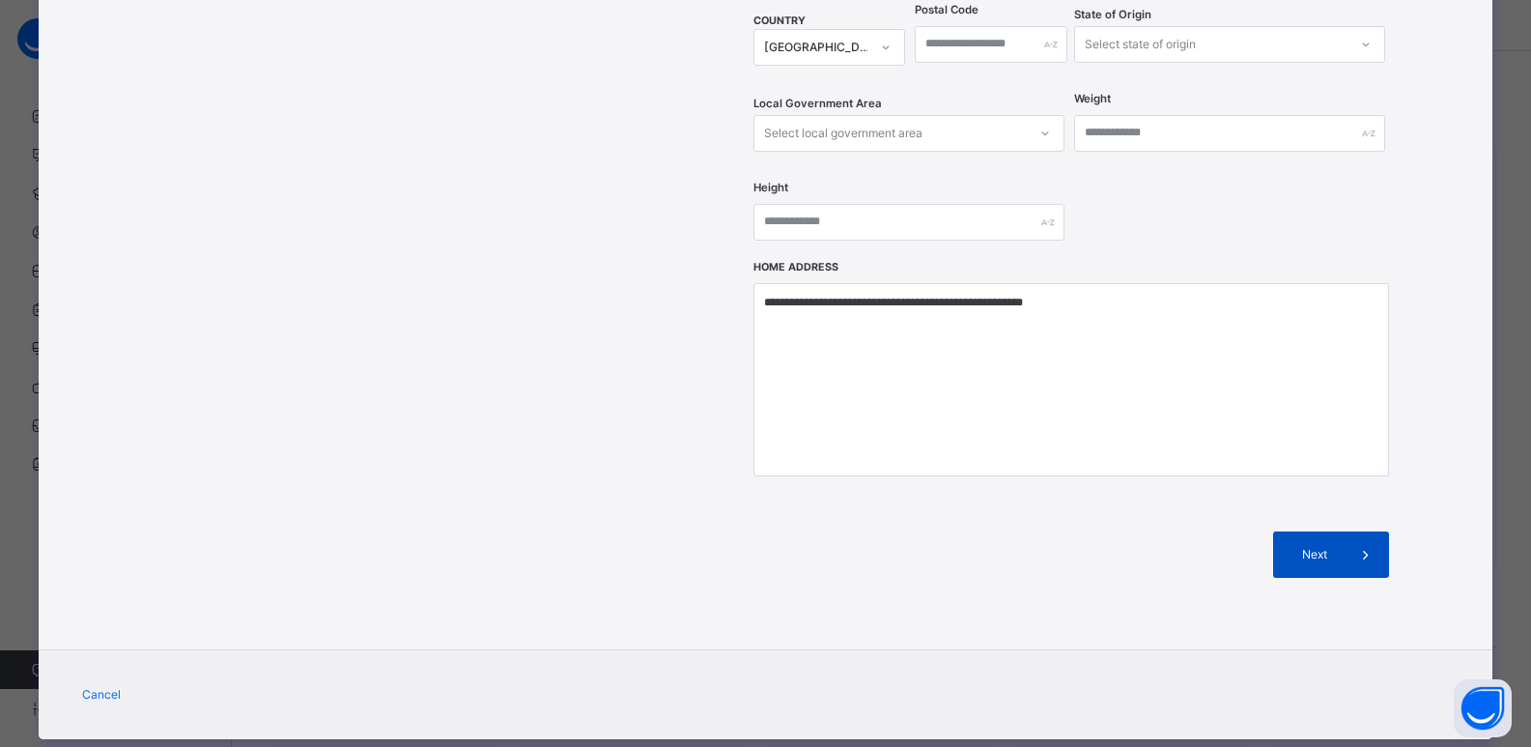
click at [1286, 531] on div "Next" at bounding box center [1331, 554] width 116 height 46
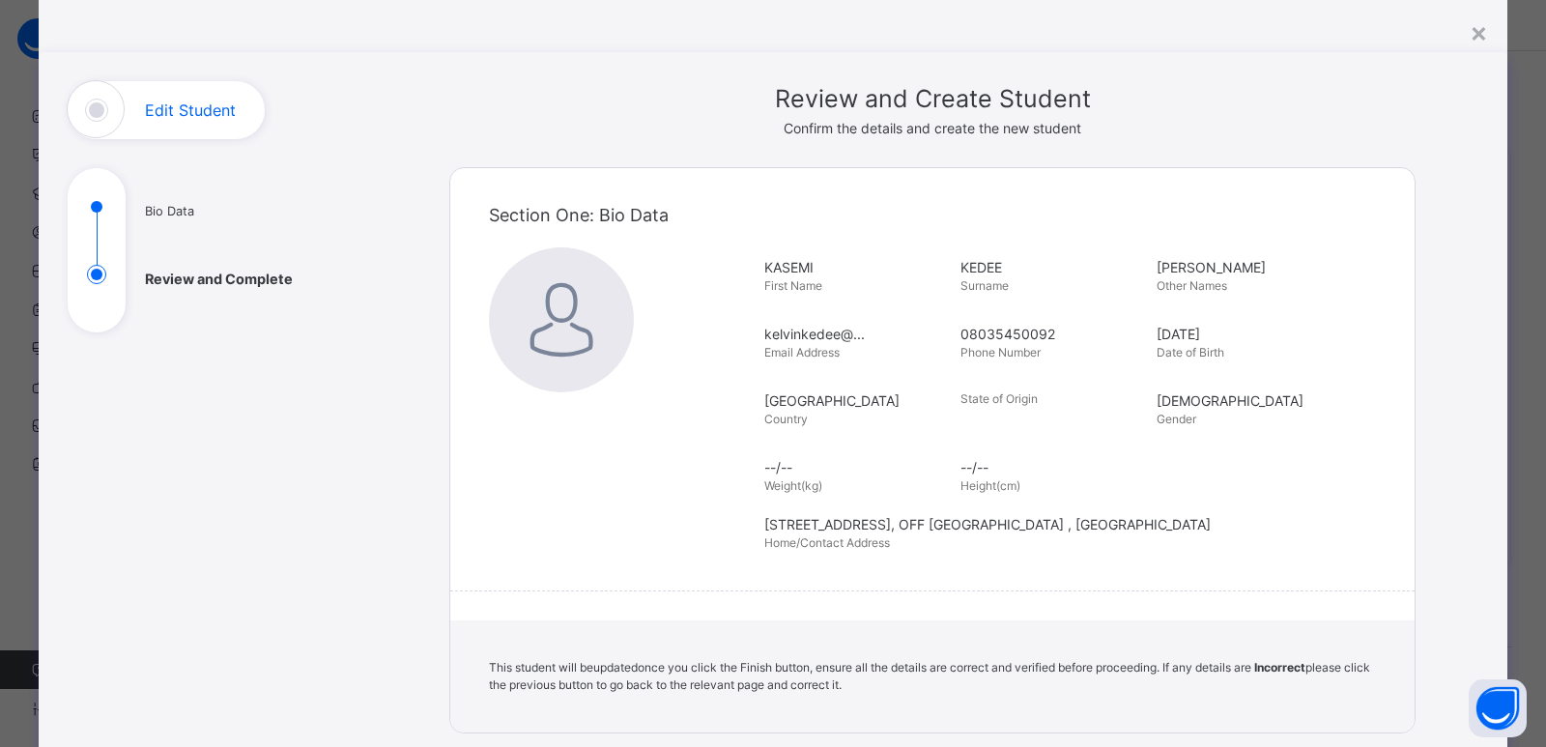
scroll to position [0, 0]
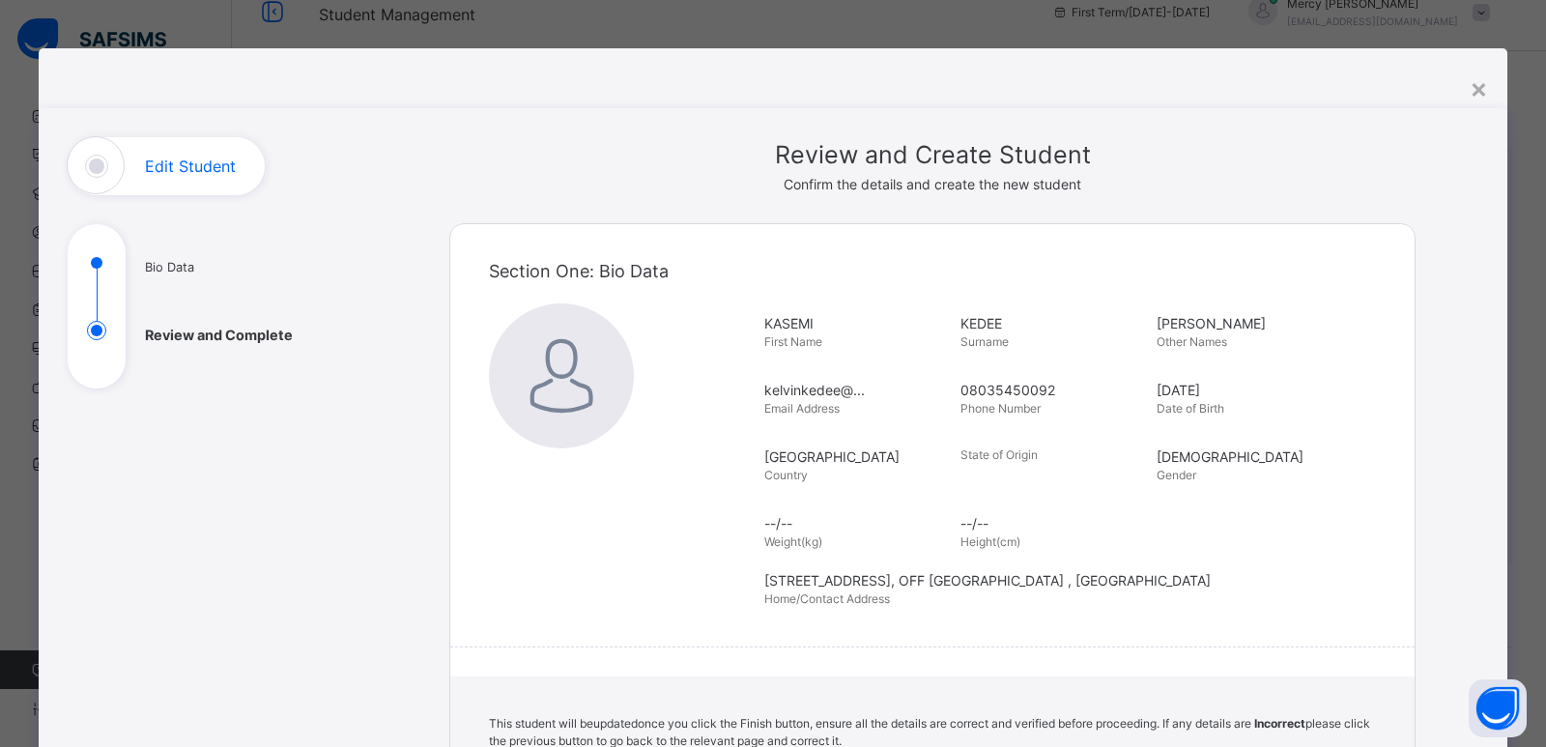
click at [544, 343] on img at bounding box center [561, 375] width 145 height 145
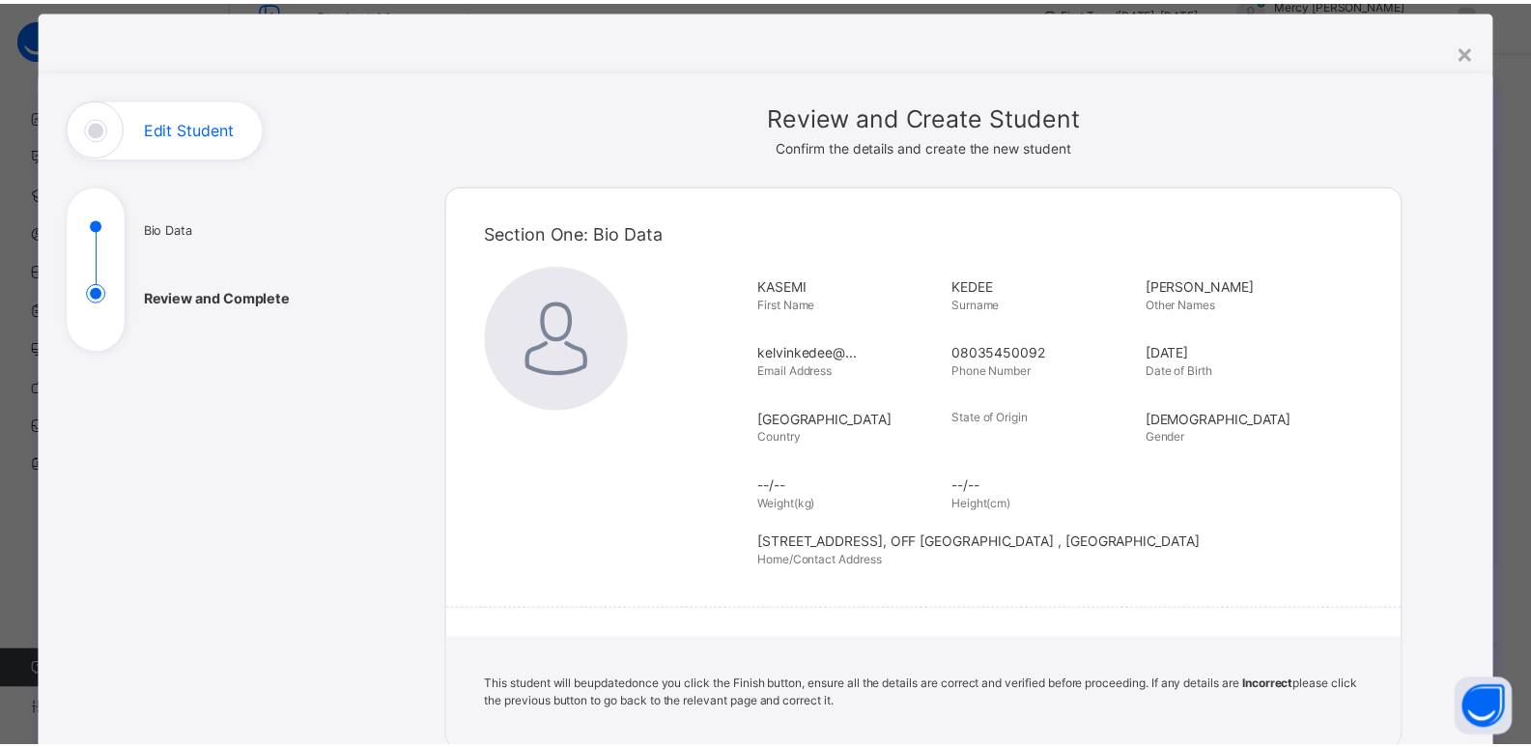
scroll to position [58, 0]
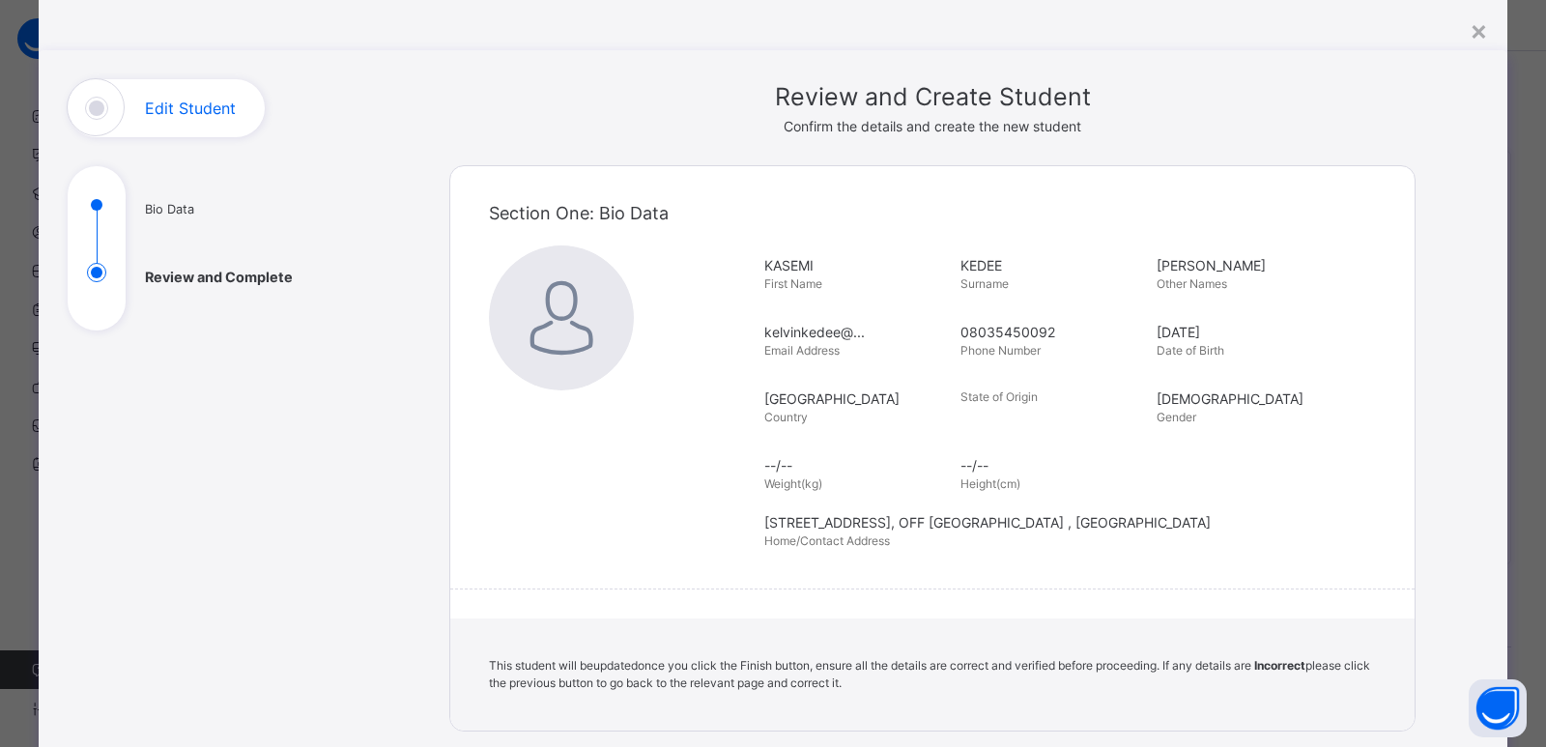
click at [544, 343] on img at bounding box center [561, 317] width 145 height 145
click at [1471, 27] on div "×" at bounding box center [1479, 30] width 18 height 41
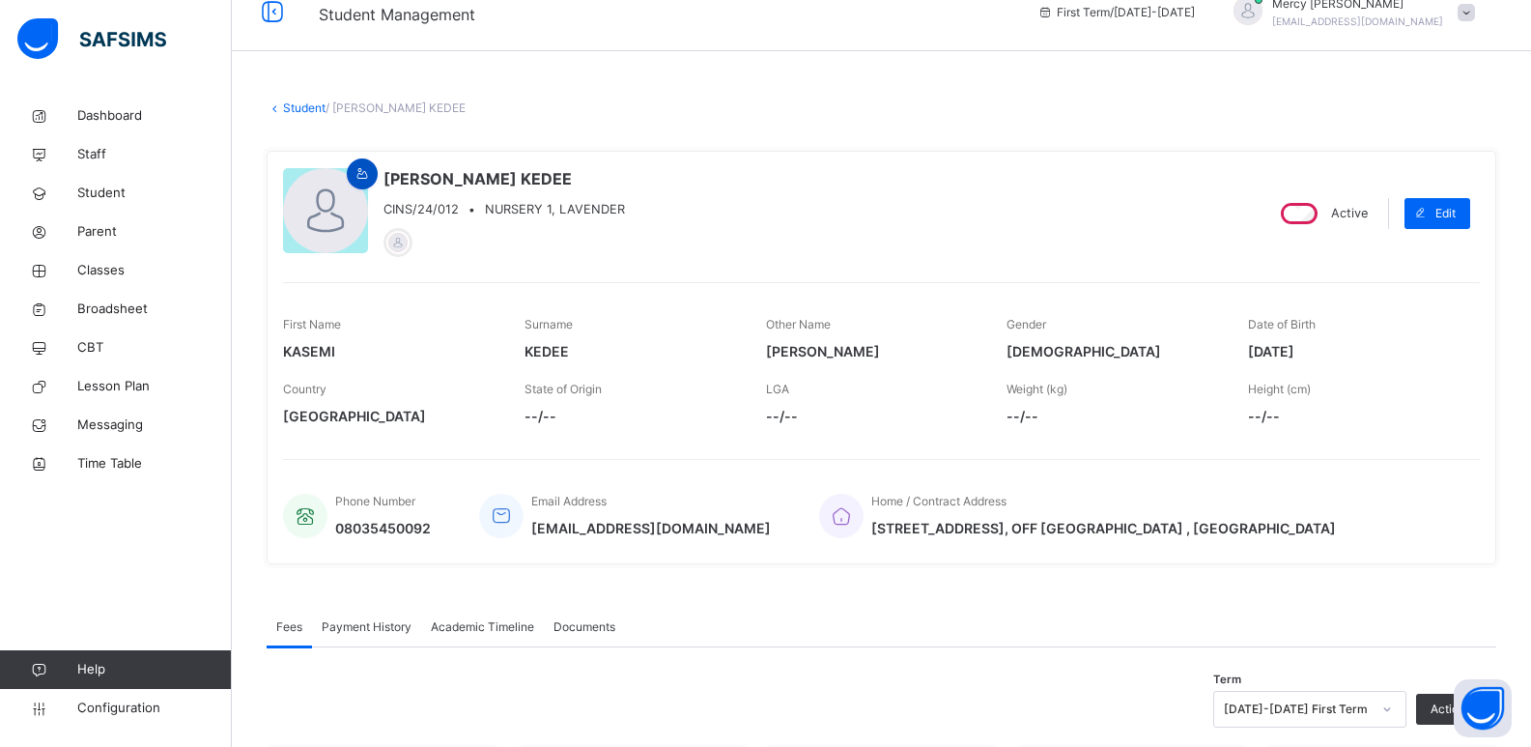
click at [355, 180] on icon at bounding box center [363, 173] width 16 height 17
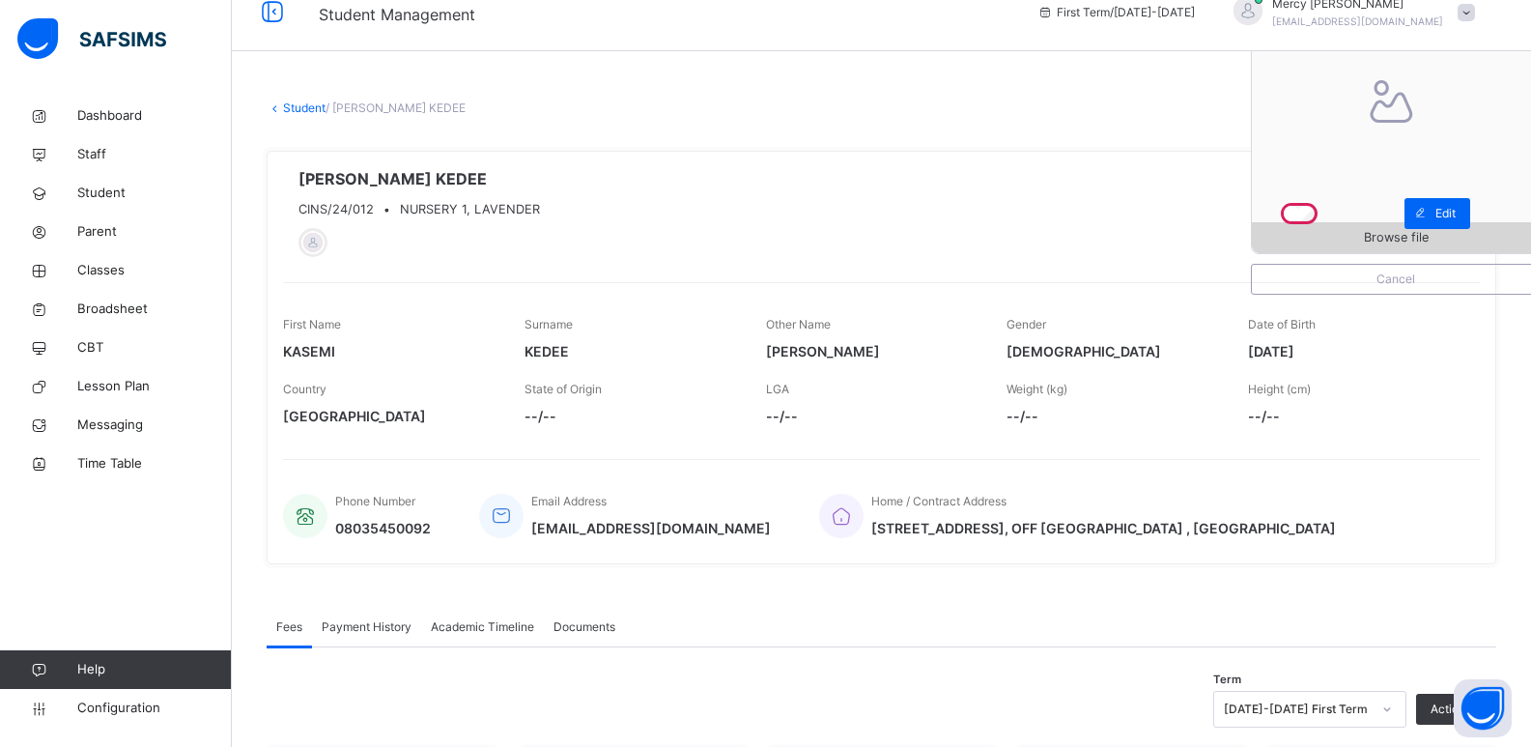
click at [1426, 246] on span "Browse file" at bounding box center [1396, 237] width 65 height 18
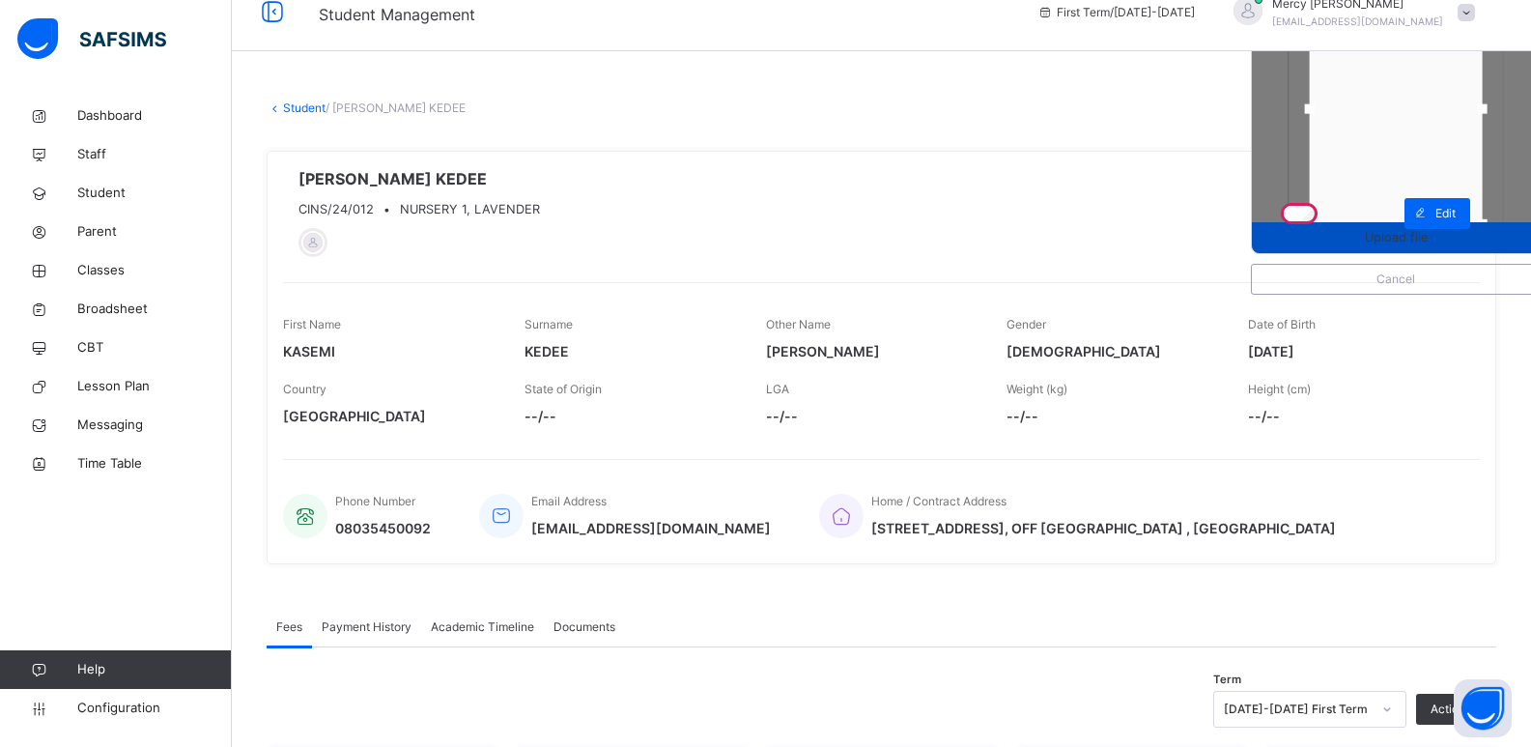
click at [1428, 238] on span "Upload file" at bounding box center [1396, 237] width 63 height 18
click at [1401, 220] on div at bounding box center [1396, 224] width 10 height 10
click at [140, 194] on span "Student" at bounding box center [154, 193] width 155 height 19
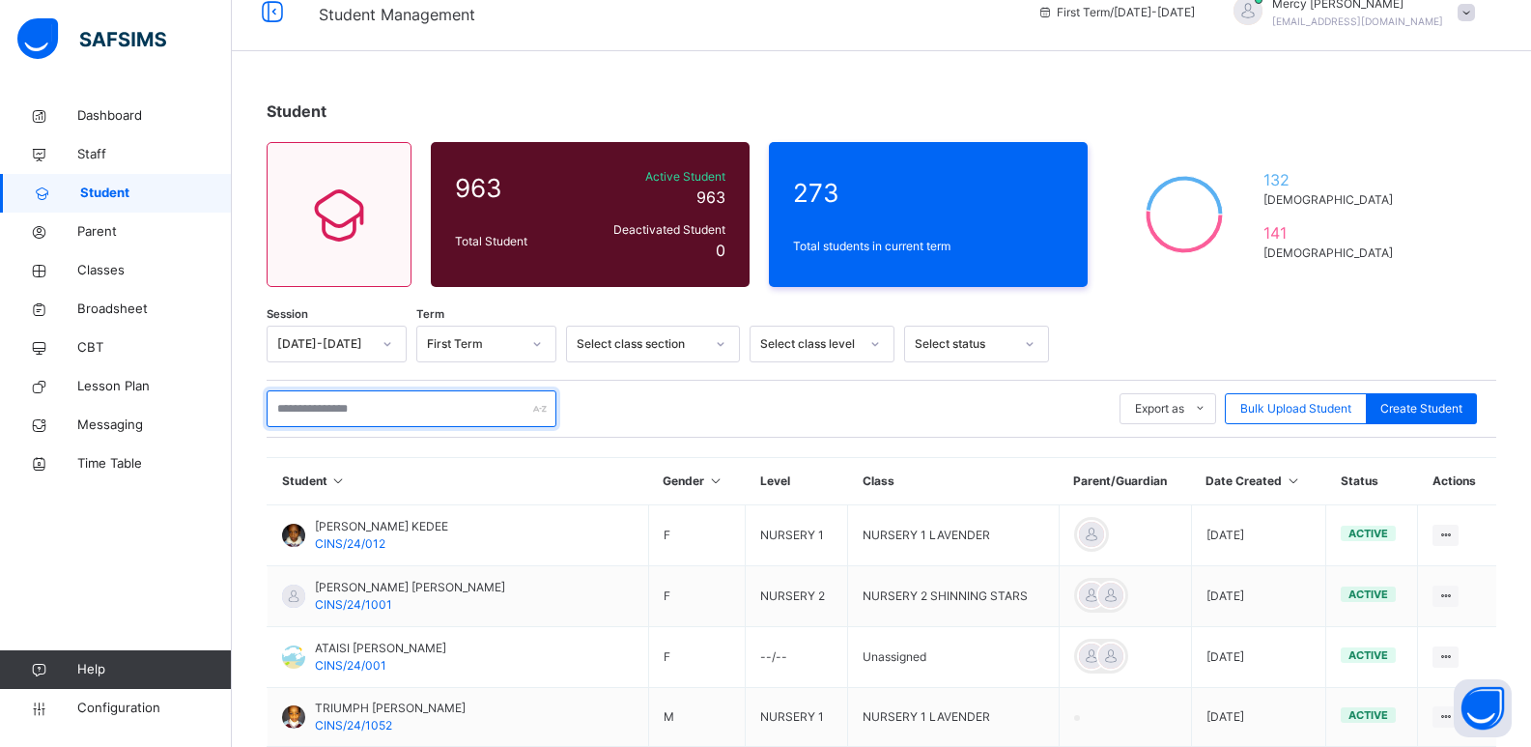
click at [474, 410] on input "text" at bounding box center [412, 408] width 290 height 37
click at [427, 394] on input "text" at bounding box center [412, 408] width 290 height 37
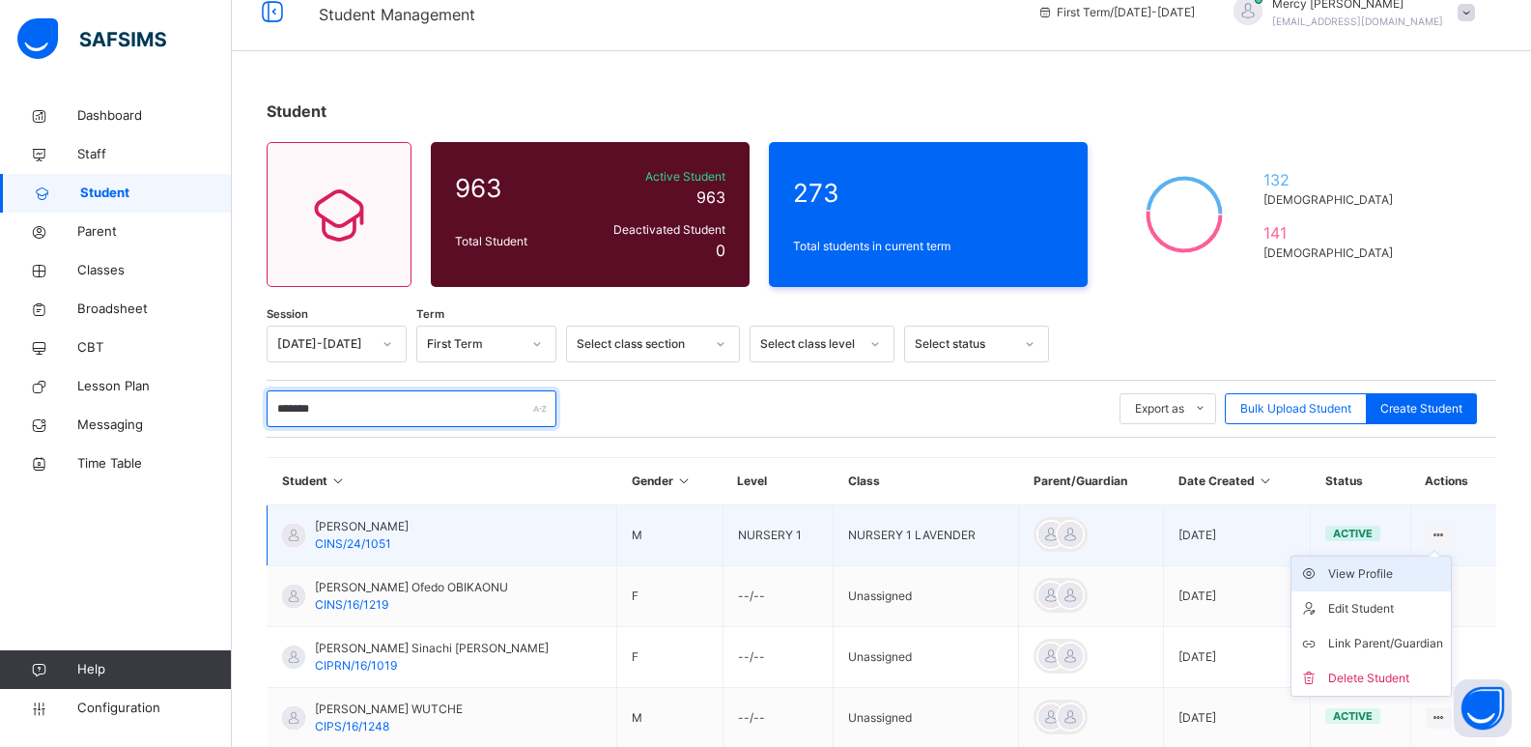
type input "*******"
click at [1376, 581] on div "View Profile" at bounding box center [1385, 573] width 115 height 19
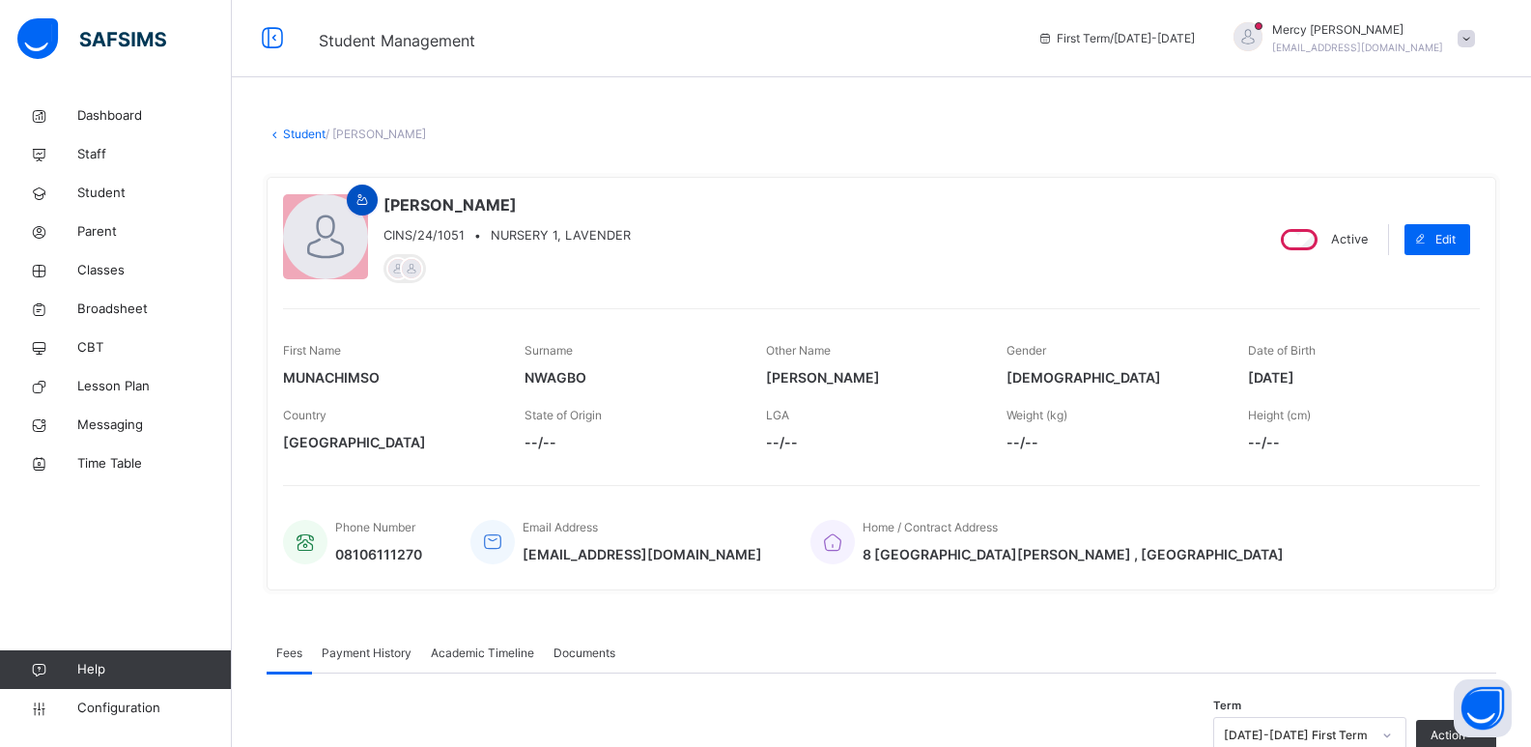
click at [357, 195] on icon at bounding box center [363, 199] width 16 height 17
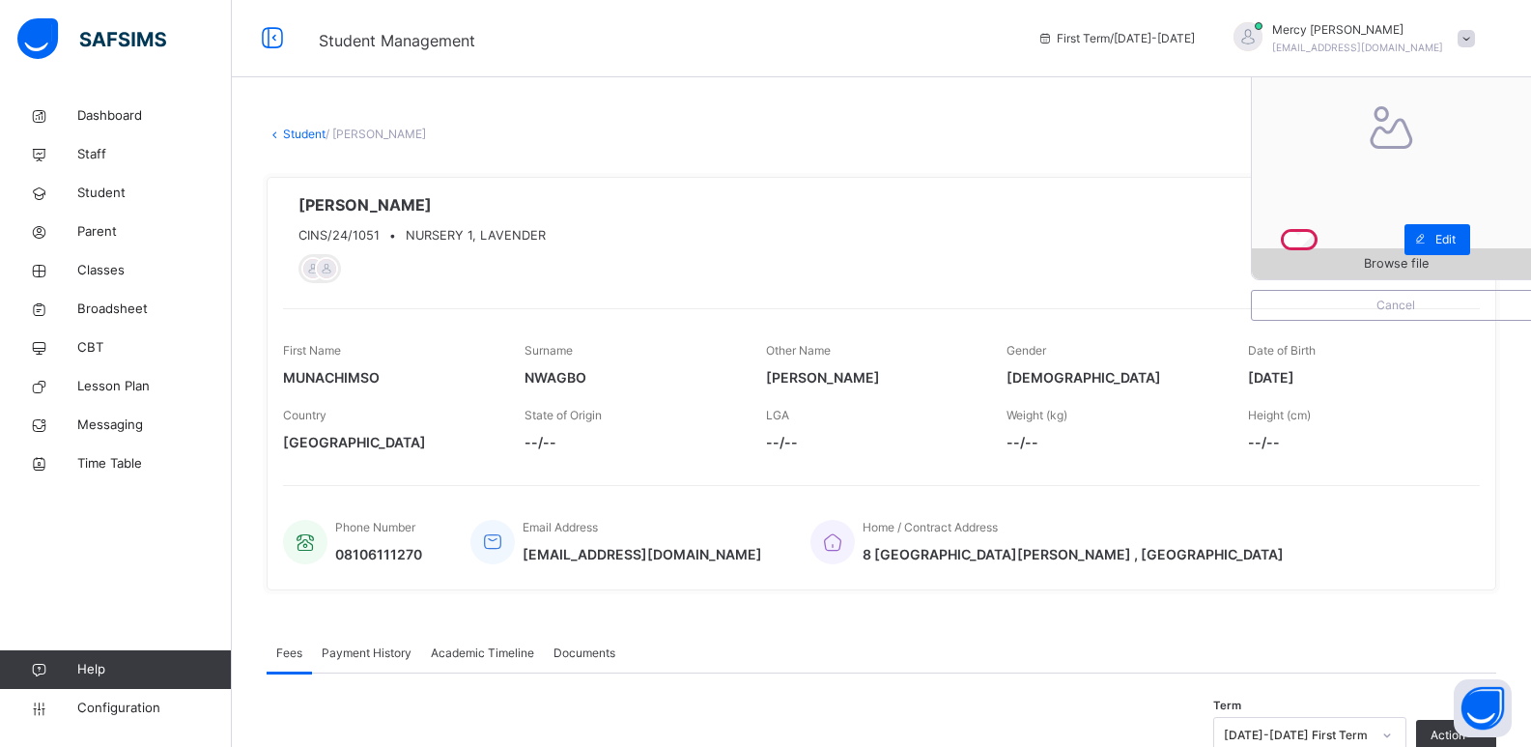
click at [1407, 269] on span "Browse file" at bounding box center [1396, 263] width 65 height 18
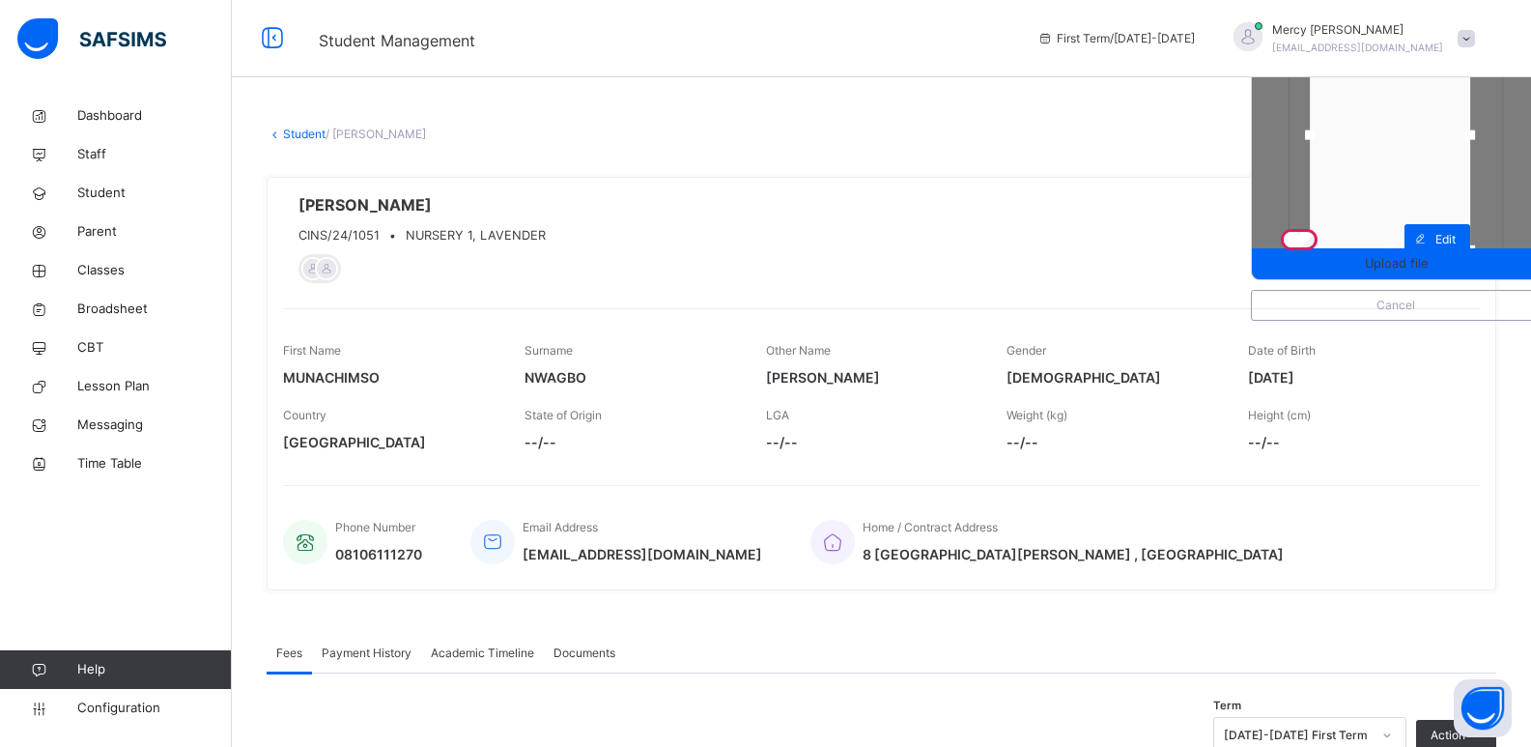
drag, startPoint x: 1496, startPoint y: 143, endPoint x: 1485, endPoint y: 142, distance: 10.7
click at [1485, 142] on div at bounding box center [1470, 135] width 29 height 29
drag, startPoint x: 1403, startPoint y: 245, endPoint x: 1400, endPoint y: 224, distance: 21.5
click at [1395, 224] on div at bounding box center [1390, 229] width 10 height 10
click at [1412, 259] on span "Upload file" at bounding box center [1396, 263] width 63 height 18
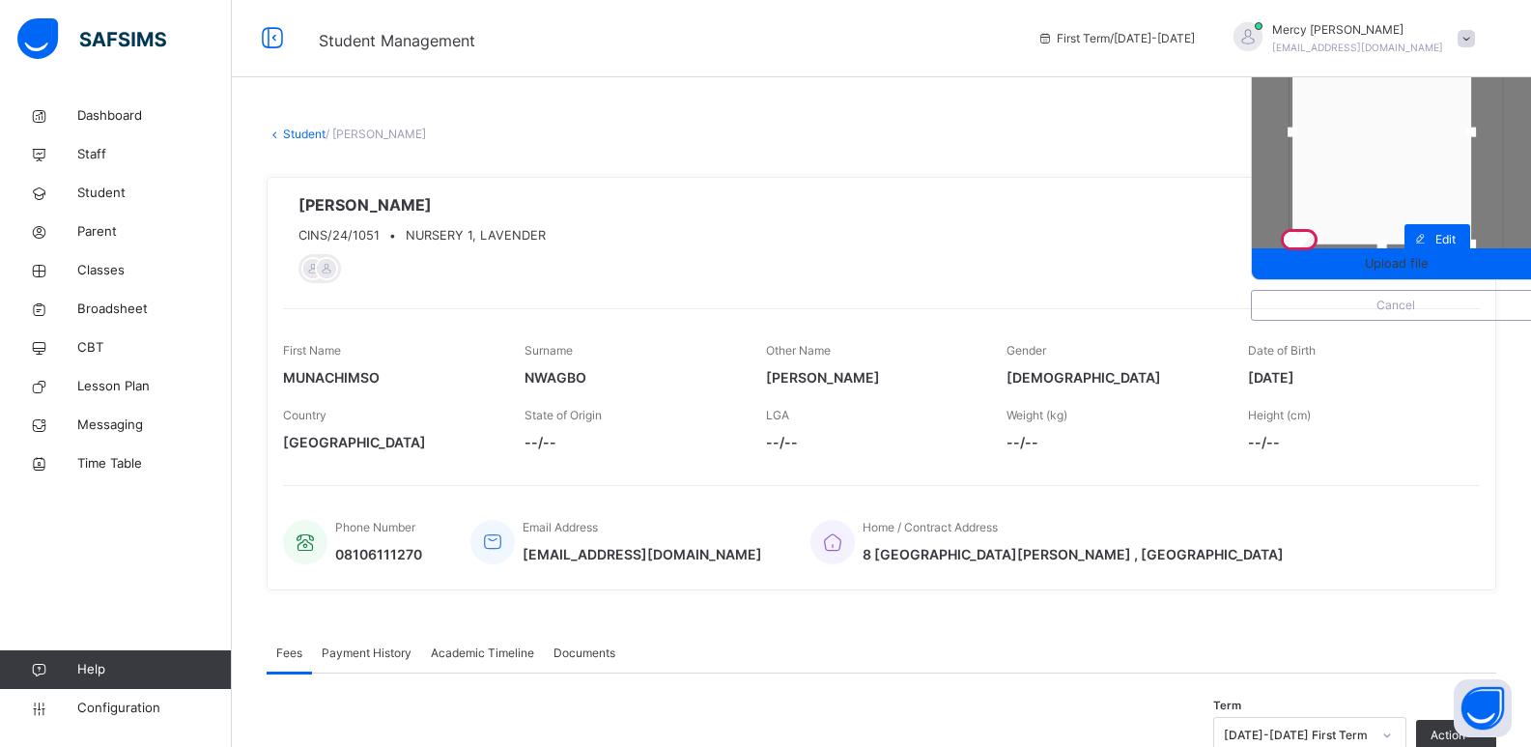
click at [1313, 243] on div "Upload file Cancel MUNACHIMSO DAMIAN NWAGBO CINS/24/1051 • NURSERY 1, LAVENDER …" at bounding box center [881, 239] width 1197 height 92
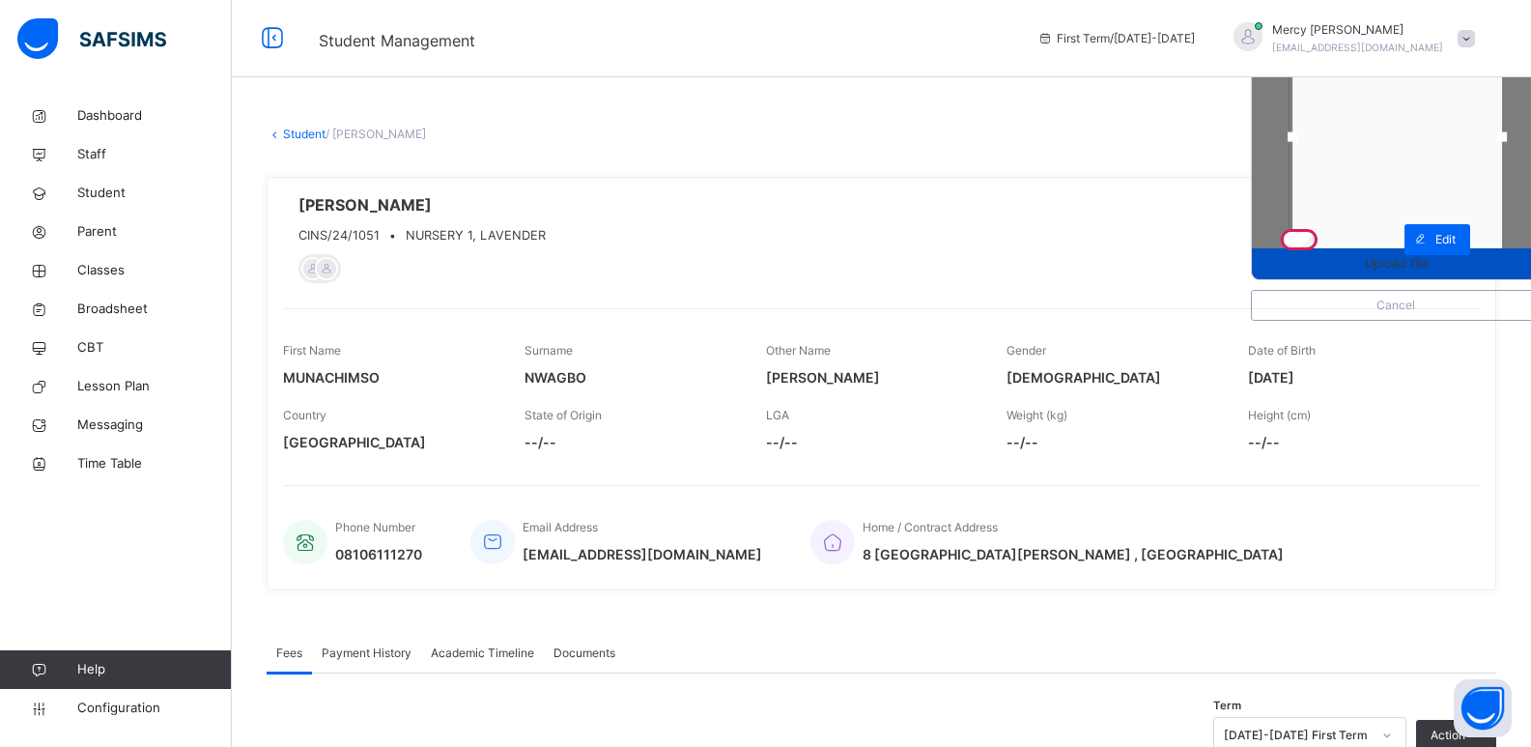
drag, startPoint x: 1492, startPoint y: 243, endPoint x: 1524, endPoint y: 252, distance: 33.3
click at [1524, 252] on div "Upload file" at bounding box center [1396, 135] width 290 height 290
click at [1417, 263] on span "Upload file" at bounding box center [1396, 263] width 63 height 18
click at [1436, 254] on span at bounding box center [1420, 239] width 31 height 31
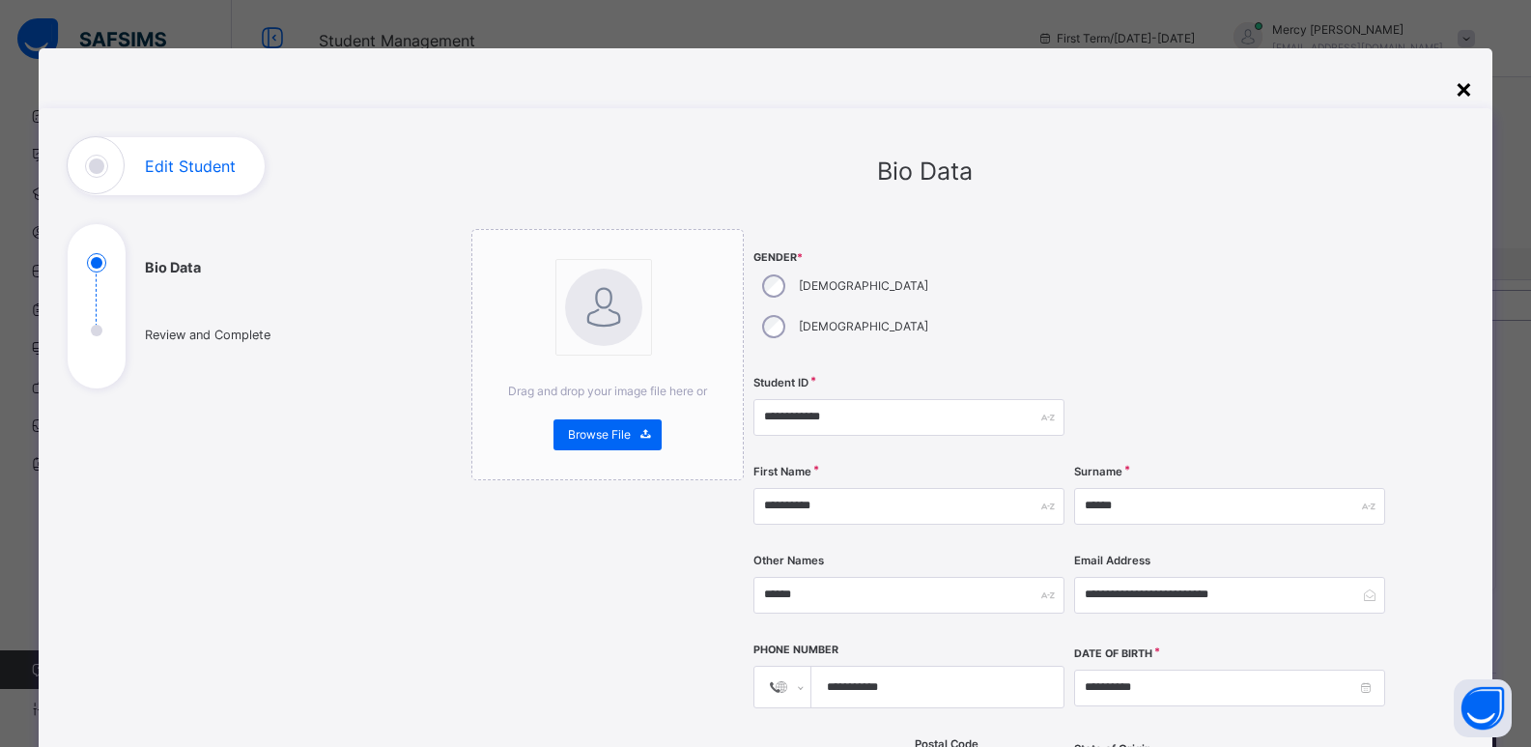
click at [1465, 90] on div "×" at bounding box center [1464, 88] width 18 height 41
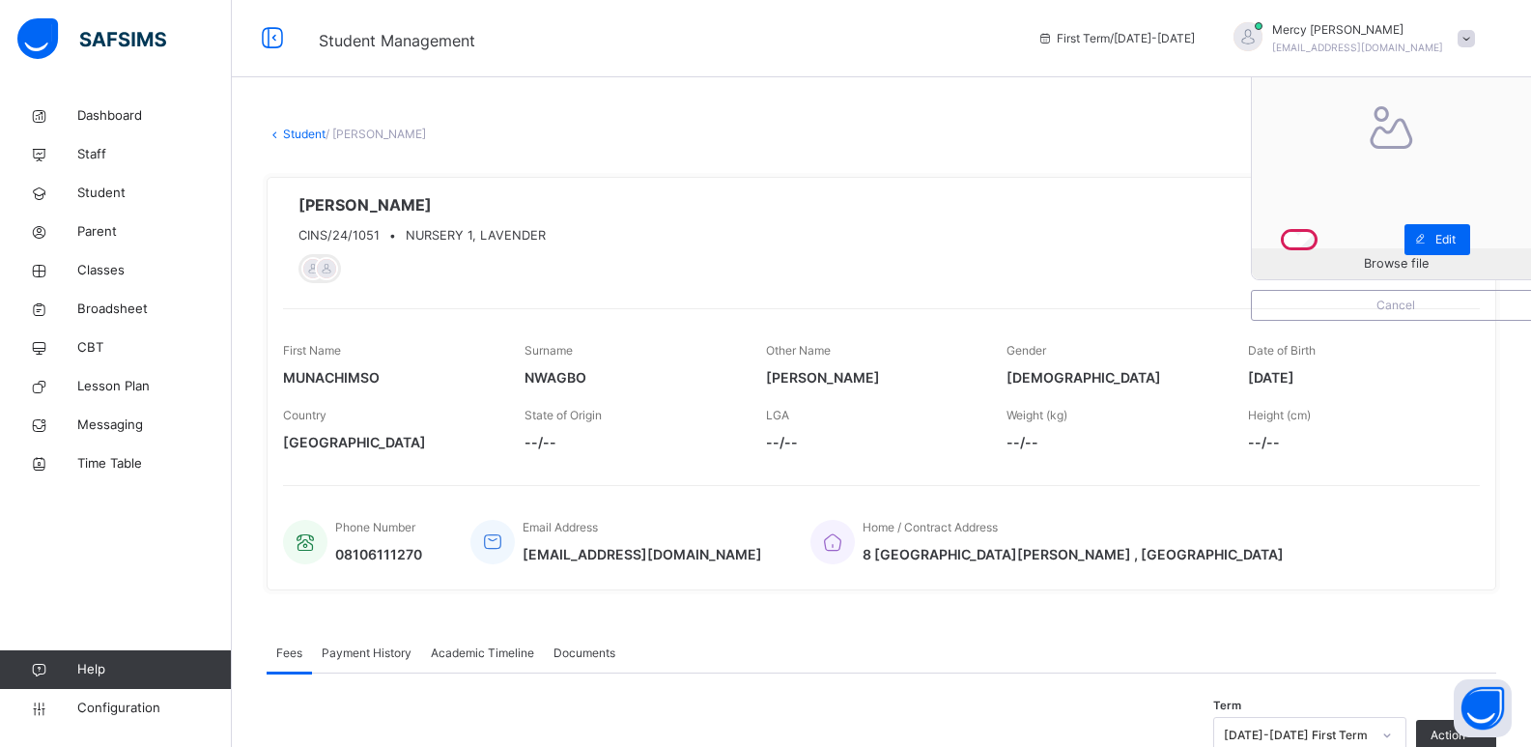
click at [1484, 24] on div "Mercy Kenneth anniesonaja@gmail.com" at bounding box center [1349, 38] width 271 height 35
click at [1390, 273] on span "Logout" at bounding box center [1413, 282] width 128 height 26
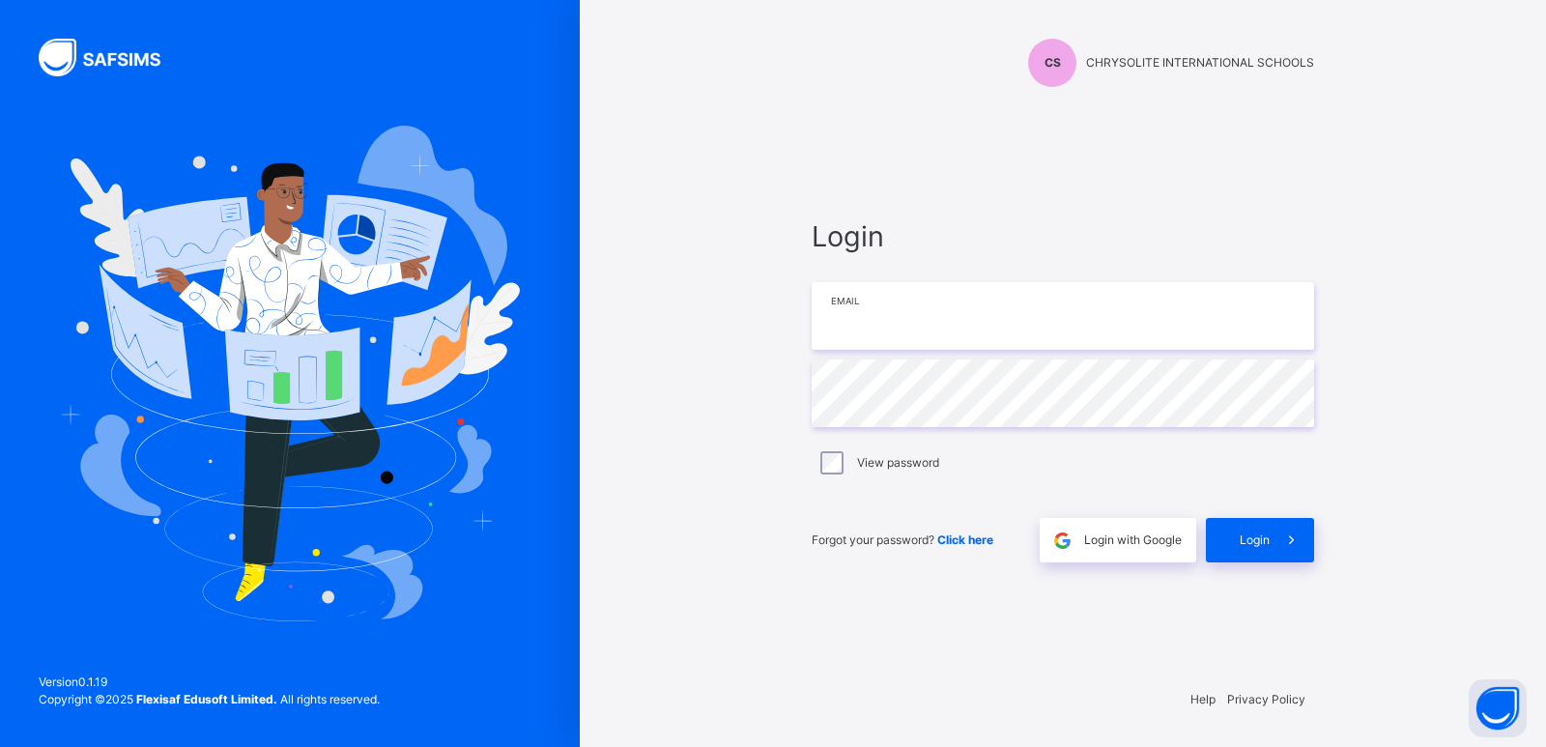
type input "**********"
click at [1231, 546] on div "Login" at bounding box center [1260, 540] width 108 height 44
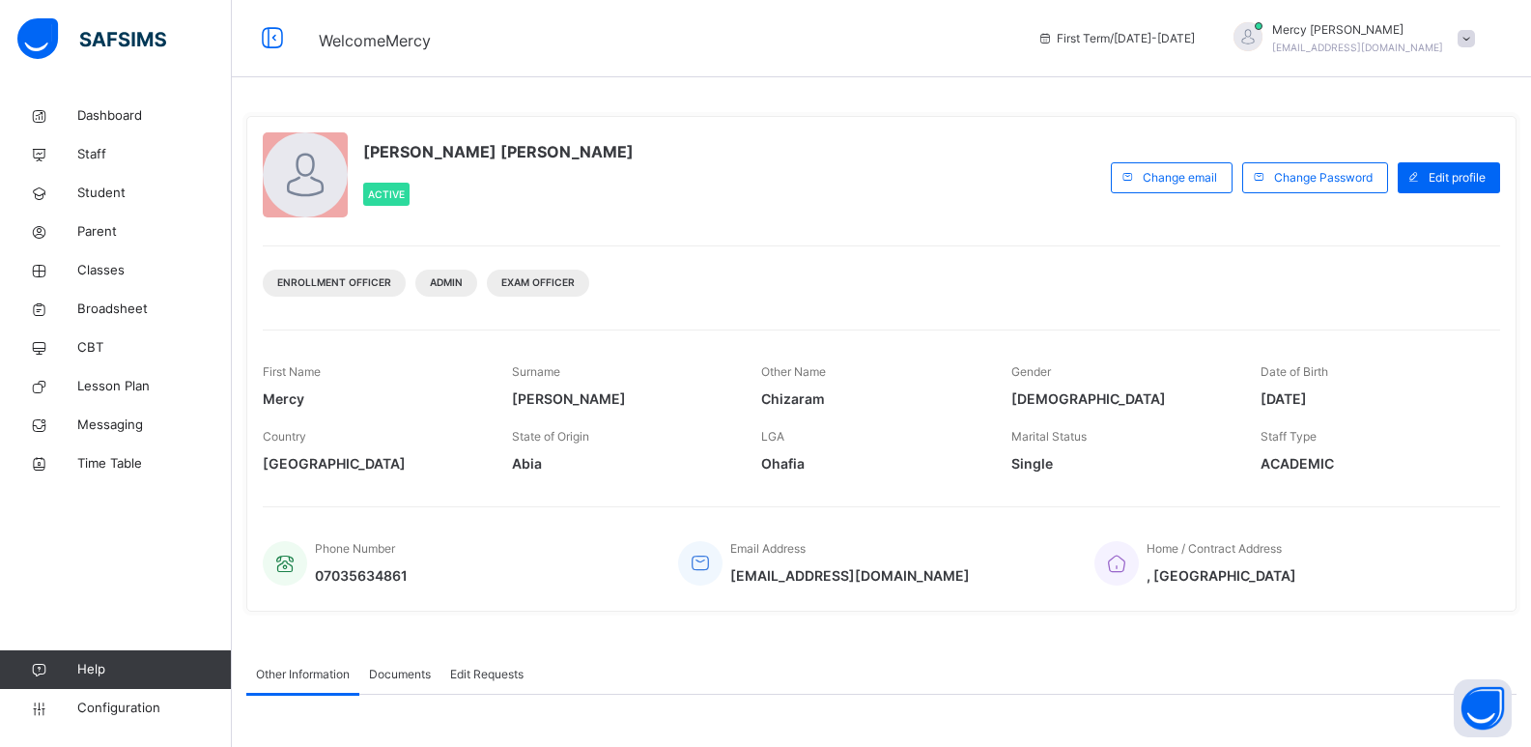
click at [1475, 41] on span at bounding box center [1466, 38] width 17 height 17
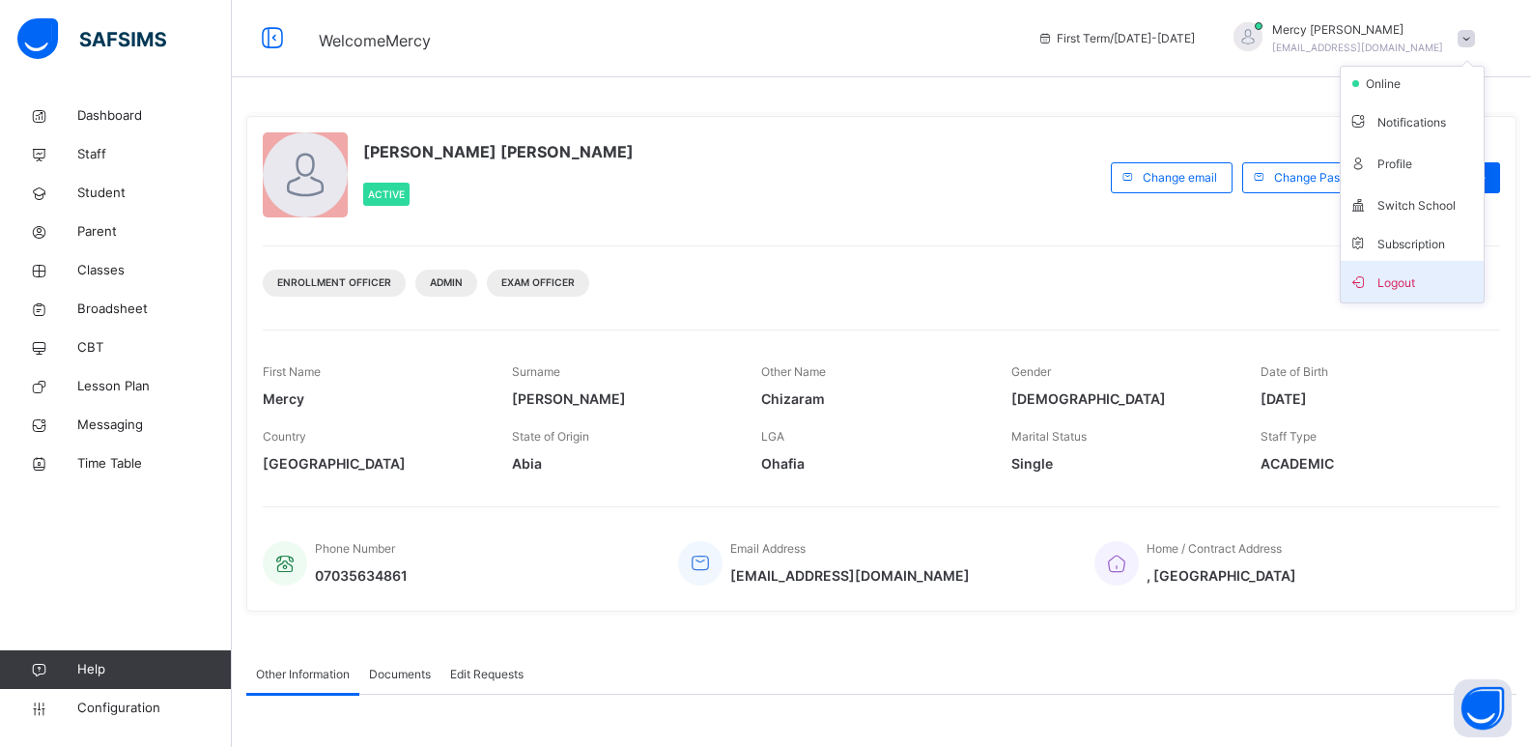
click at [1418, 278] on span "Logout" at bounding box center [1413, 282] width 128 height 26
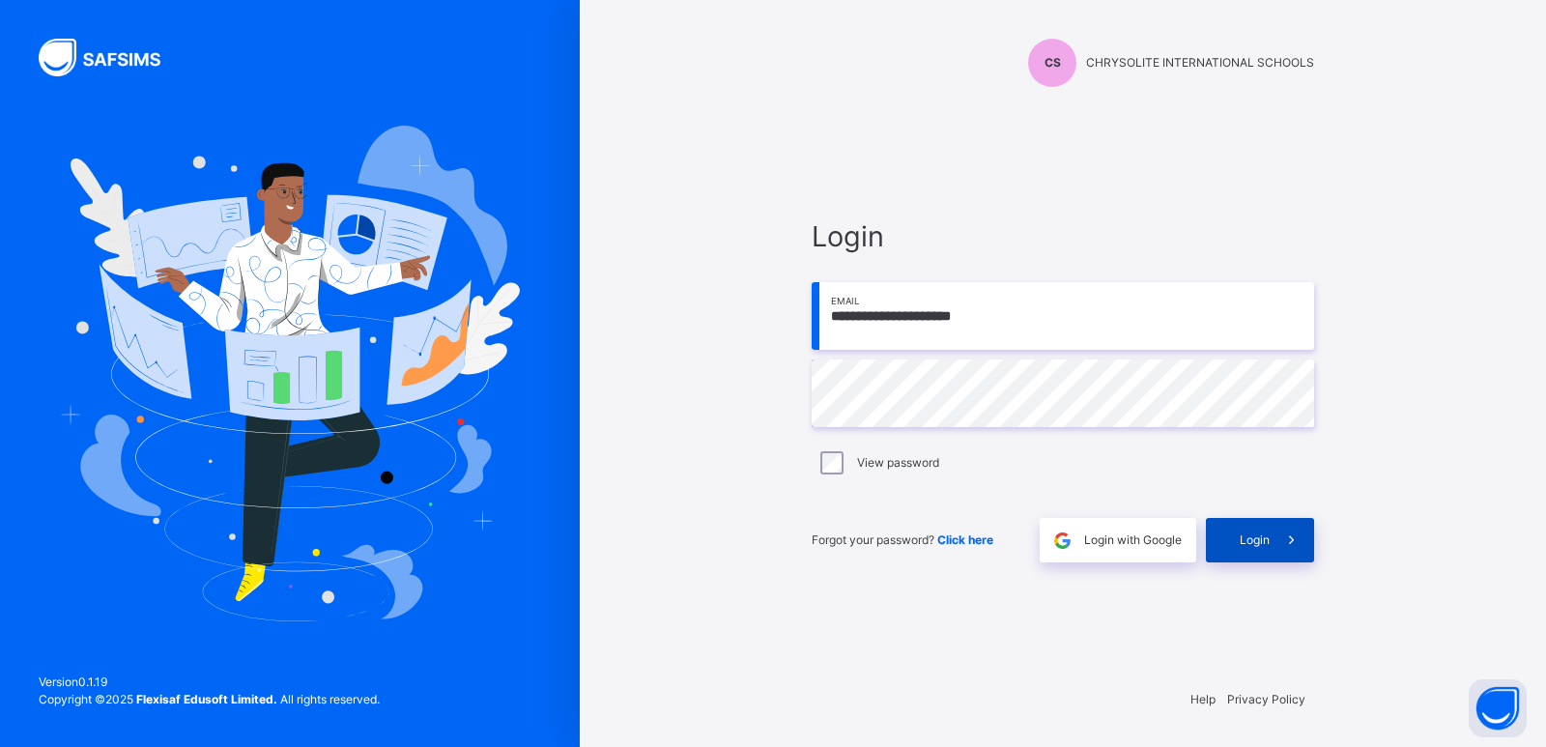
click at [1276, 557] on span at bounding box center [1292, 540] width 44 height 44
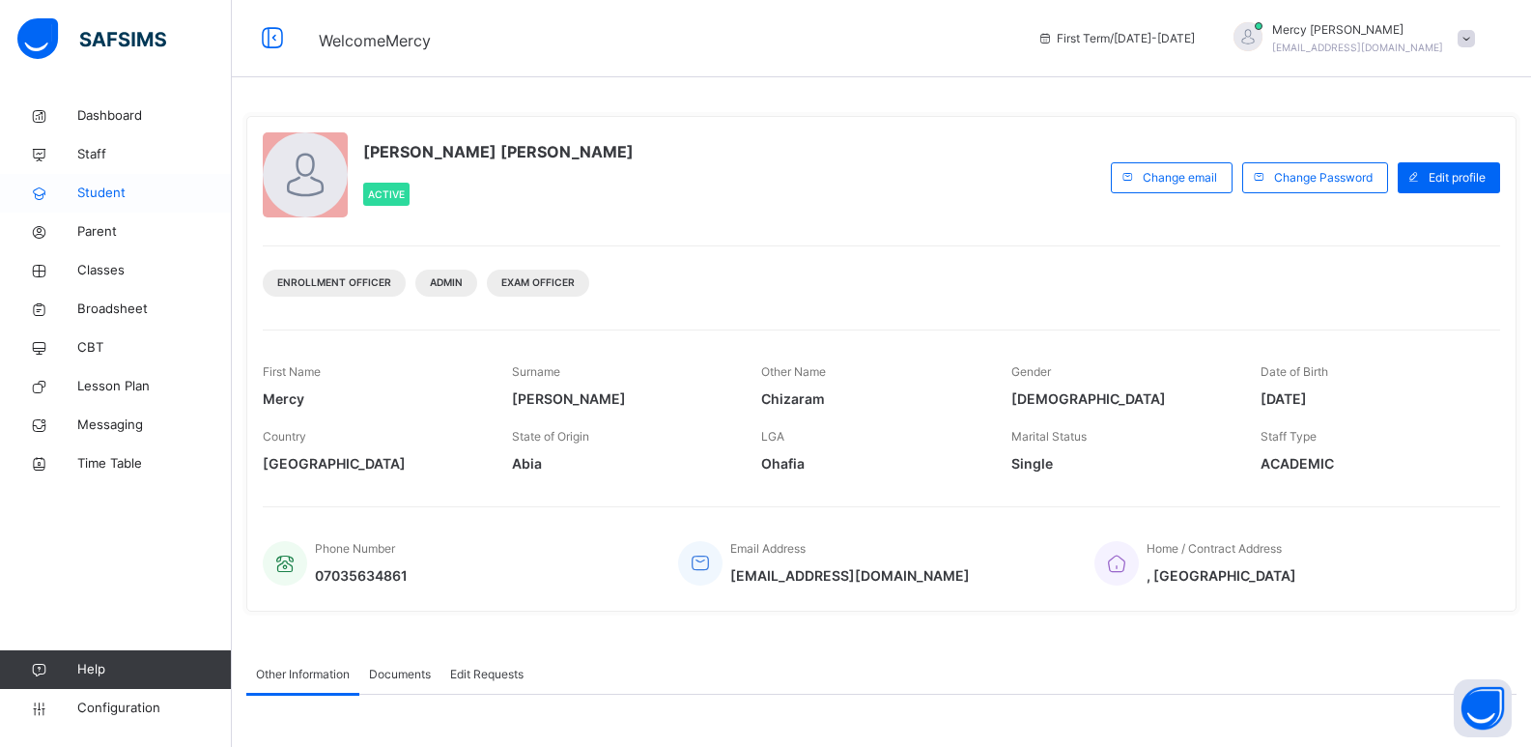
click at [122, 185] on span "Student" at bounding box center [154, 193] width 155 height 19
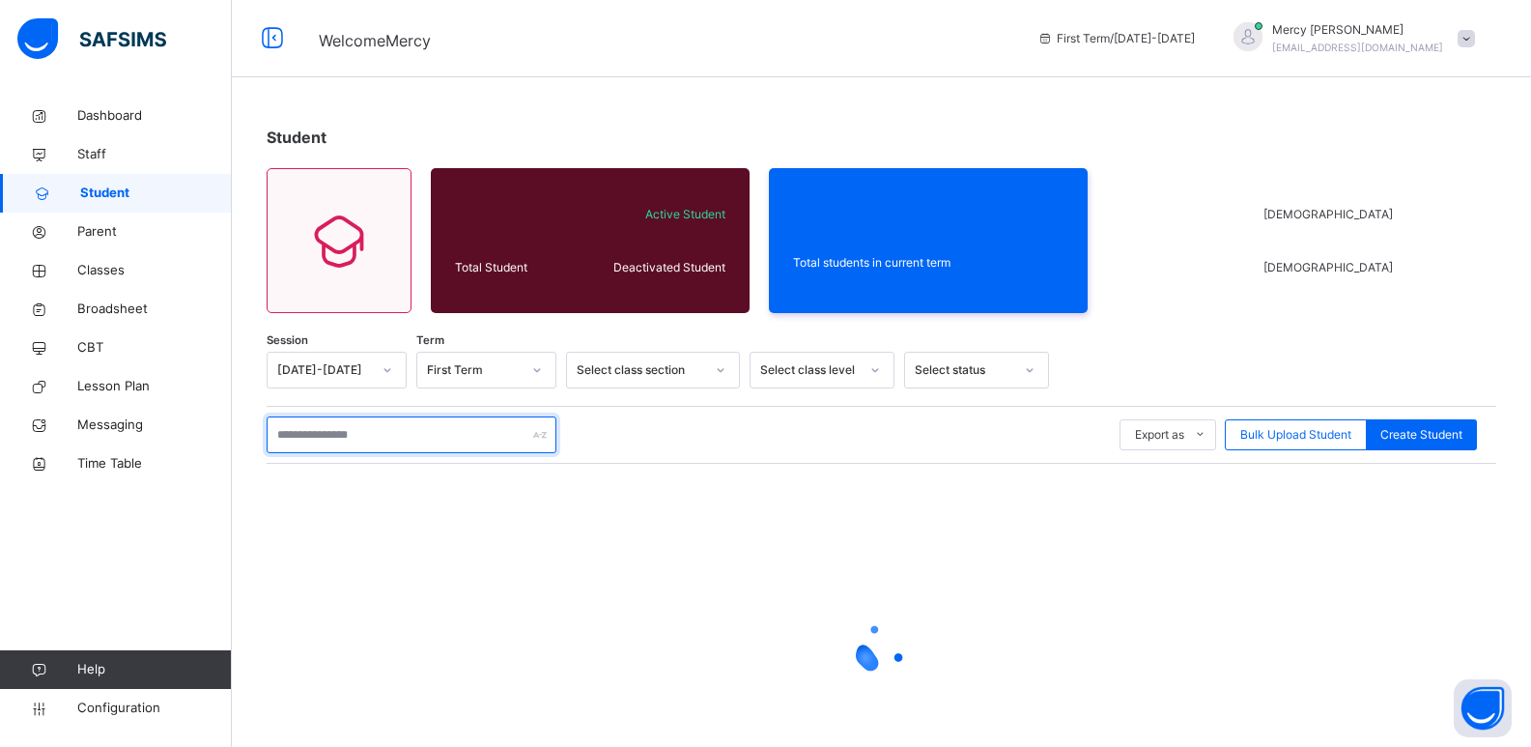
click at [371, 438] on input "text" at bounding box center [412, 434] width 290 height 37
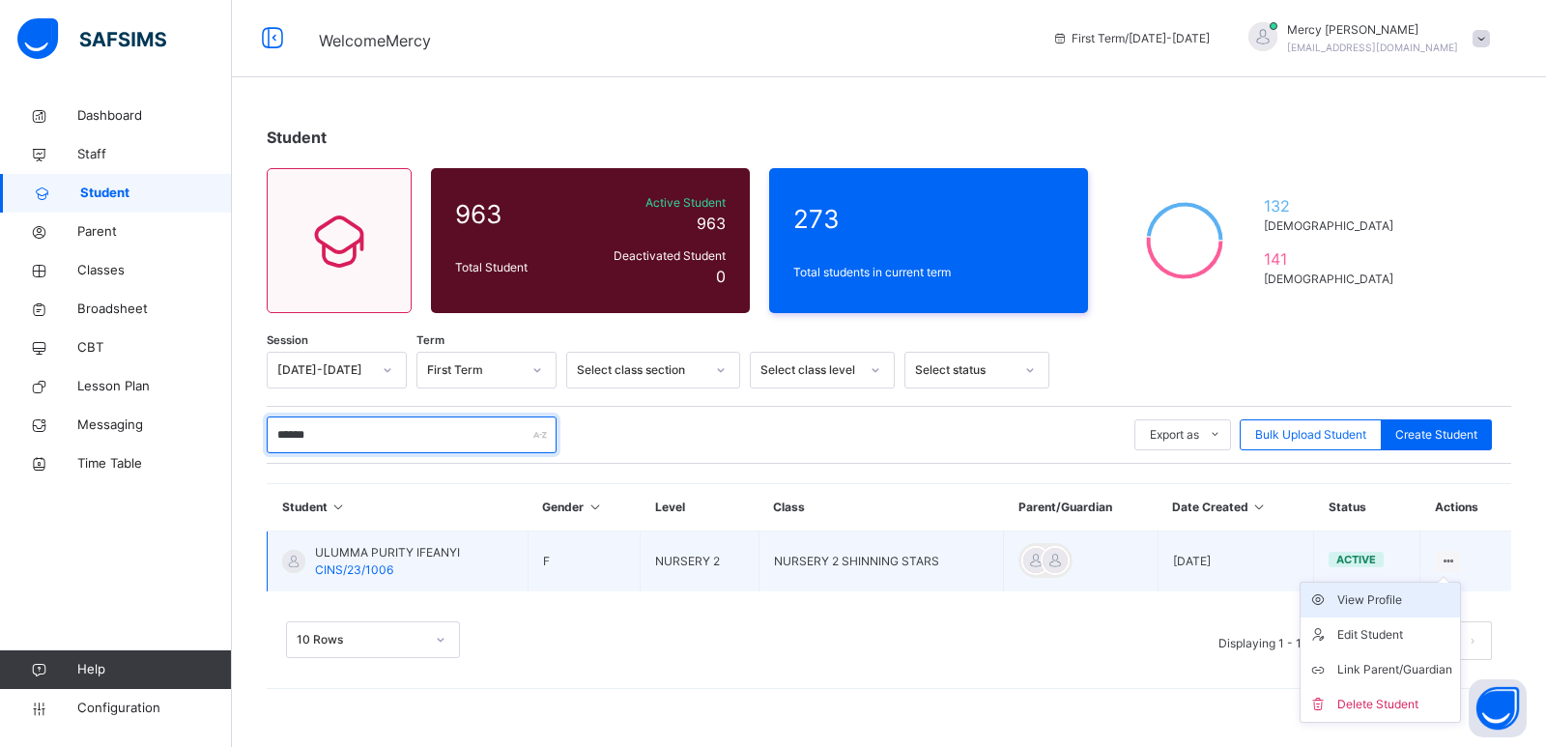
type input "******"
click at [1380, 601] on div "View Profile" at bounding box center [1394, 599] width 115 height 19
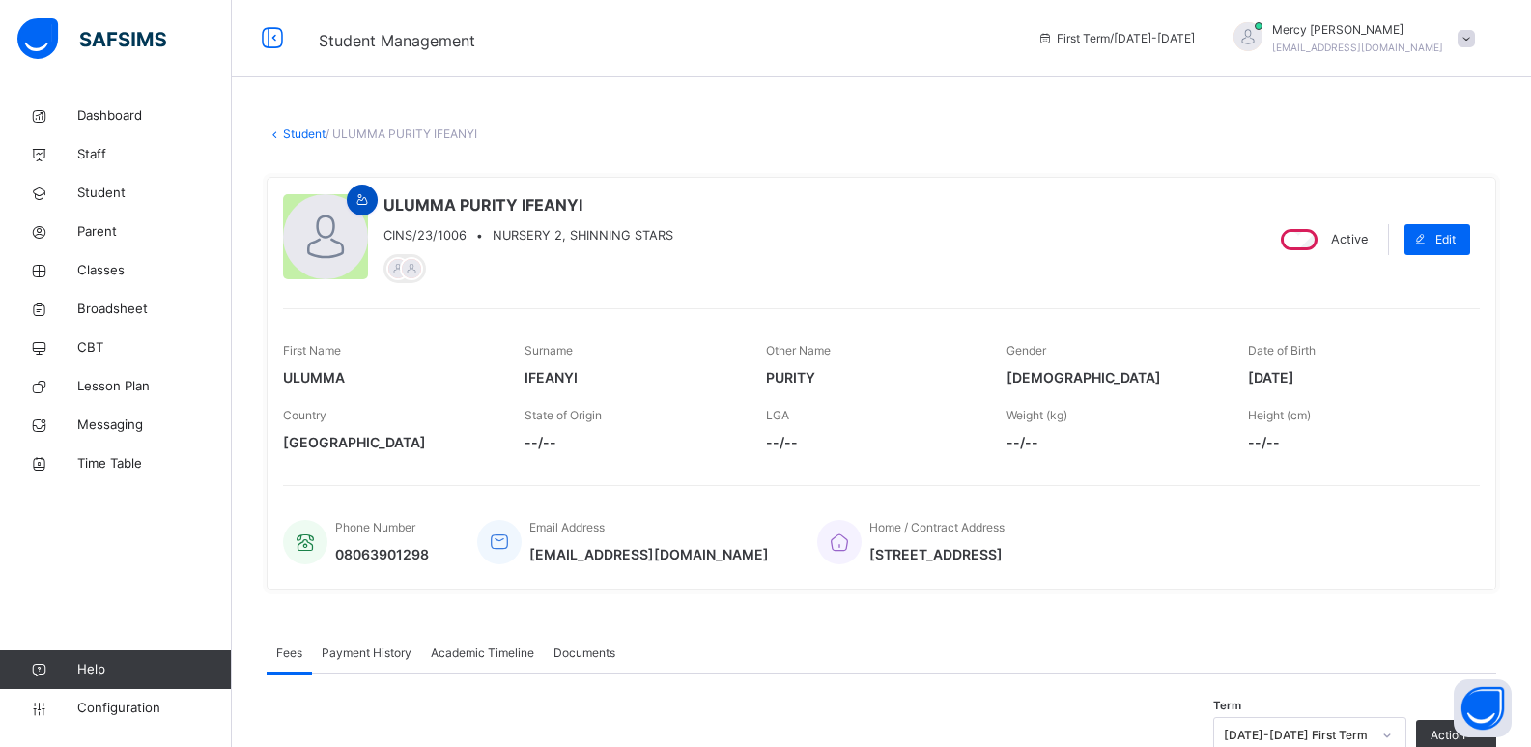
click at [351, 194] on span at bounding box center [362, 199] width 23 height 17
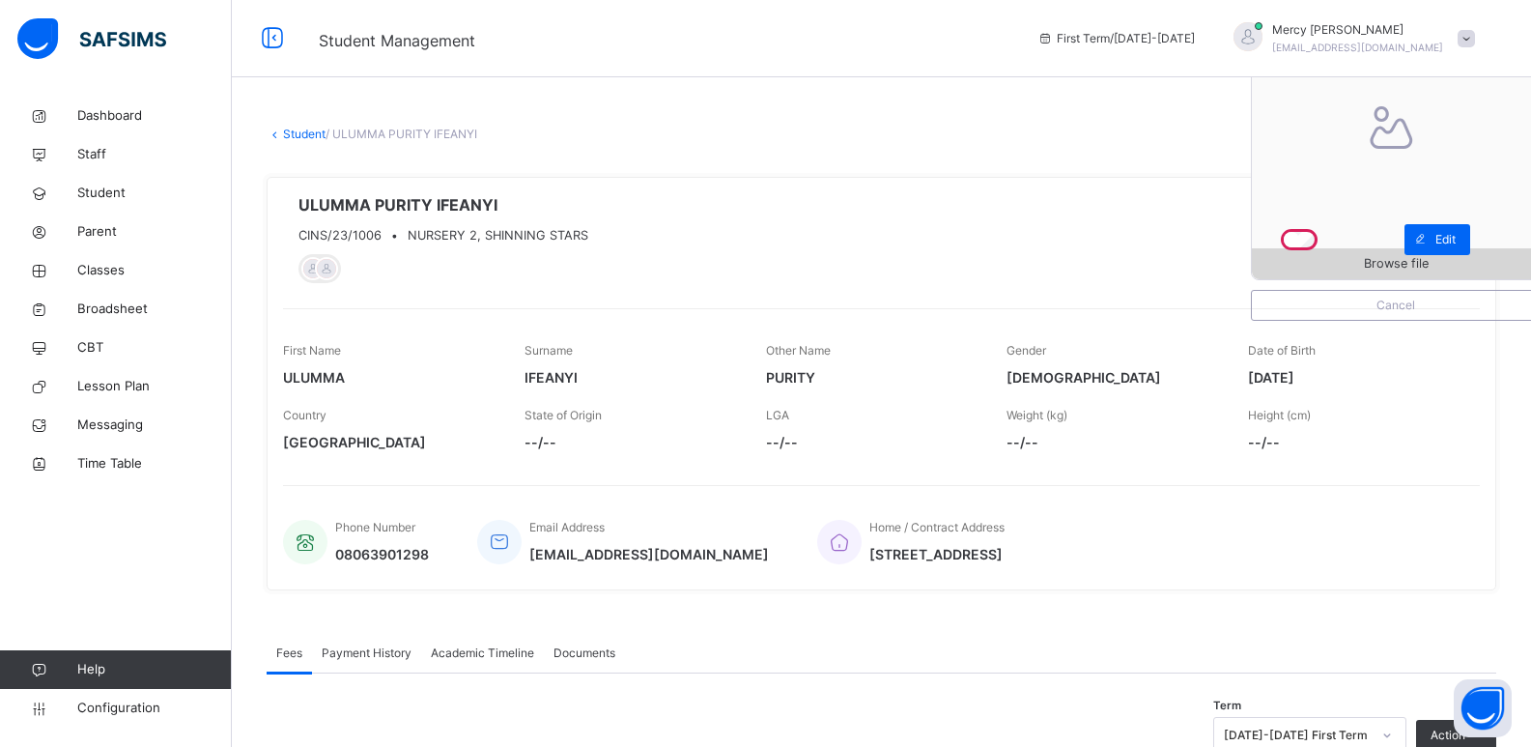
click at [1363, 257] on span "Browse file" at bounding box center [1396, 263] width 288 height 18
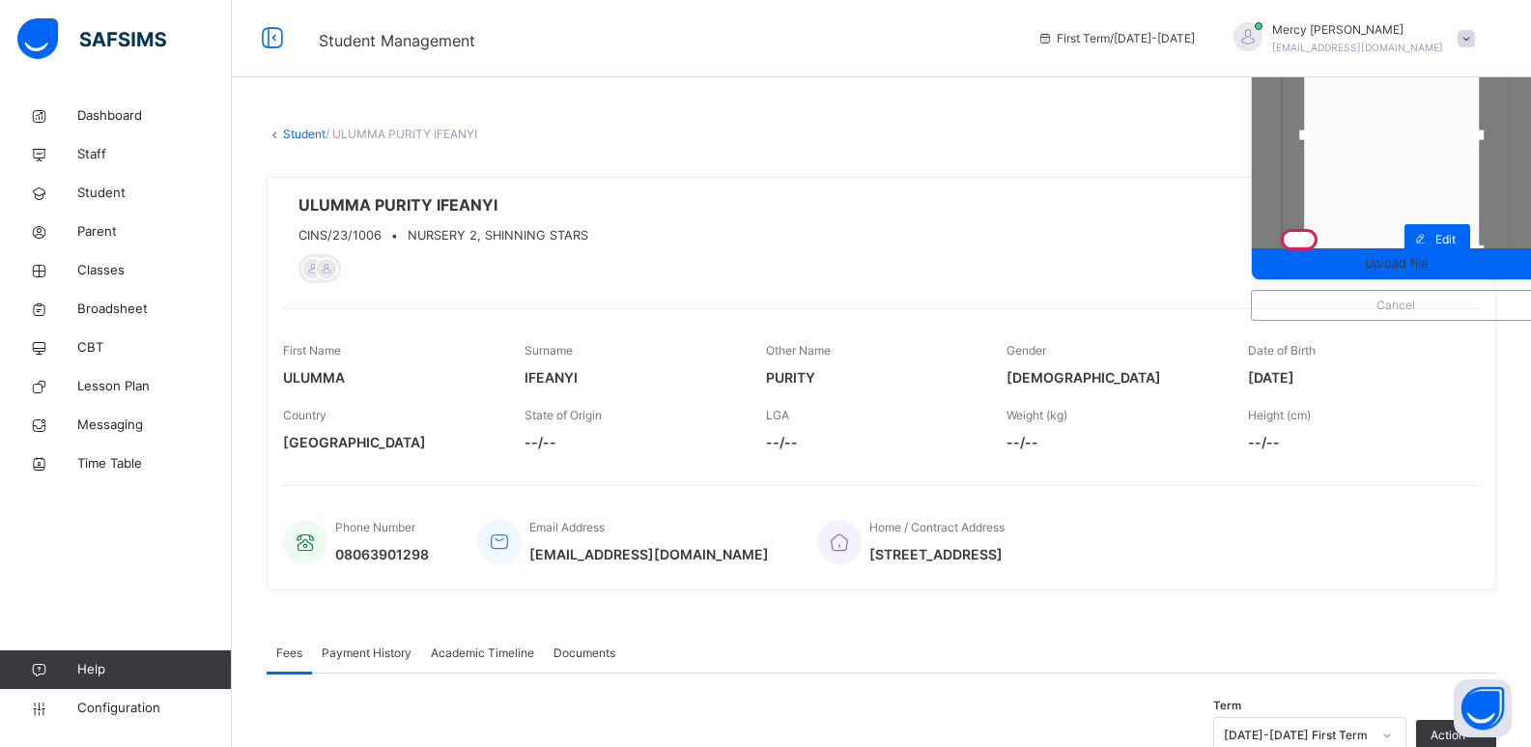
click at [1494, 137] on div at bounding box center [1479, 135] width 29 height 29
click at [1300, 133] on div at bounding box center [1296, 135] width 10 height 10
click at [1399, 261] on span "Upload file" at bounding box center [1396, 263] width 63 height 18
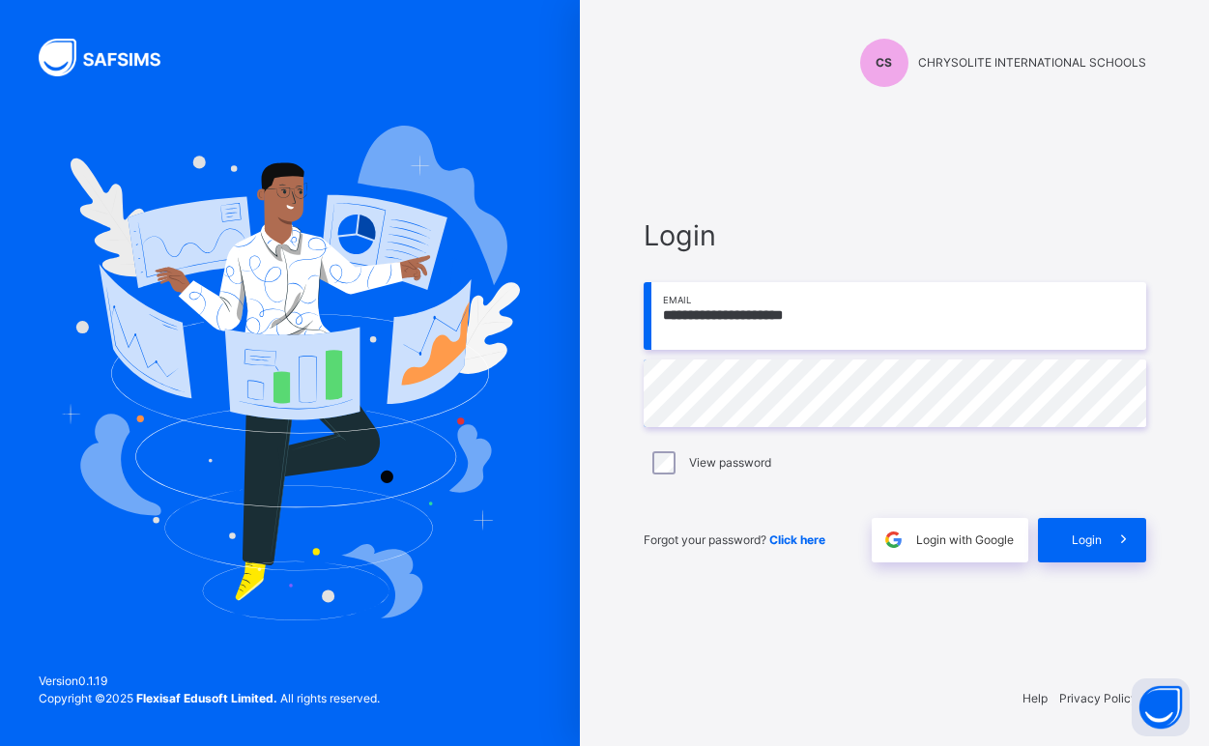
click at [1015, 76] on div "CS CHRYSOLITE INTERNATIONAL SCHOOLS" at bounding box center [894, 63] width 502 height 48
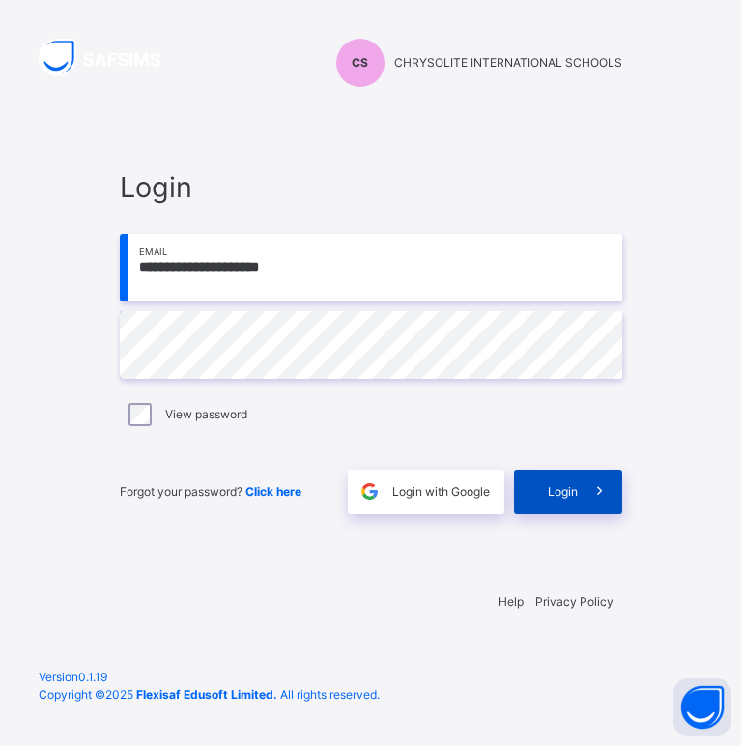
click at [547, 481] on div "Login" at bounding box center [568, 492] width 108 height 44
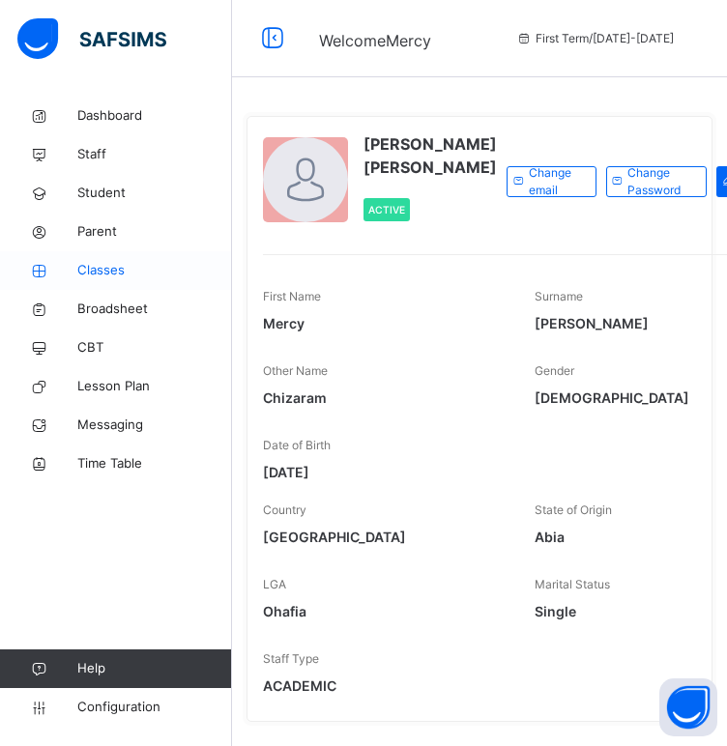
click at [115, 267] on span "Classes" at bounding box center [154, 270] width 155 height 19
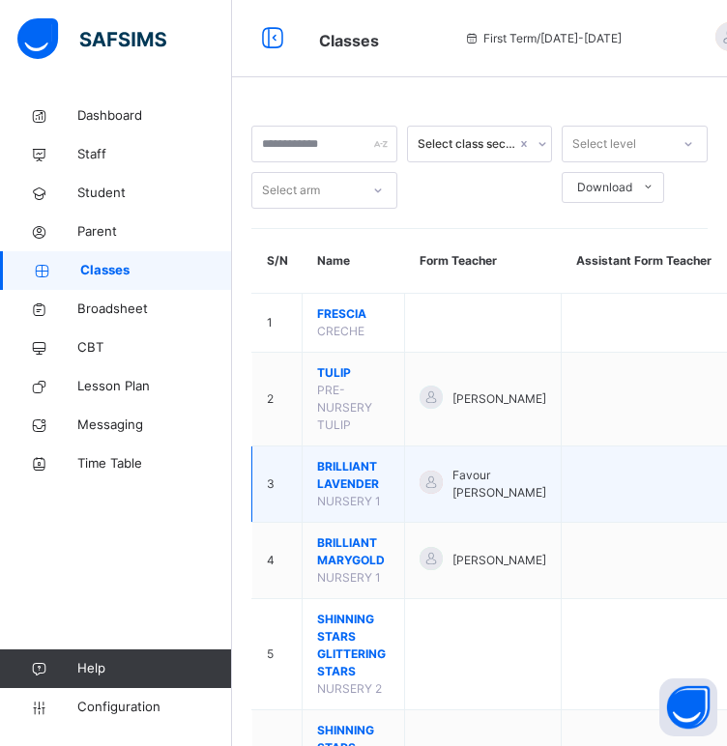
click at [336, 489] on span "BRILLIANT LAVENDER" at bounding box center [353, 475] width 72 height 35
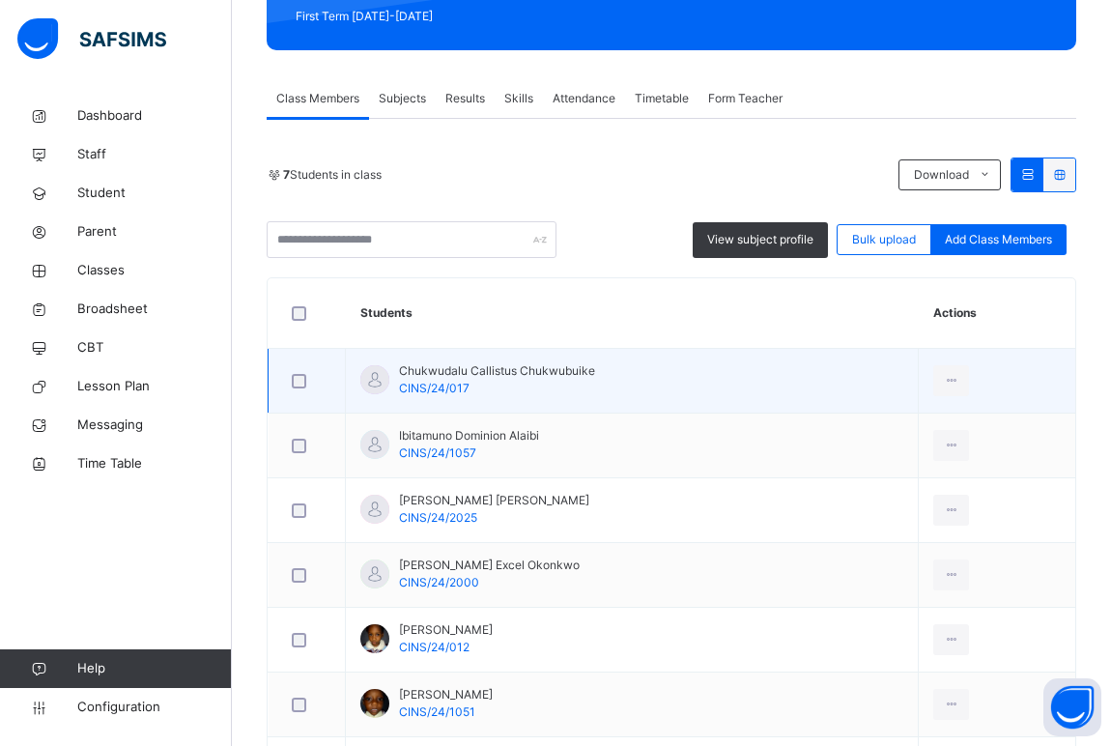
scroll to position [341, 0]
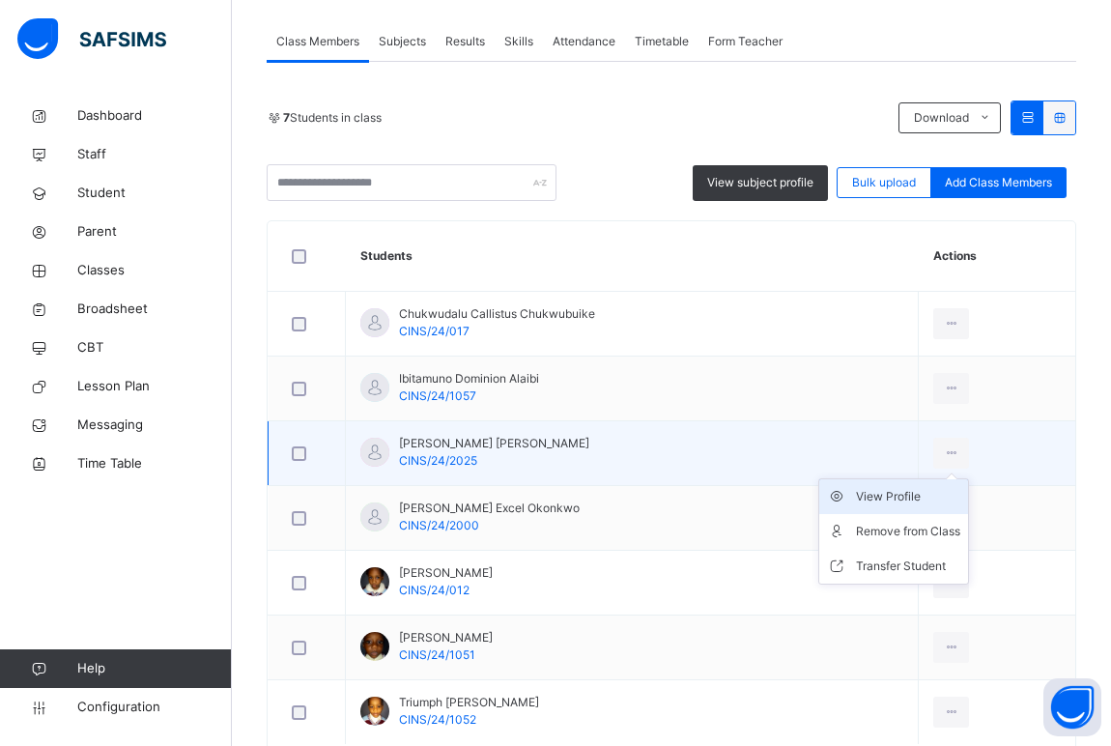
click at [899, 507] on li "View Profile" at bounding box center [893, 496] width 149 height 35
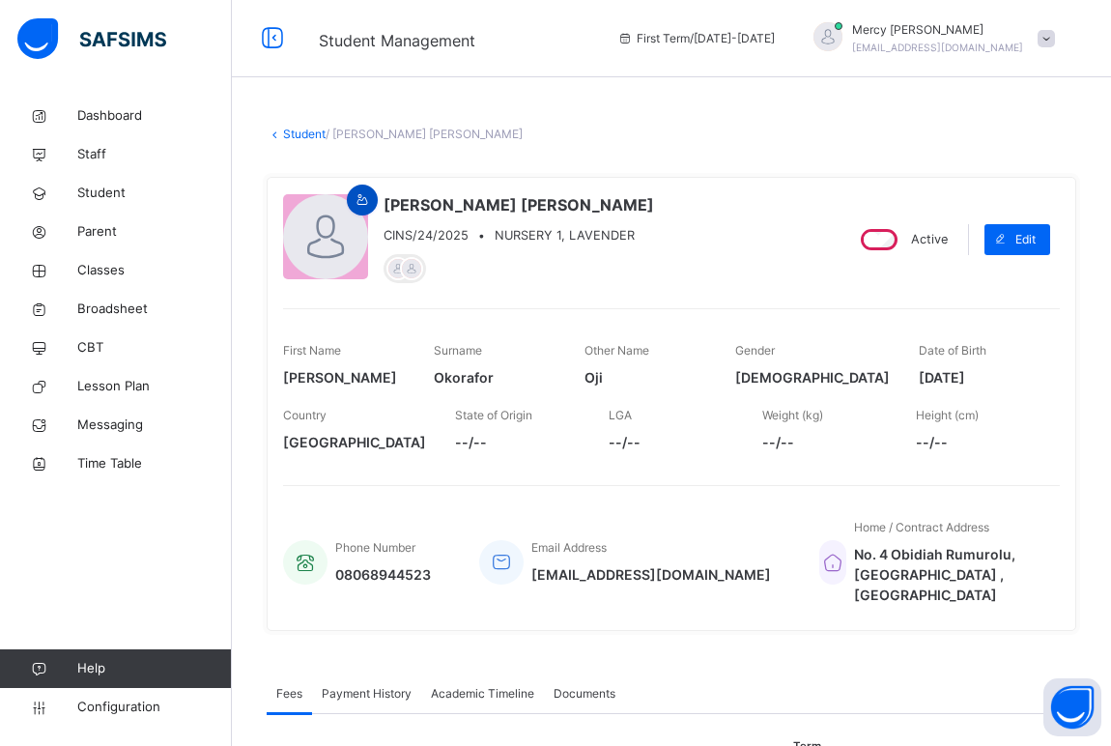
click at [353, 202] on span at bounding box center [362, 199] width 23 height 17
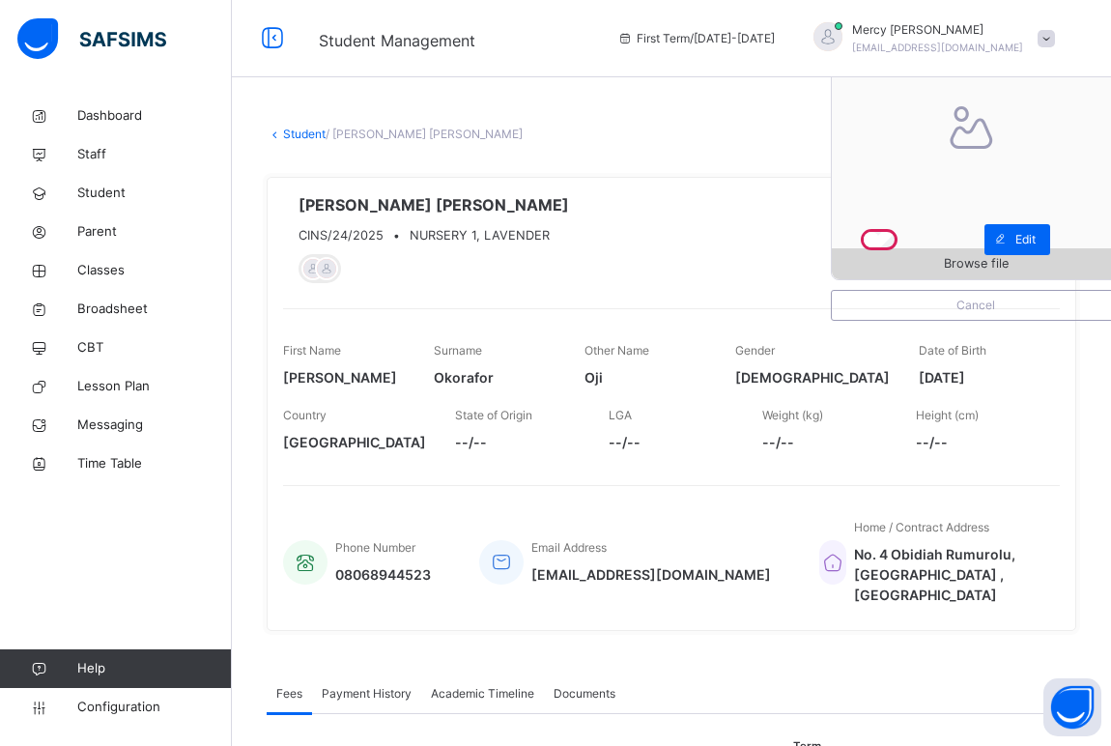
click at [956, 266] on span "Browse file" at bounding box center [976, 263] width 288 height 18
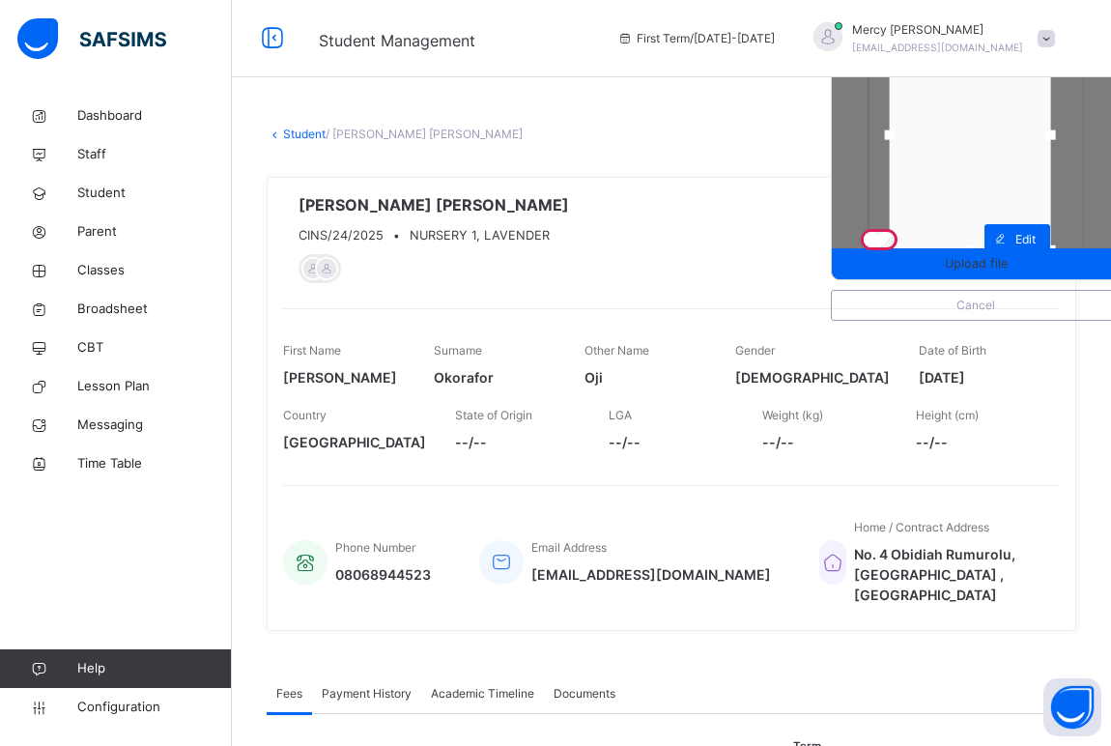
drag, startPoint x: 1074, startPoint y: 140, endPoint x: 1063, endPoint y: 140, distance: 11.6
click at [1063, 140] on div at bounding box center [1050, 135] width 29 height 29
click at [964, 167] on div at bounding box center [970, 134] width 161 height 230
click at [979, 262] on span "Upload file" at bounding box center [976, 263] width 63 height 18
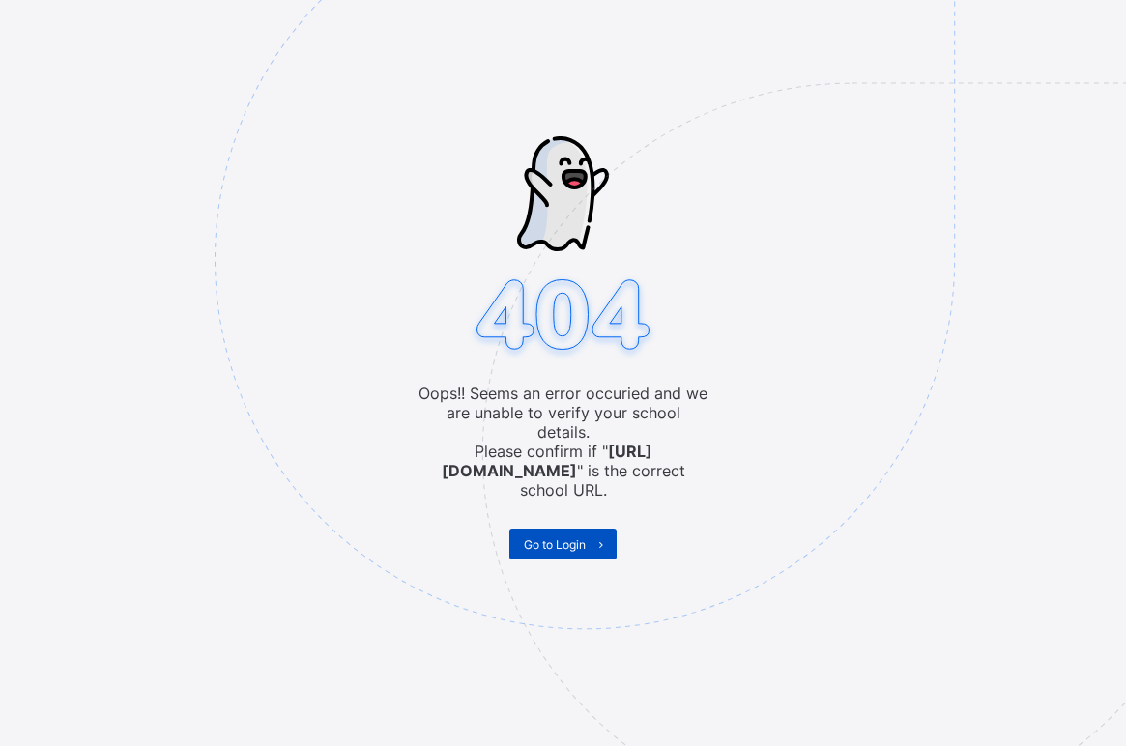
click at [568, 537] on span "Go to Login" at bounding box center [555, 544] width 62 height 14
